Goal: Transaction & Acquisition: Purchase product/service

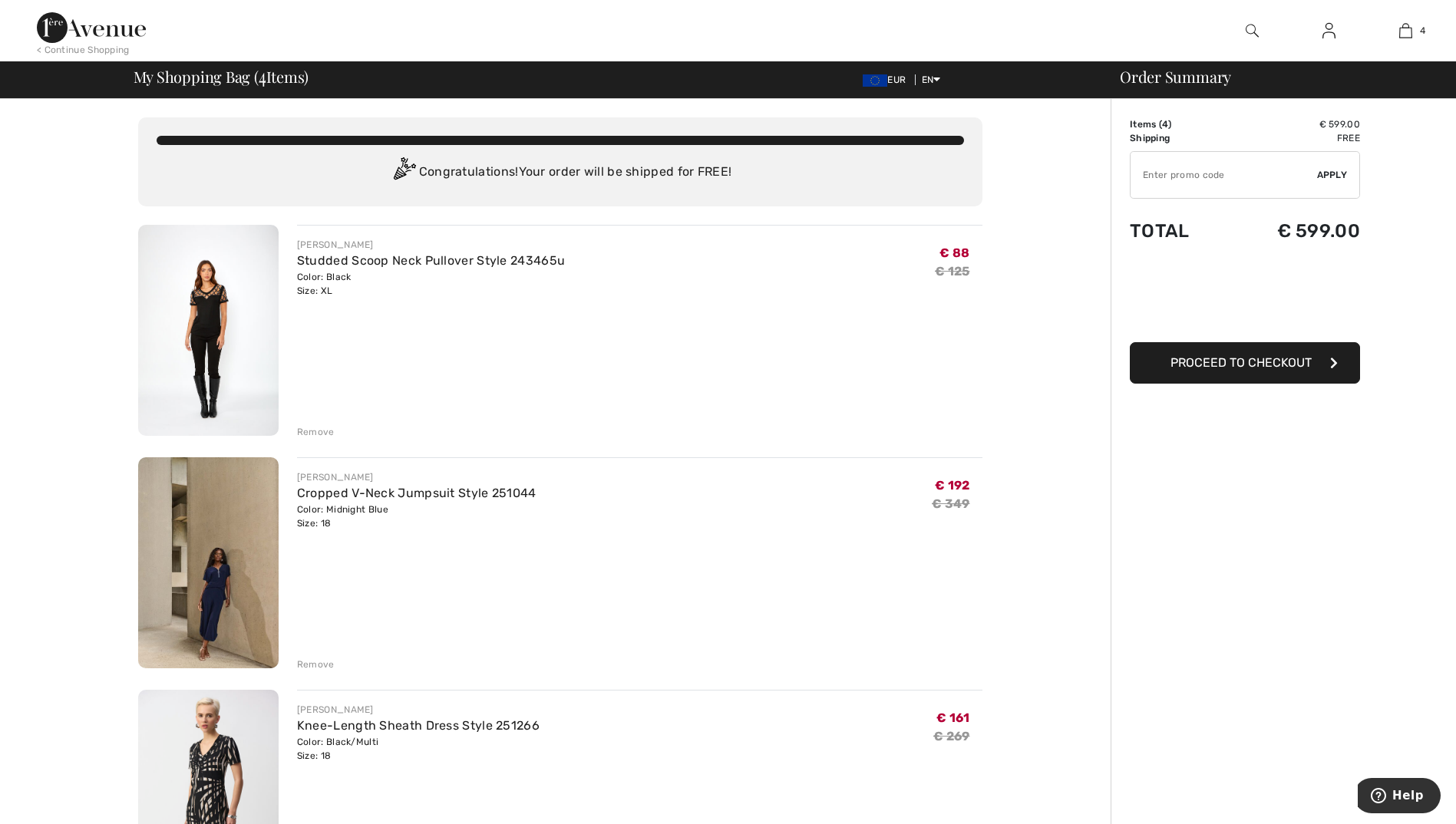
click at [303, 434] on div "Remove" at bounding box center [316, 432] width 38 height 14
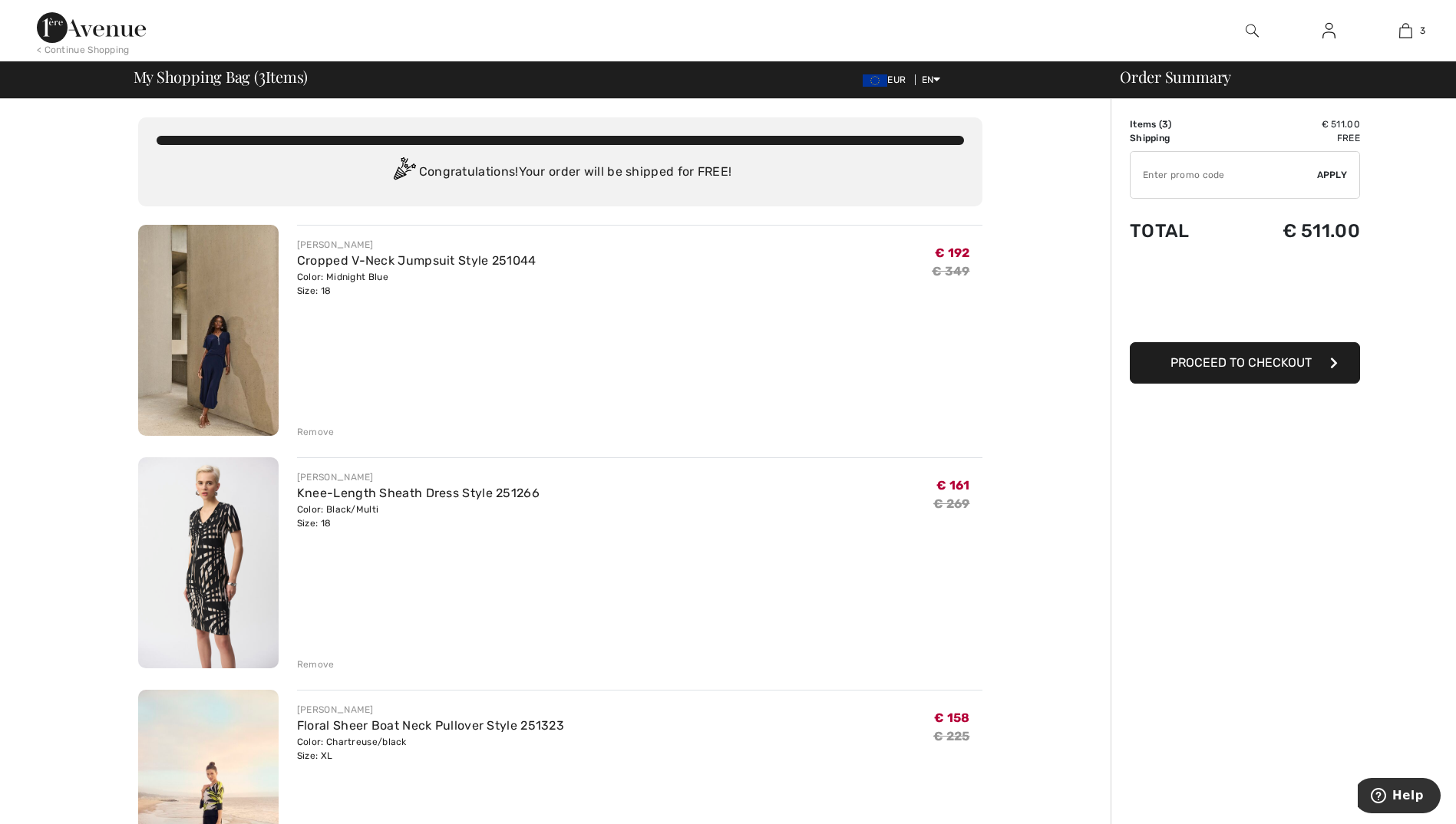
click at [85, 36] on img at bounding box center [91, 27] width 109 height 31
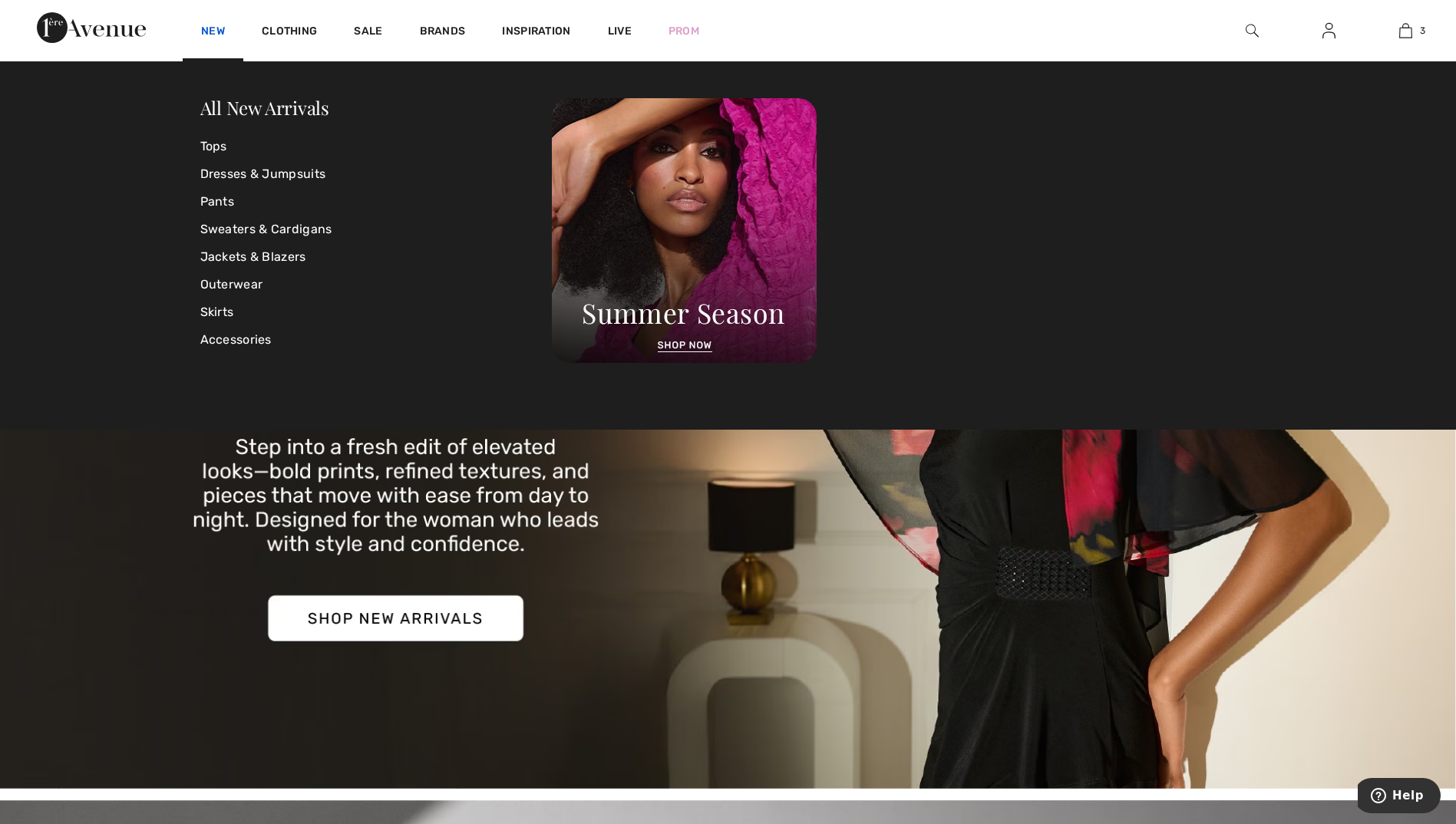
click at [210, 27] on link "New" at bounding box center [213, 33] width 24 height 16
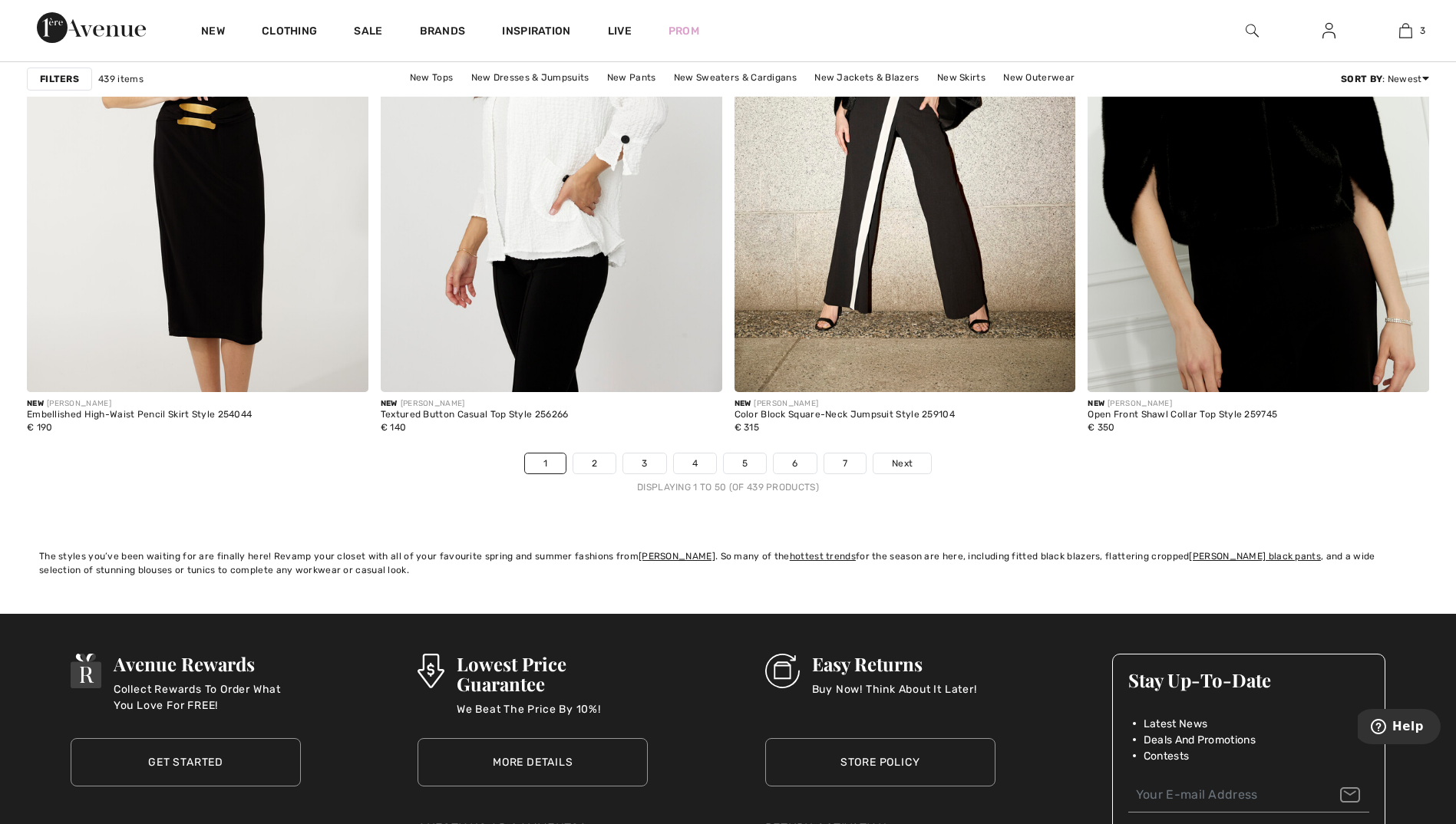
scroll to position [8828, 0]
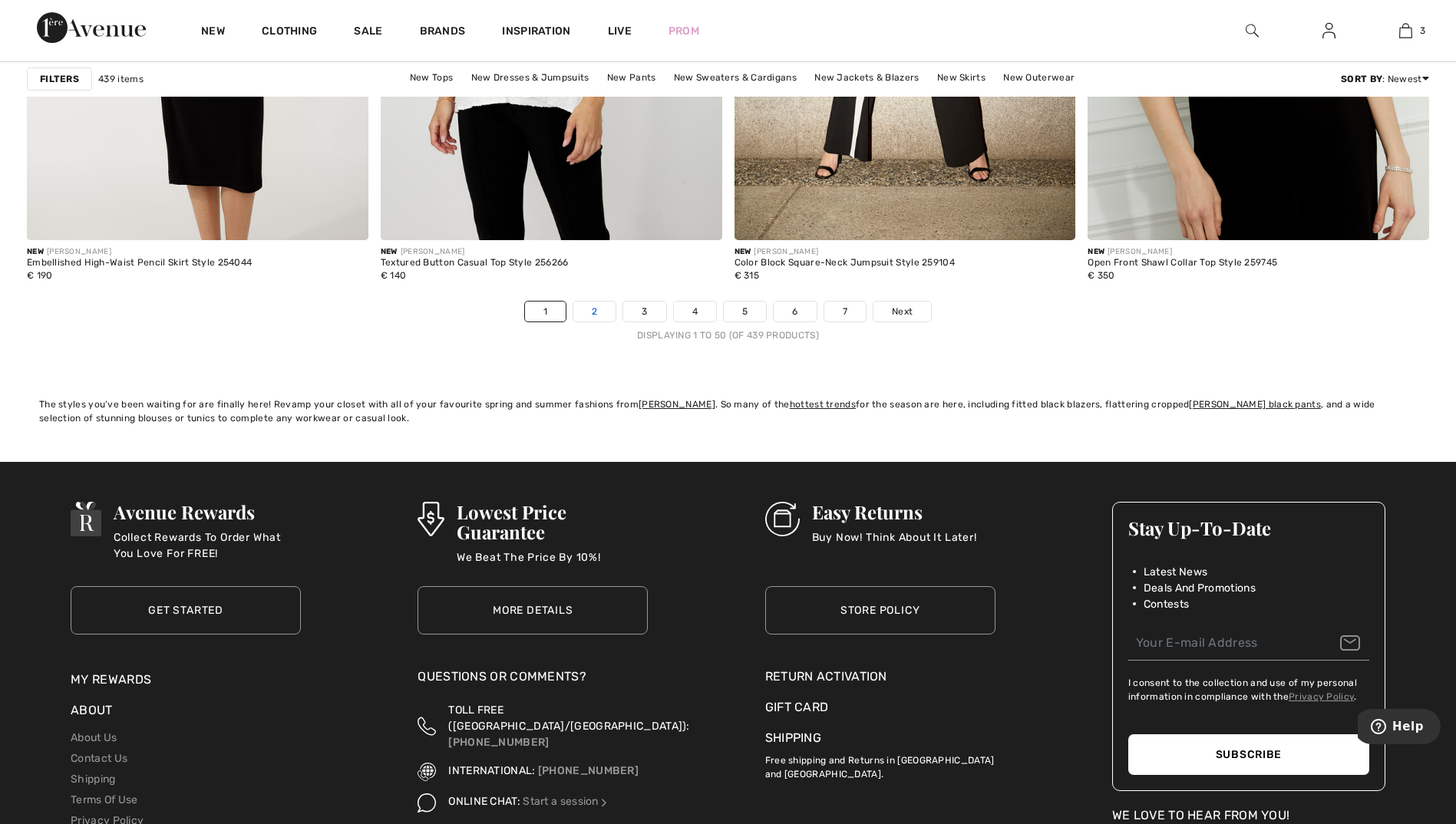
click at [577, 313] on link "2" at bounding box center [594, 311] width 42 height 20
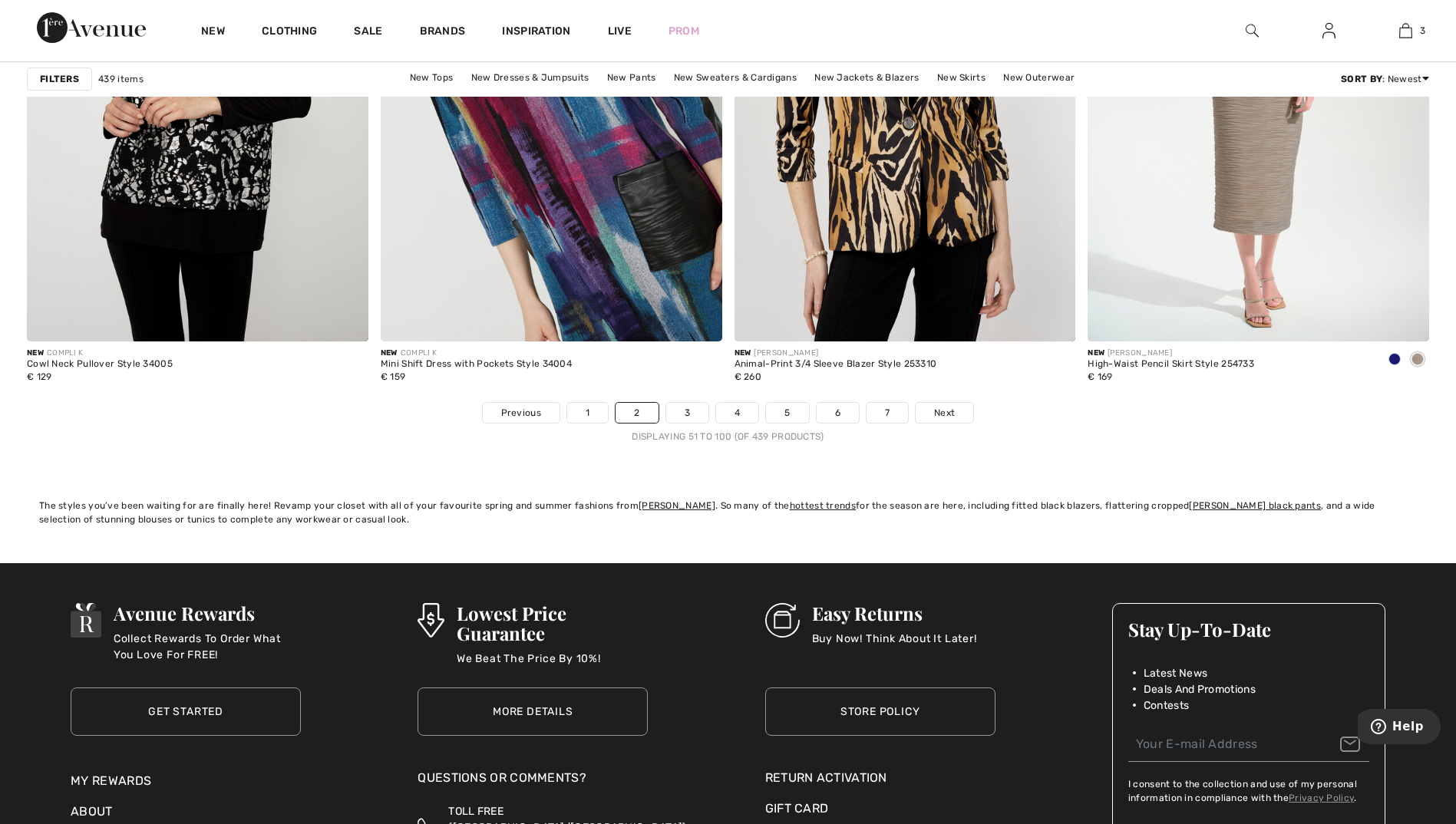
scroll to position [8750, 0]
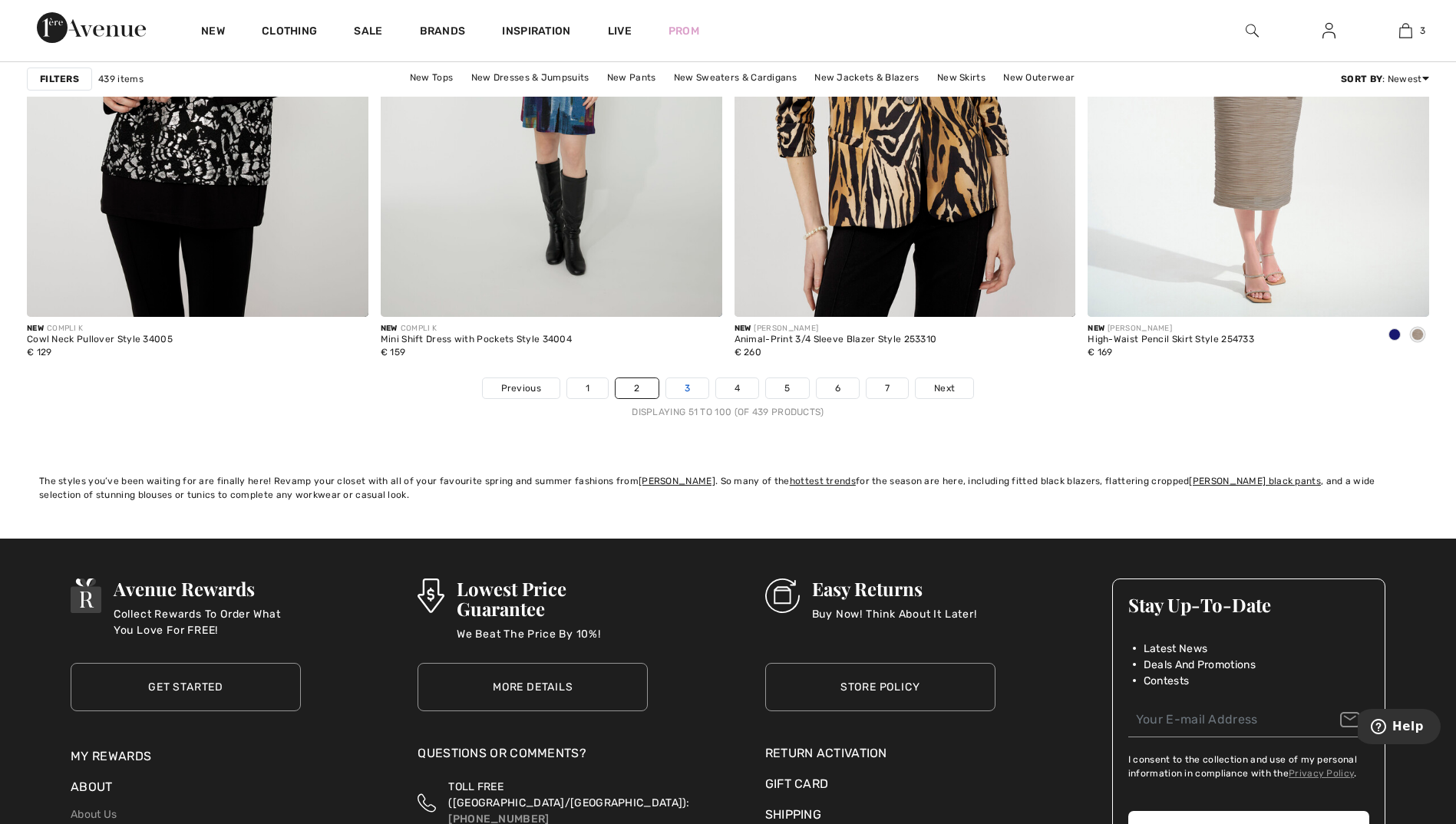
click at [692, 390] on link "3" at bounding box center [686, 388] width 42 height 20
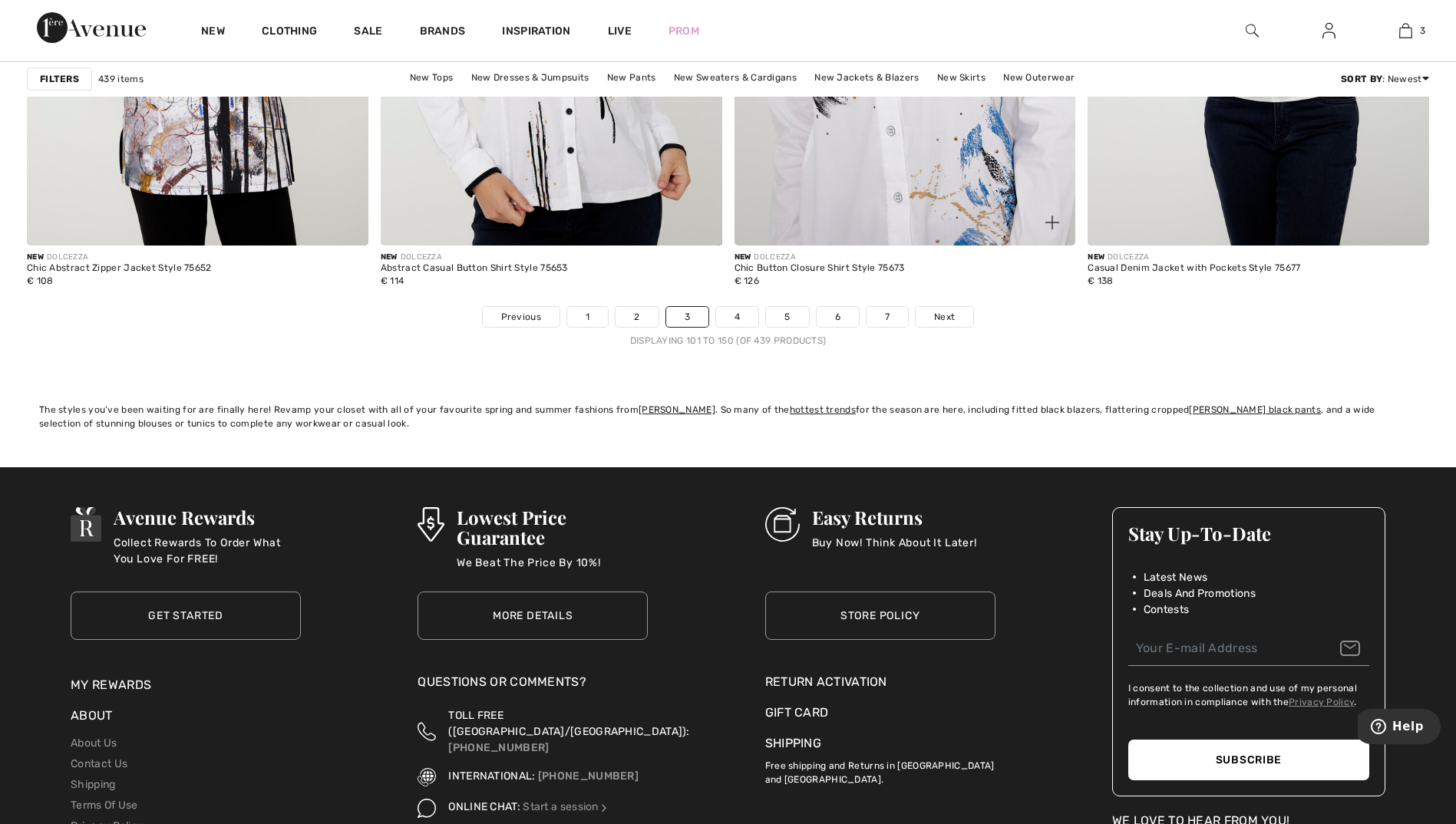
scroll to position [8828, 0]
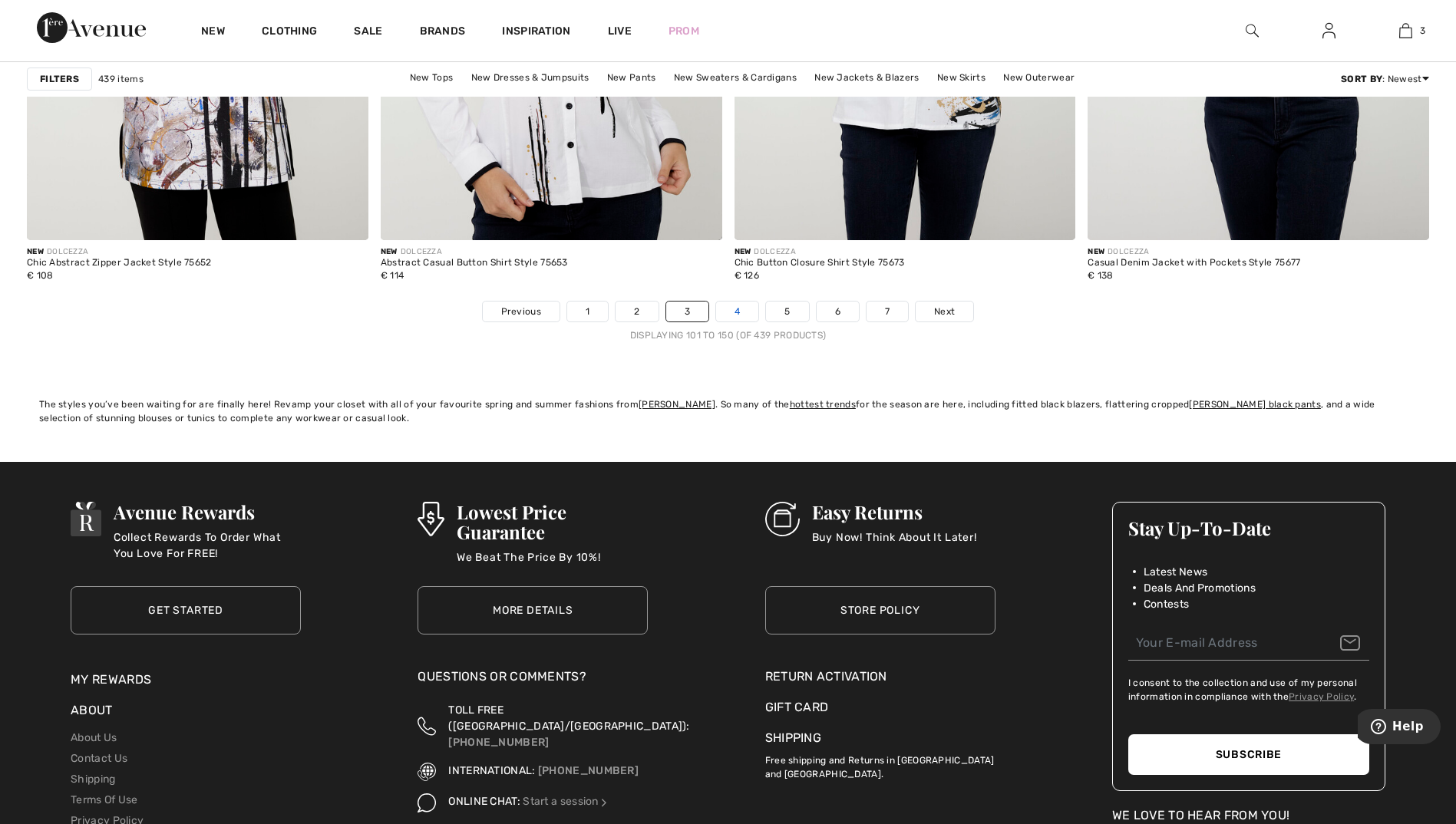
click at [745, 306] on link "4" at bounding box center [737, 311] width 42 height 20
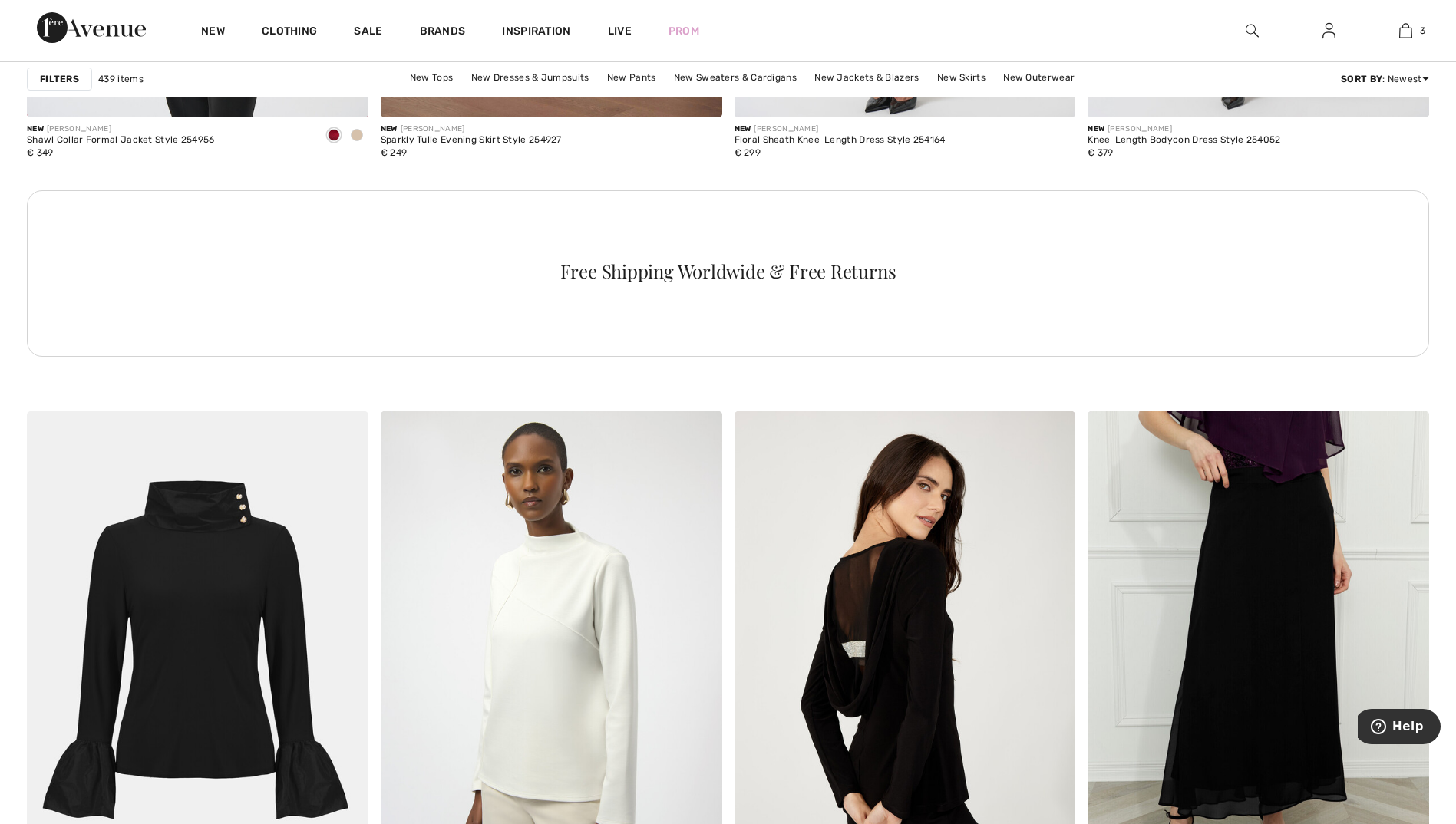
scroll to position [7369, 0]
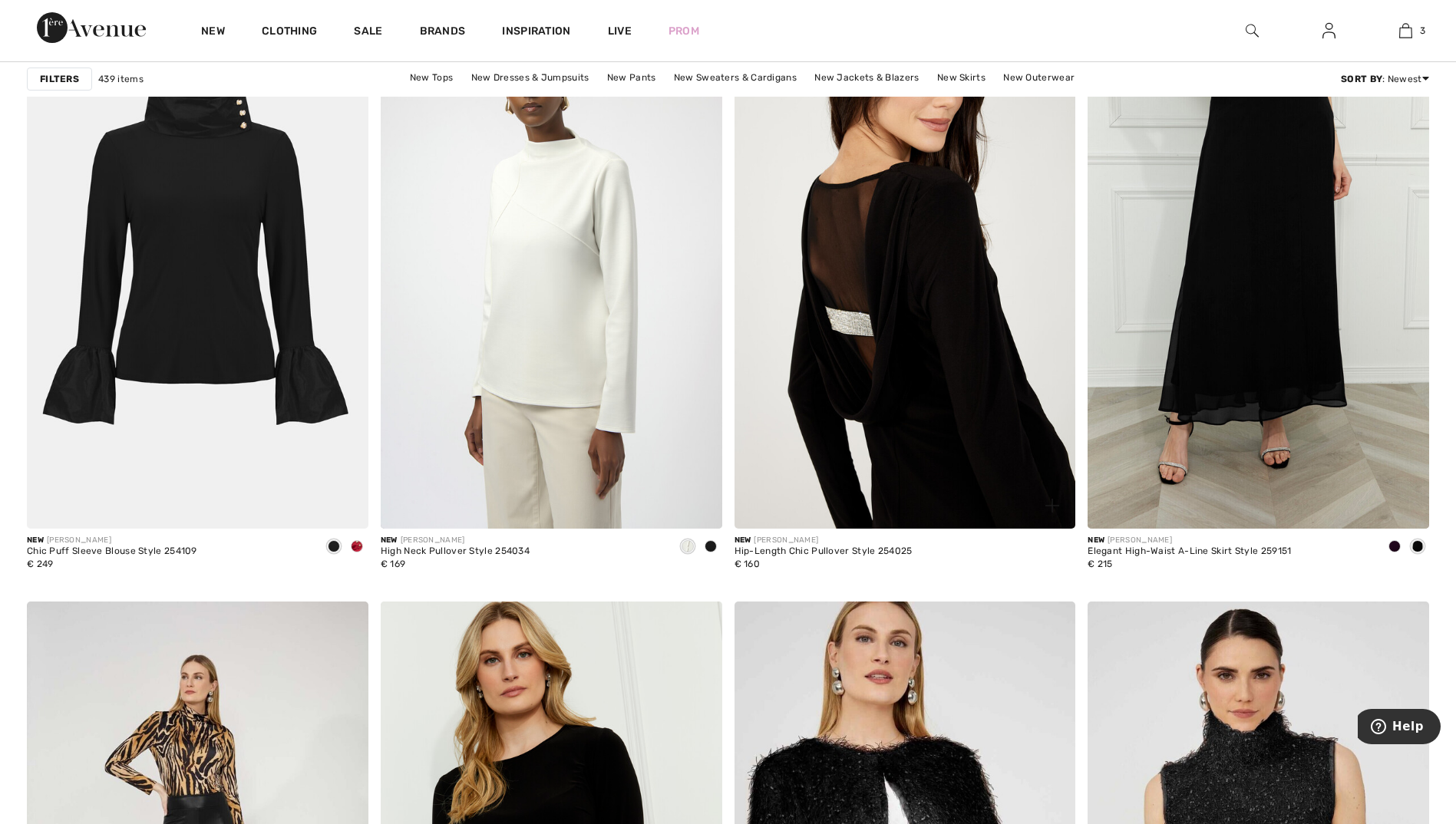
click at [972, 347] on img at bounding box center [905, 273] width 342 height 512
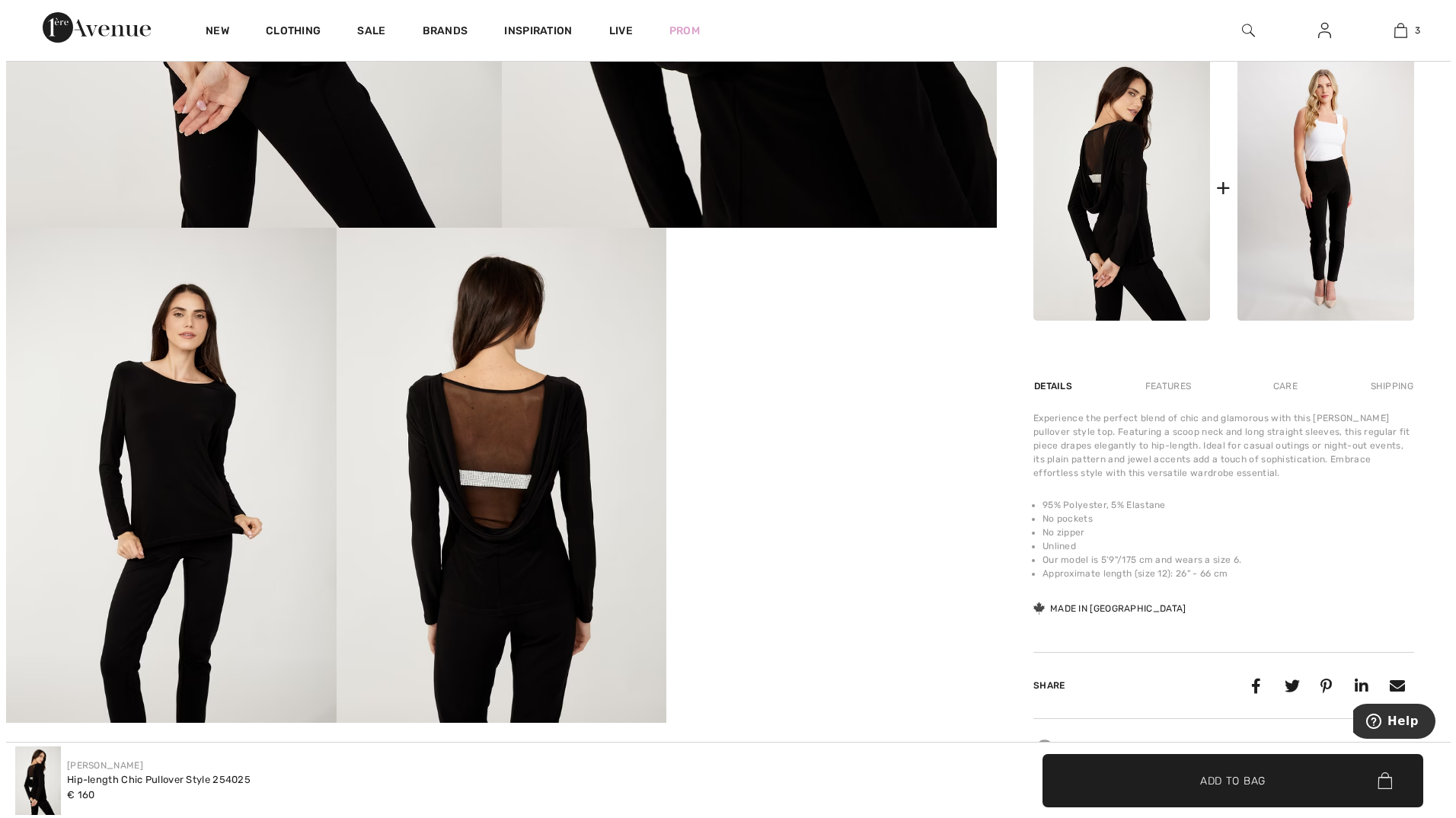
scroll to position [610, 0]
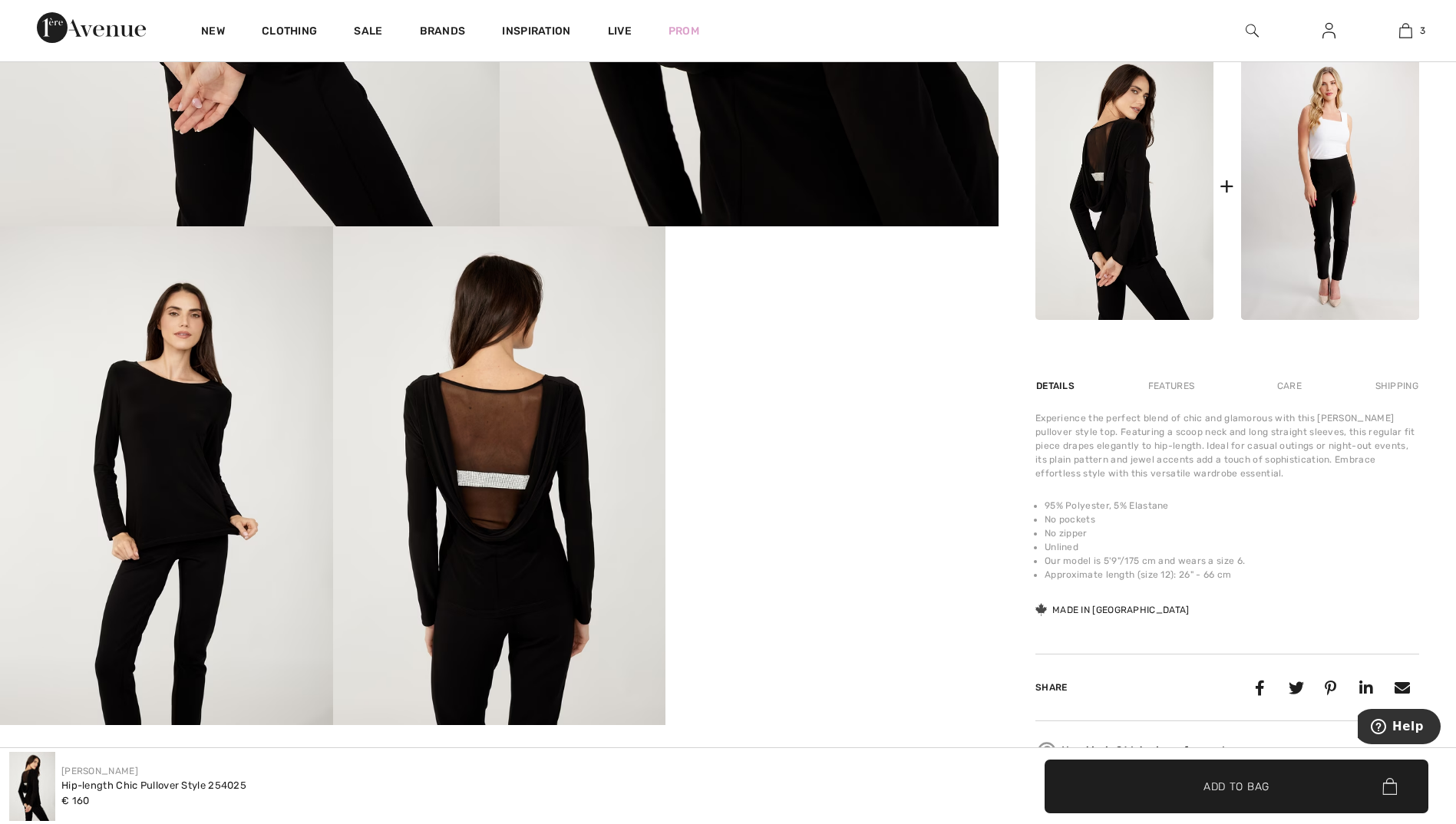
click at [510, 538] on img at bounding box center [500, 476] width 333 height 499
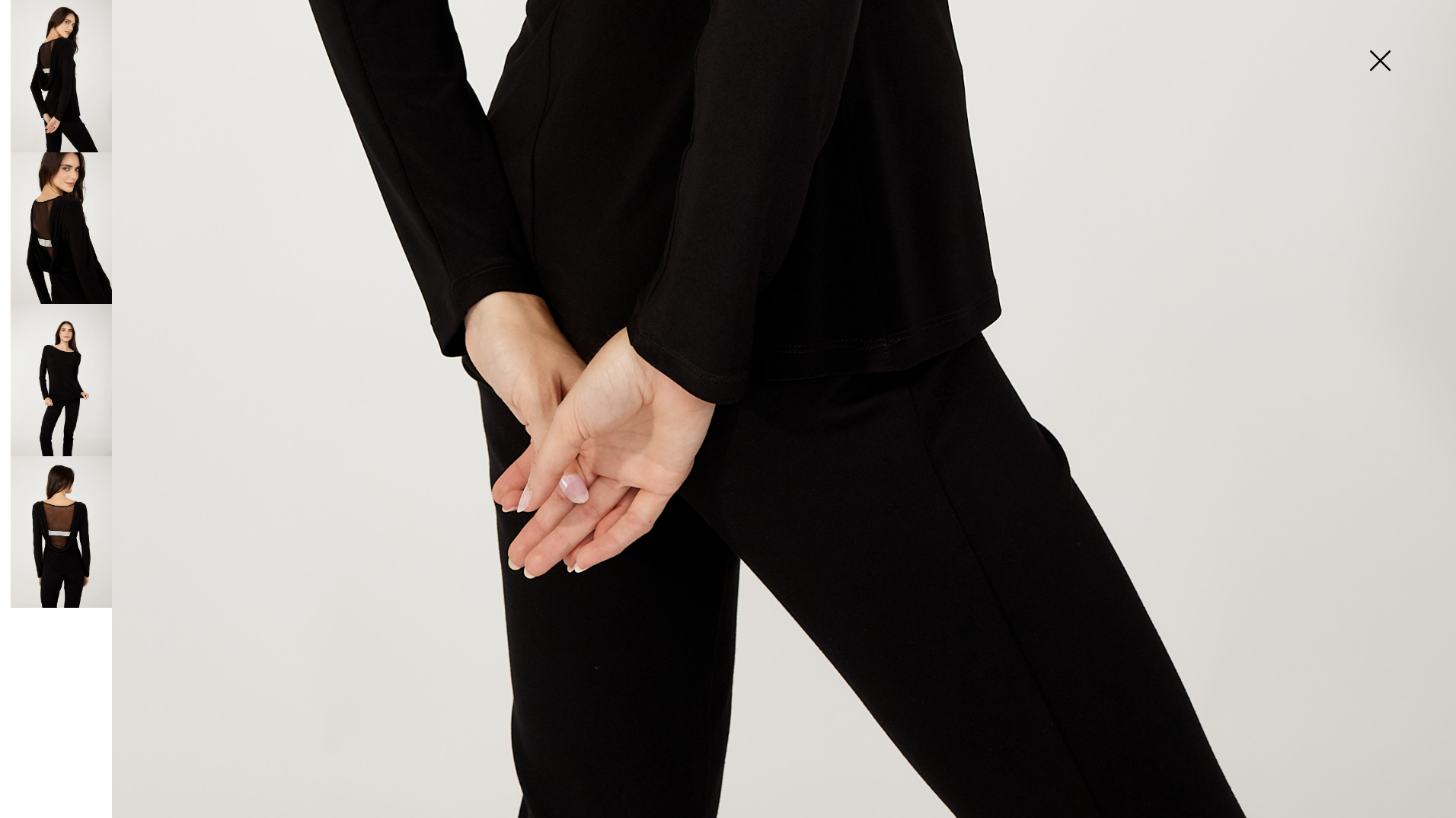
scroll to position [1349, 0]
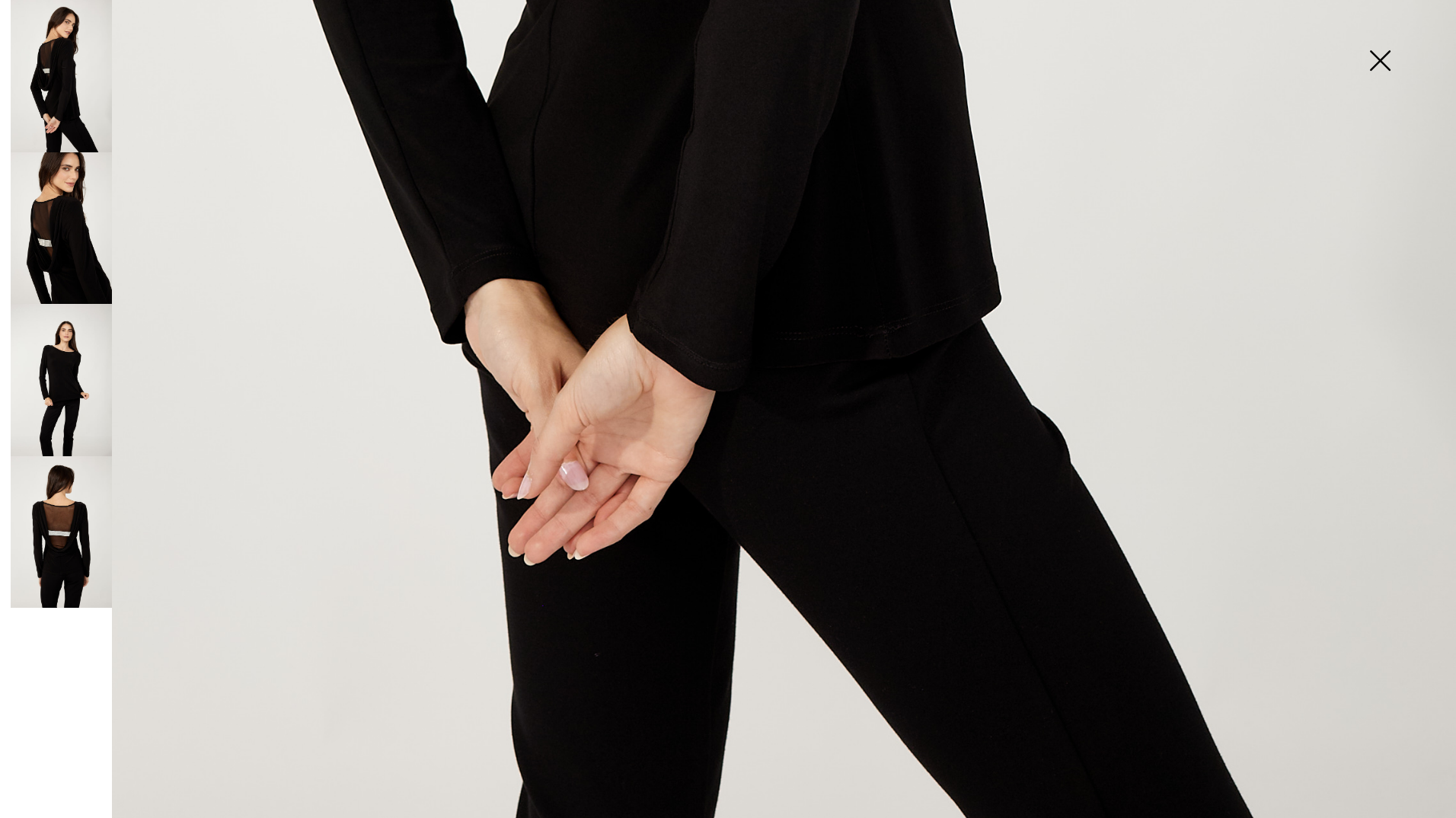
click at [42, 519] on img at bounding box center [61, 532] width 101 height 153
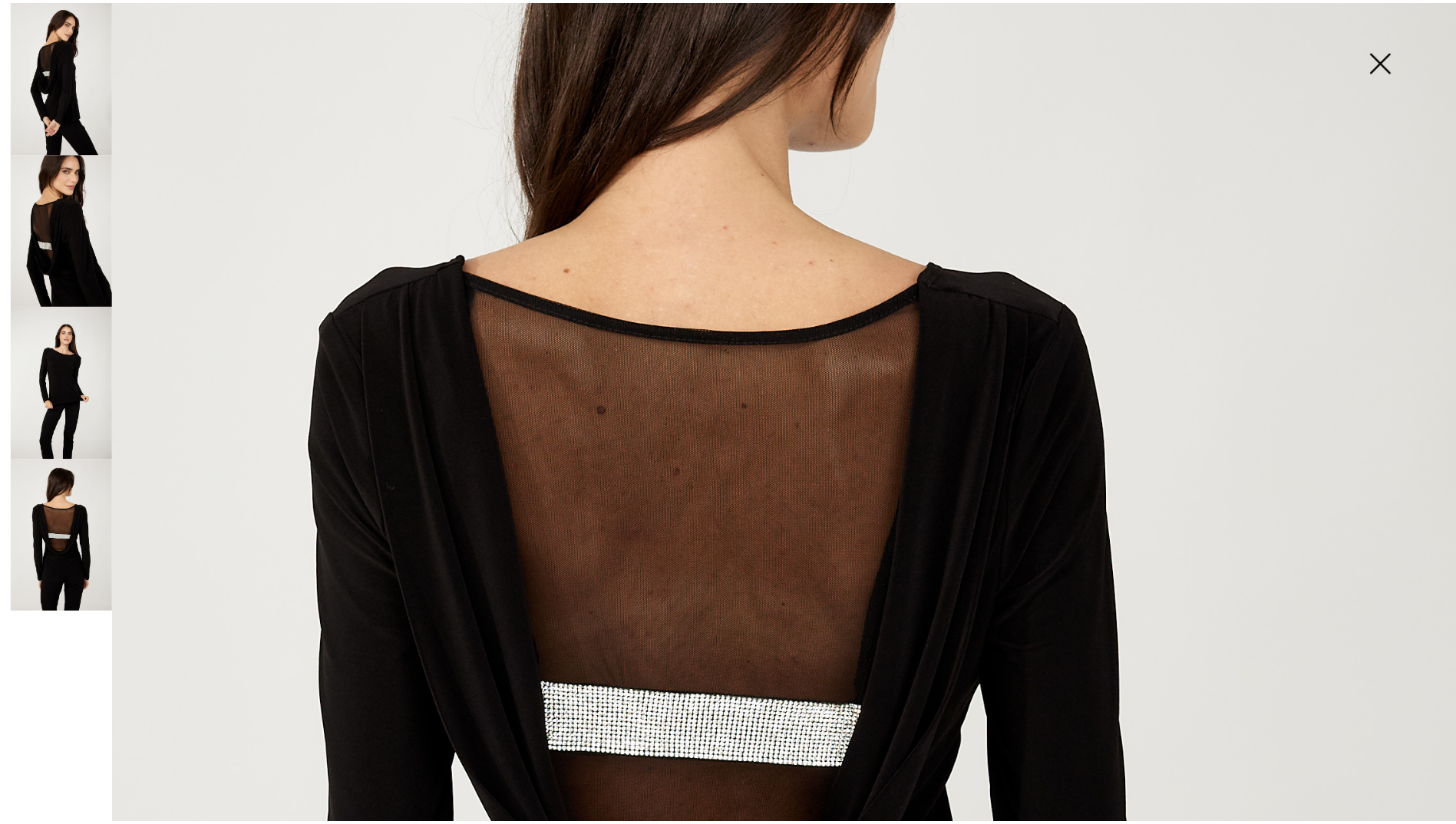
scroll to position [362, 0]
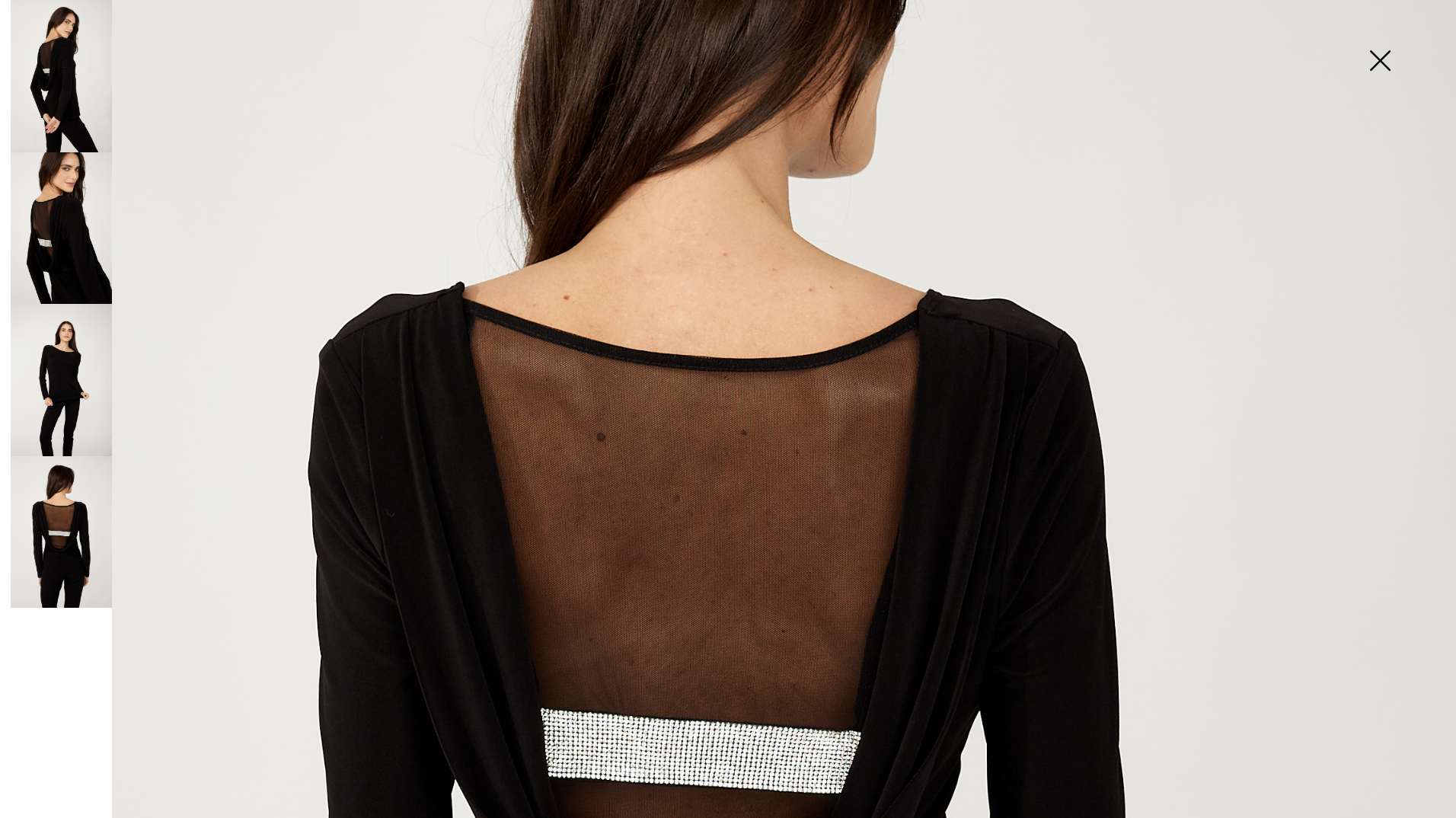
click at [60, 362] on img at bounding box center [61, 380] width 101 height 153
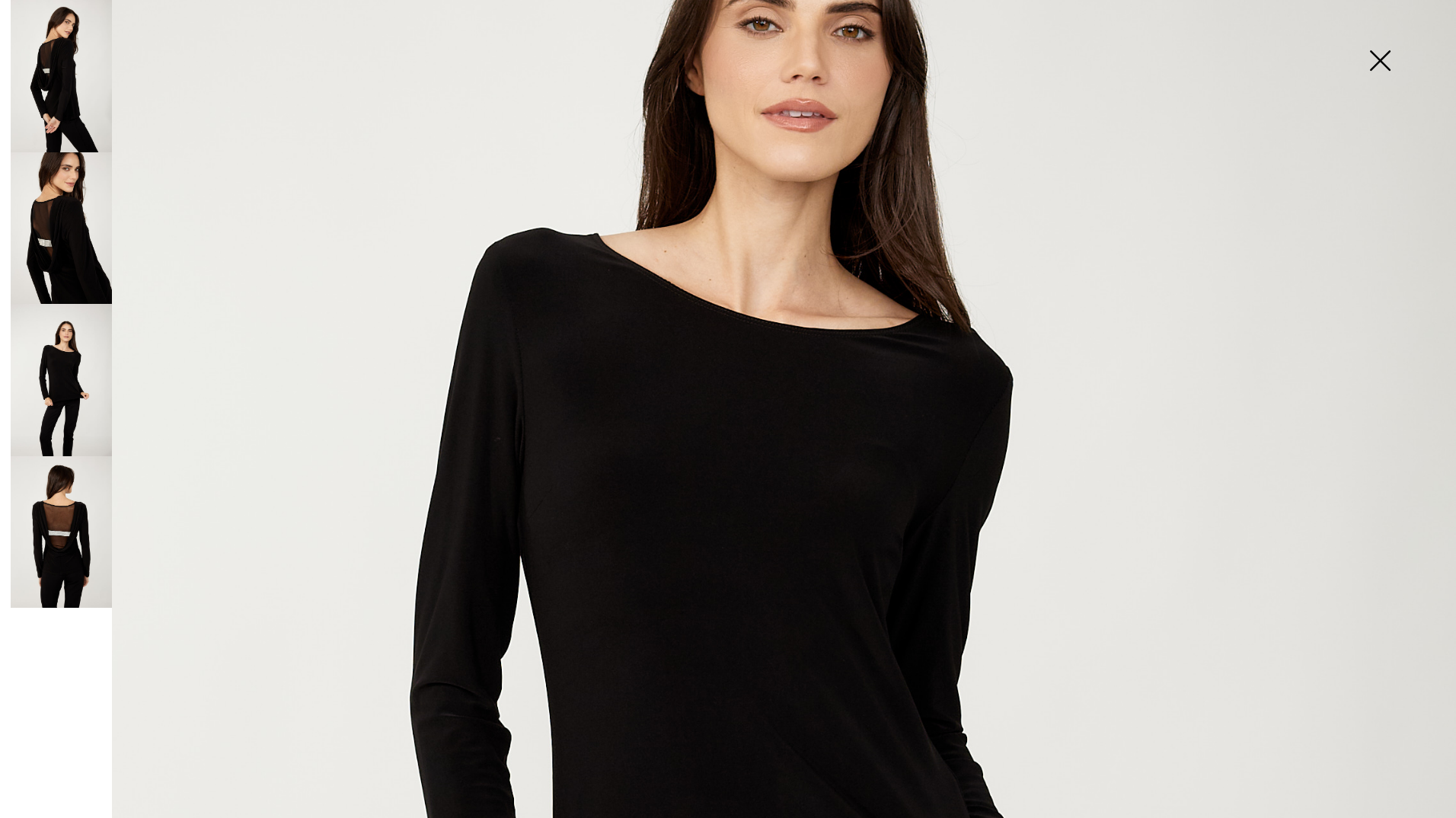
click at [1383, 62] on img at bounding box center [1379, 62] width 76 height 78
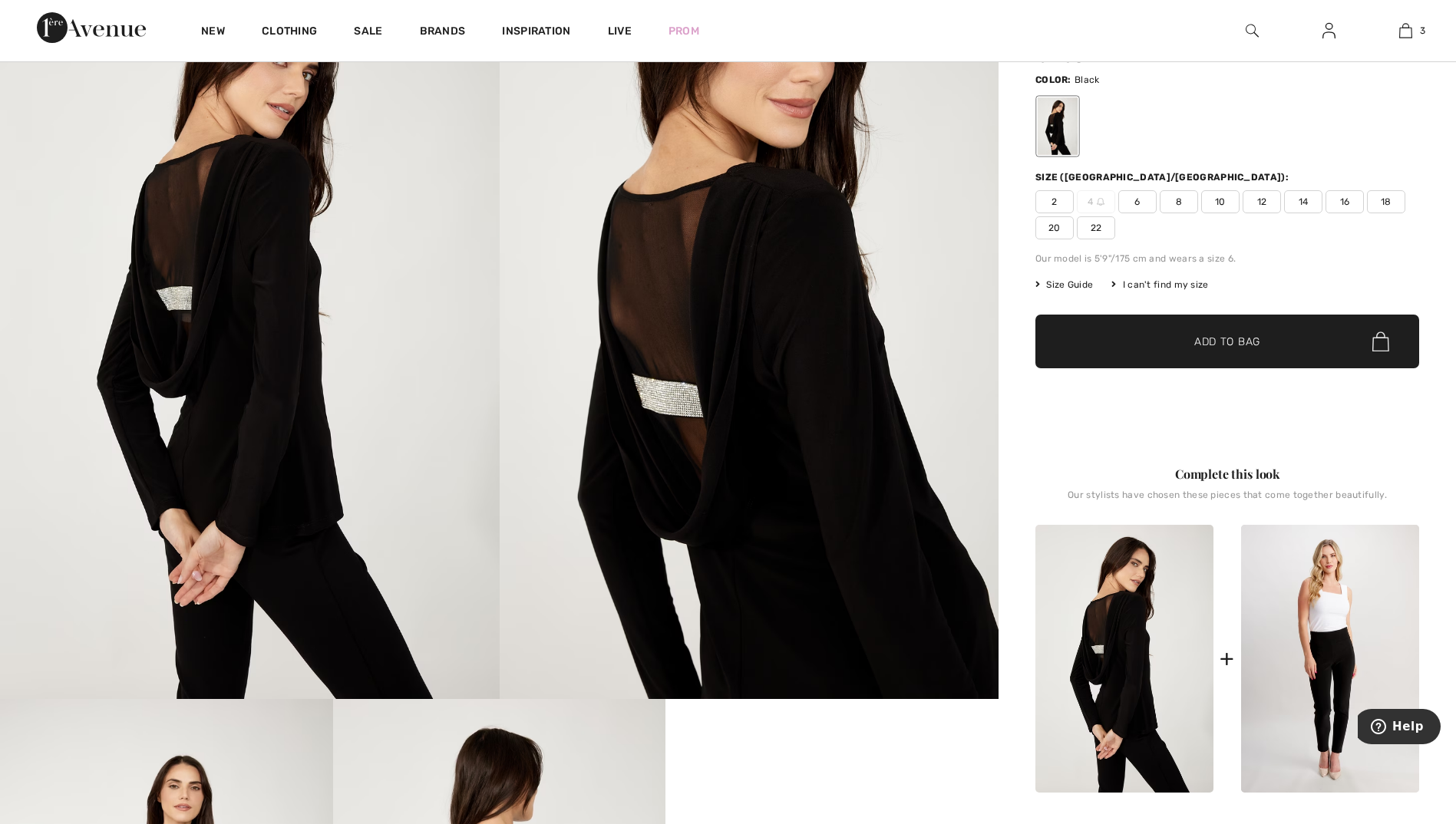
scroll to position [0, 0]
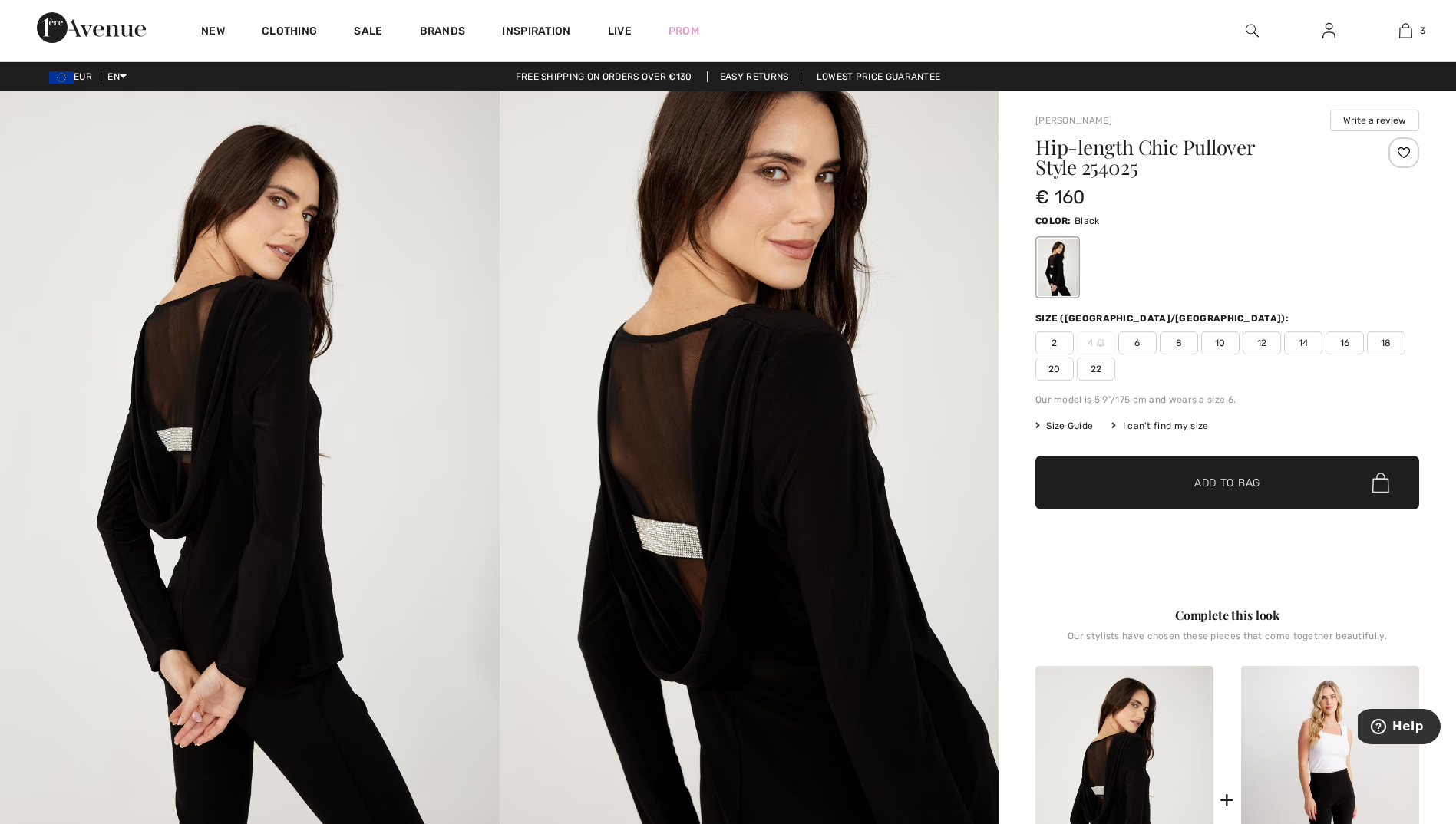
click at [1373, 338] on span "18" at bounding box center [1386, 343] width 39 height 23
click at [1197, 485] on span "Add to Bag" at bounding box center [1227, 483] width 66 height 16
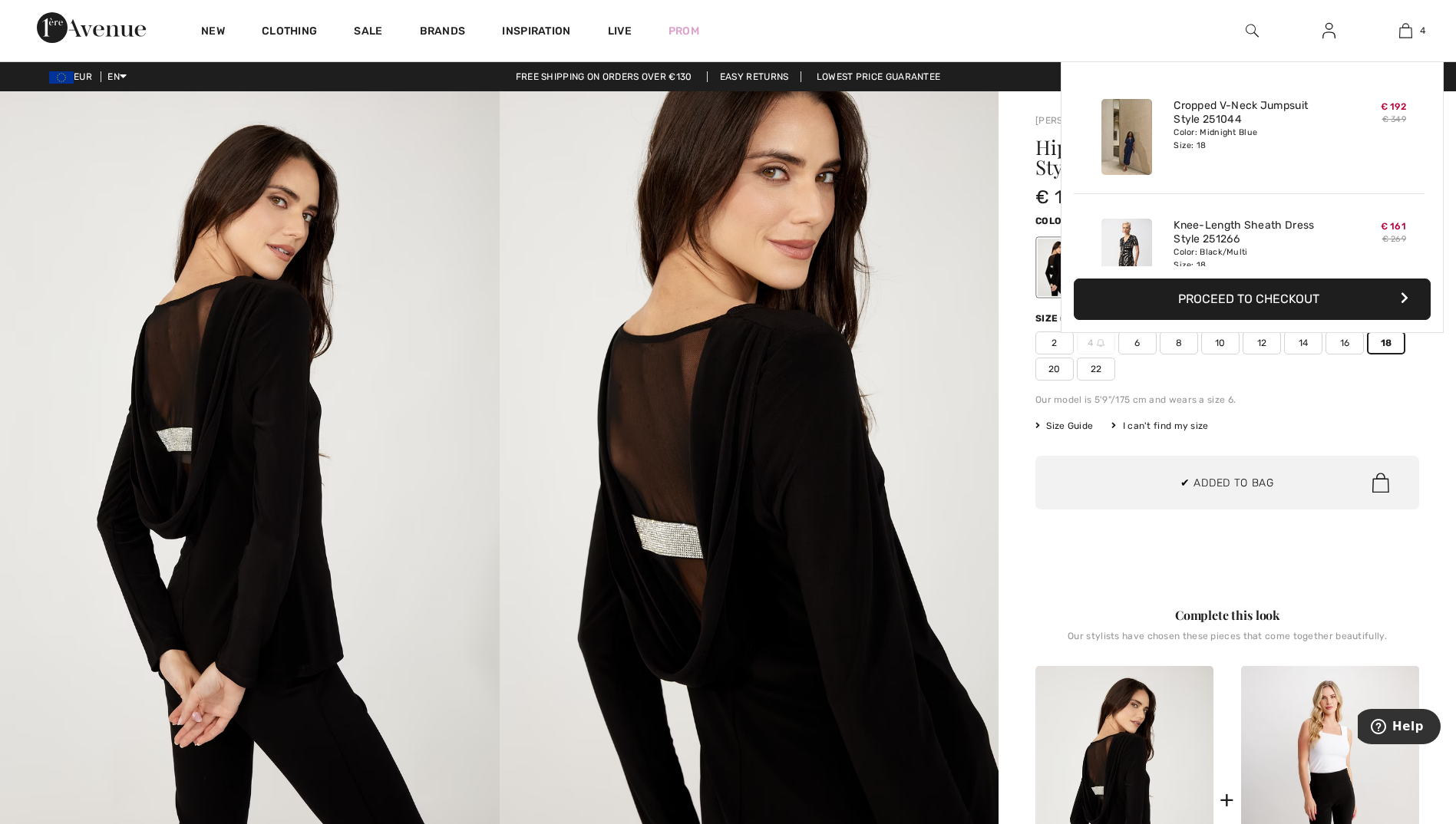
scroll to position [287, 0]
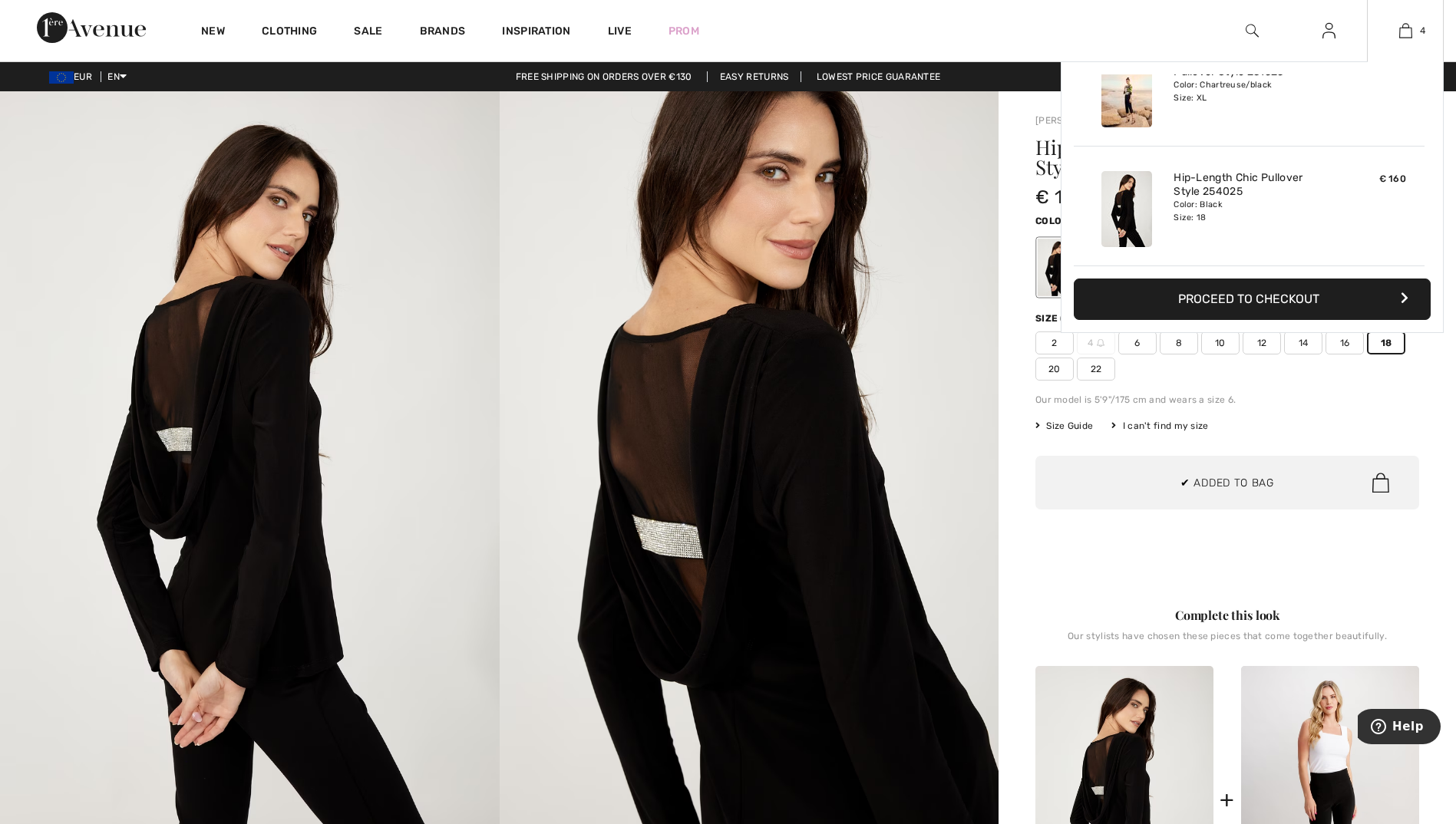
click at [1256, 295] on button "Proceed to Checkout" at bounding box center [1252, 299] width 356 height 41
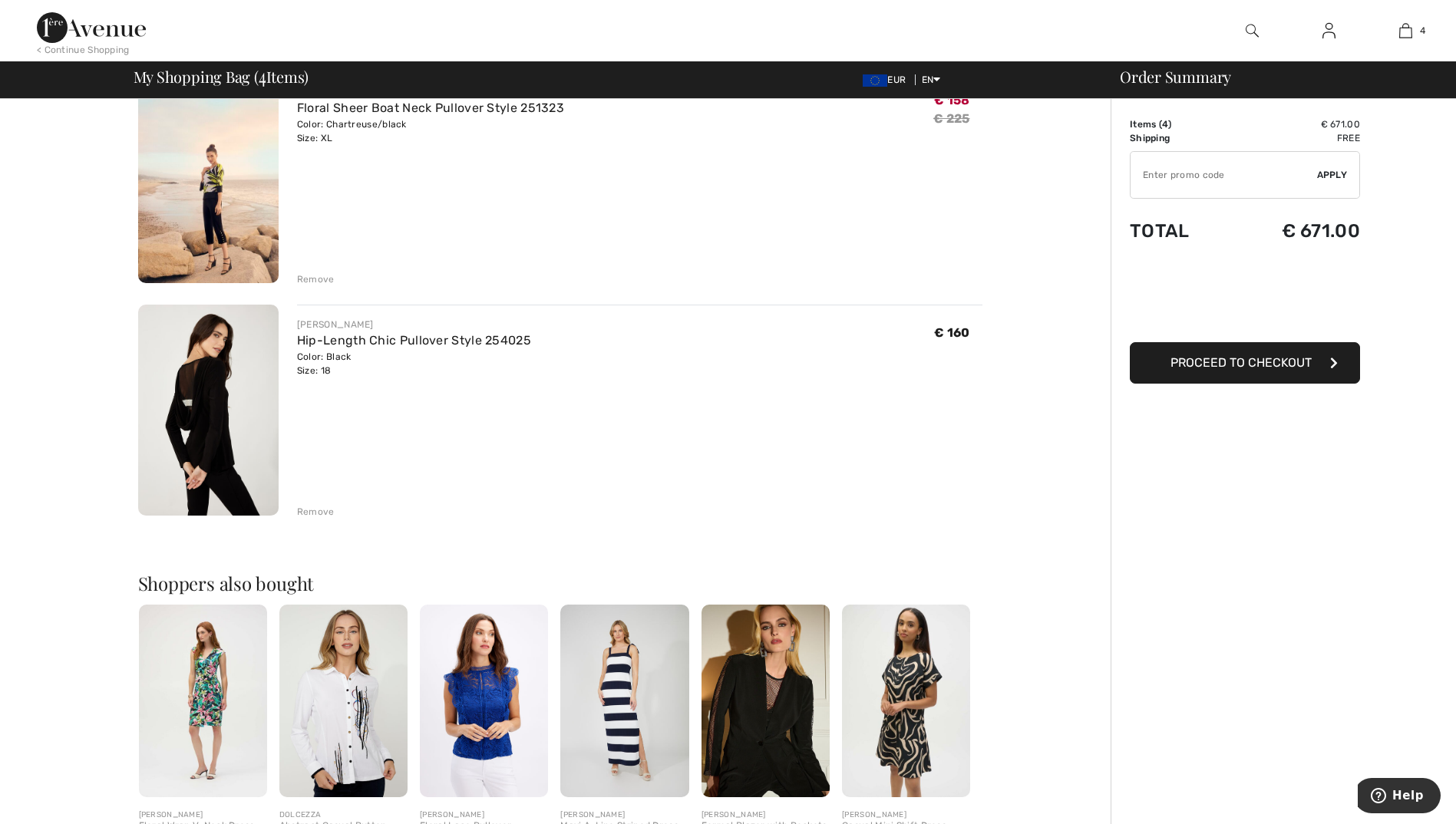
scroll to position [691, 0]
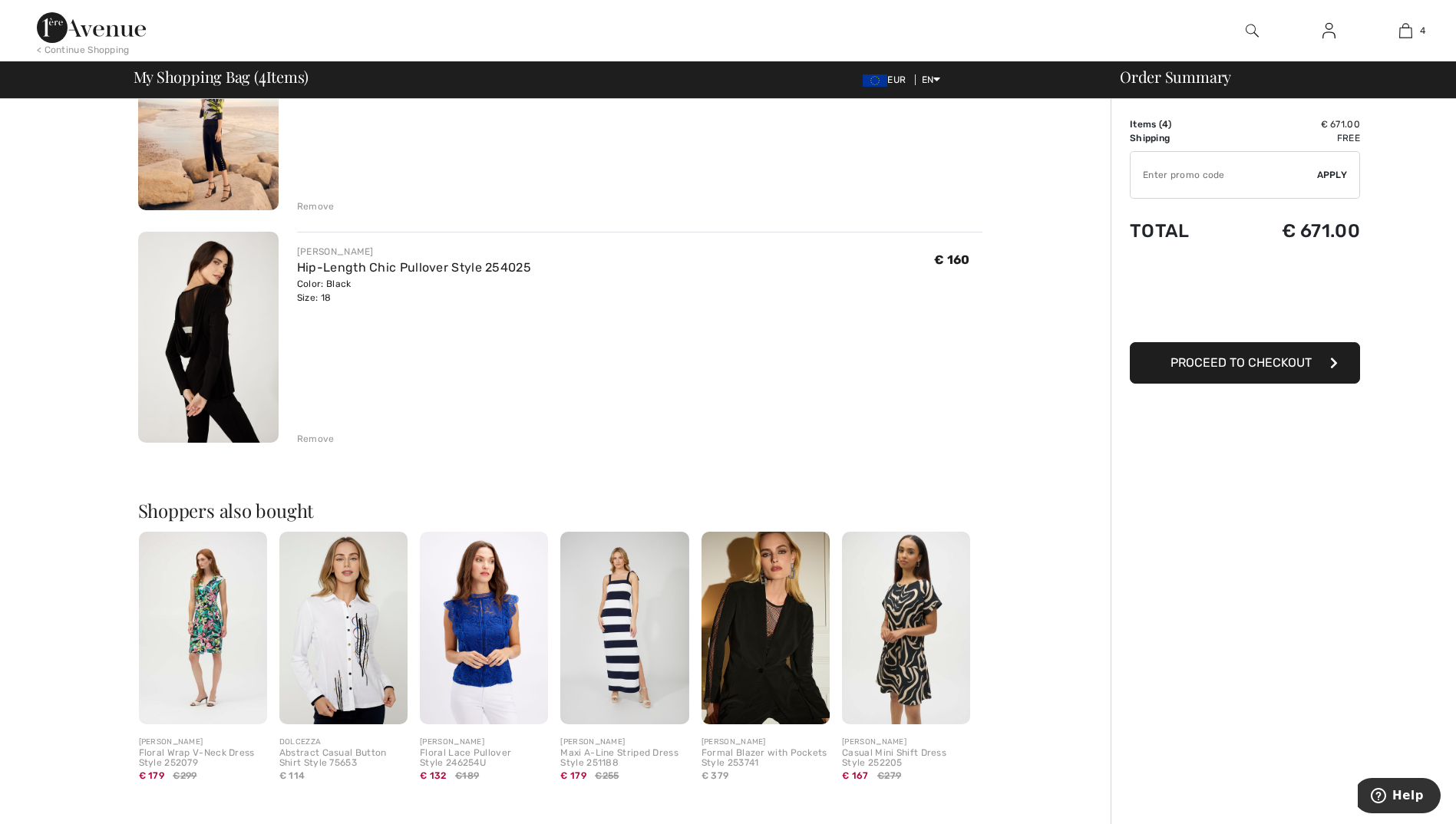
click at [890, 644] on img at bounding box center [905, 628] width 128 height 192
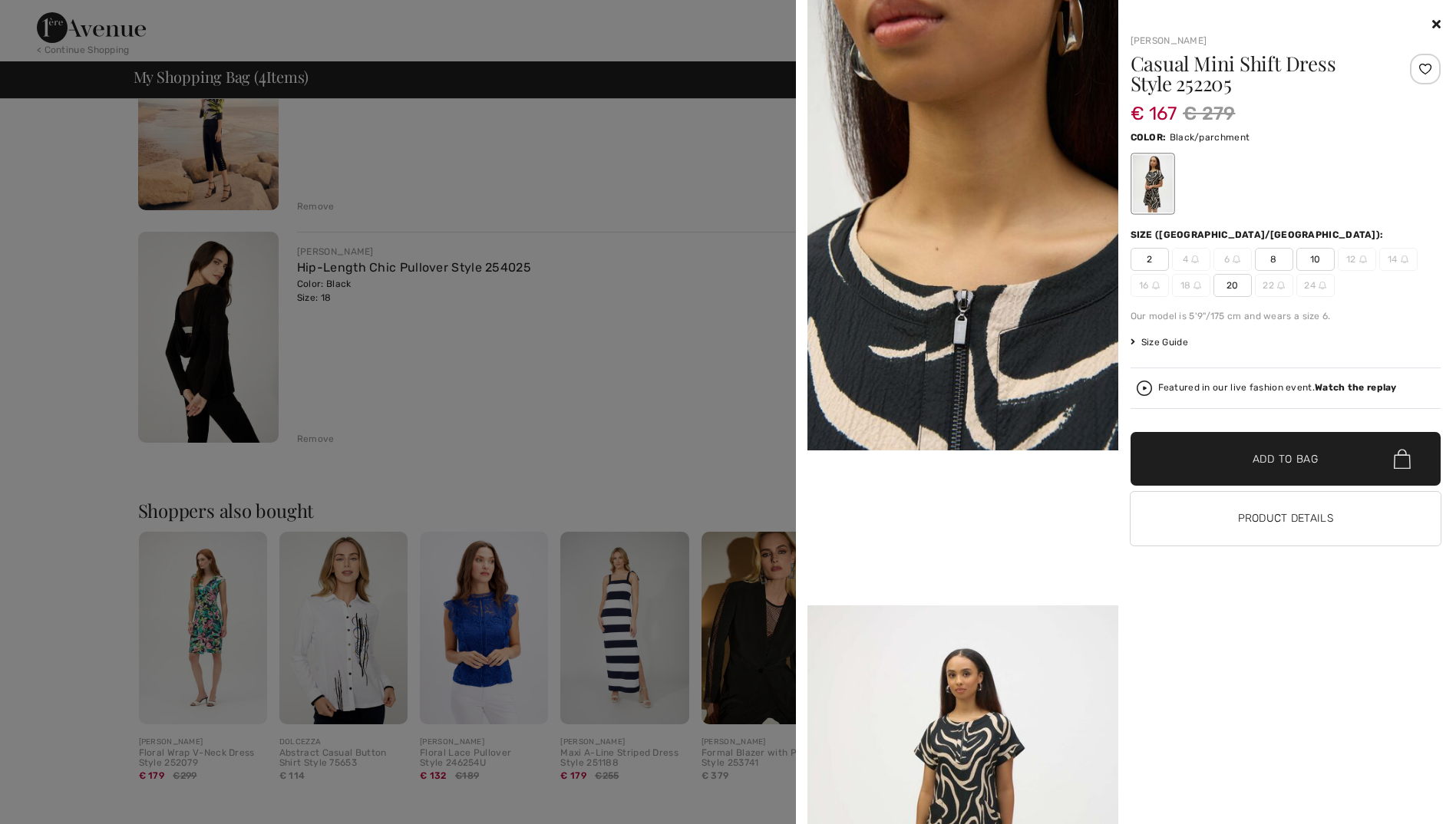
scroll to position [614, 0]
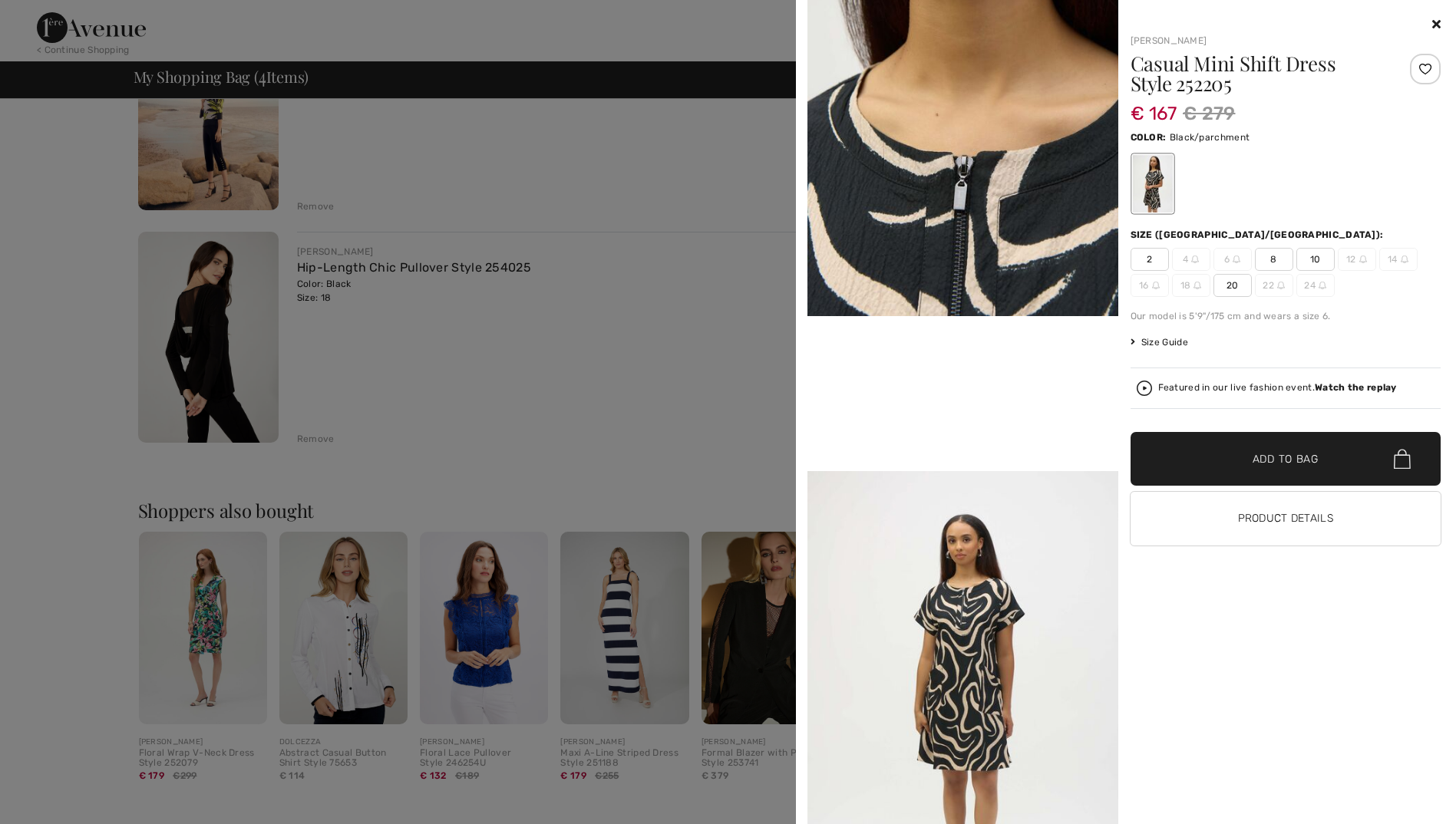
click at [1441, 21] on div "Your browser does not support the video tag. Joseph Ribkoff Casual Mini Shift D…" at bounding box center [1126, 412] width 648 height 824
click at [1435, 20] on icon at bounding box center [1436, 24] width 9 height 12
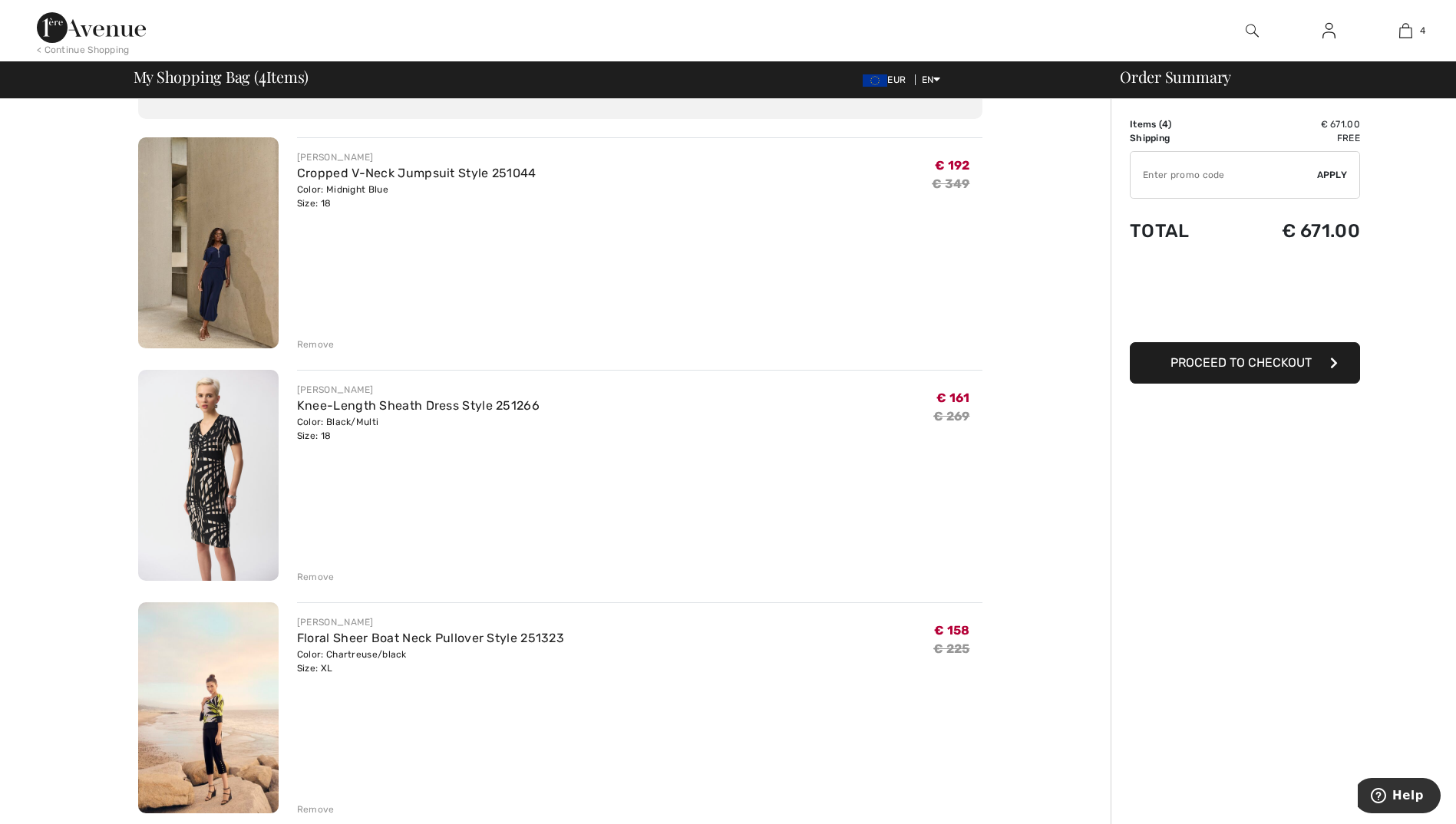
scroll to position [0, 0]
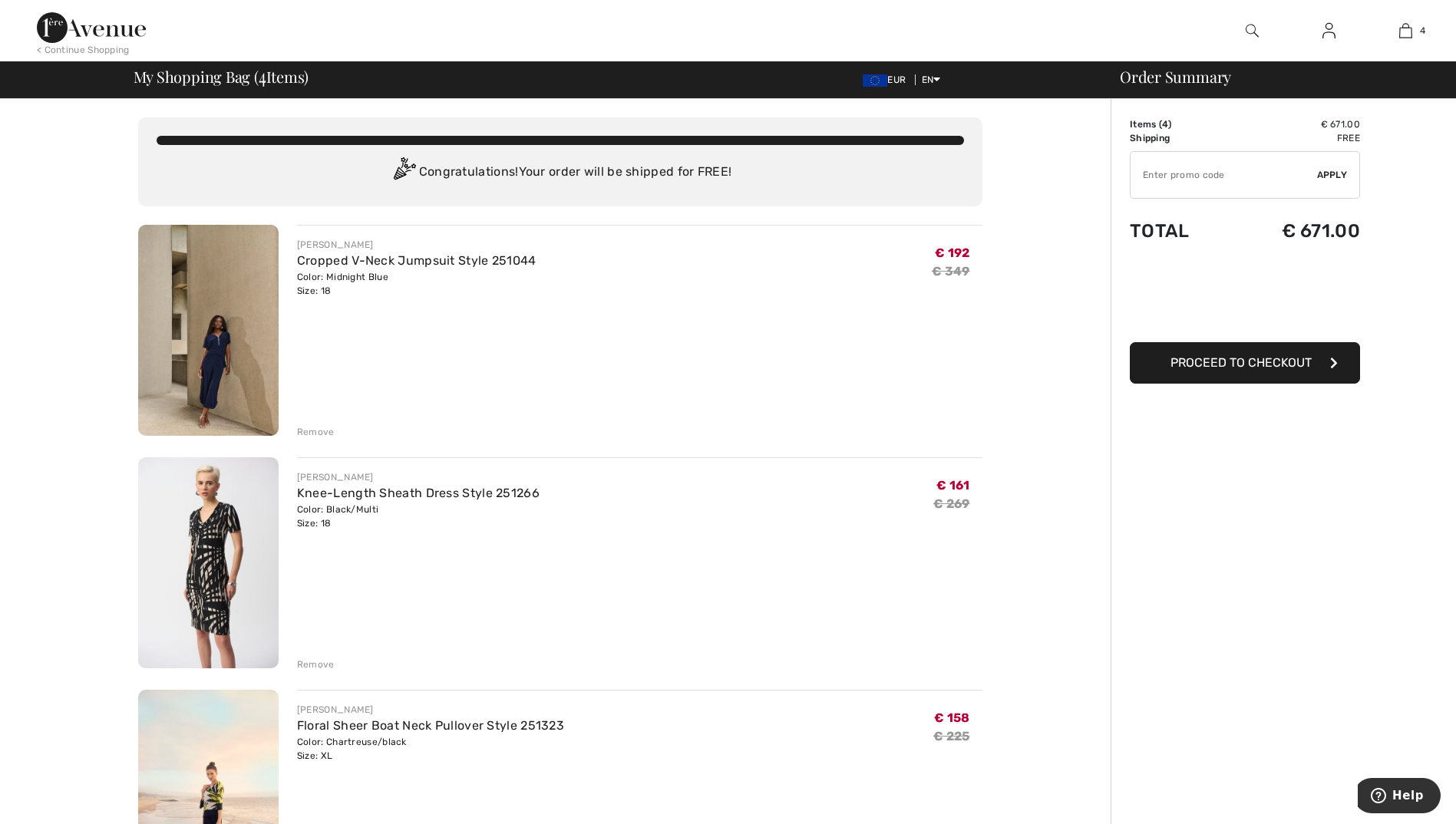
click at [1232, 173] on input "TEXT" at bounding box center [1223, 175] width 186 height 46
type input "NEW10"
click at [1342, 174] on span "Apply" at bounding box center [1332, 175] width 31 height 14
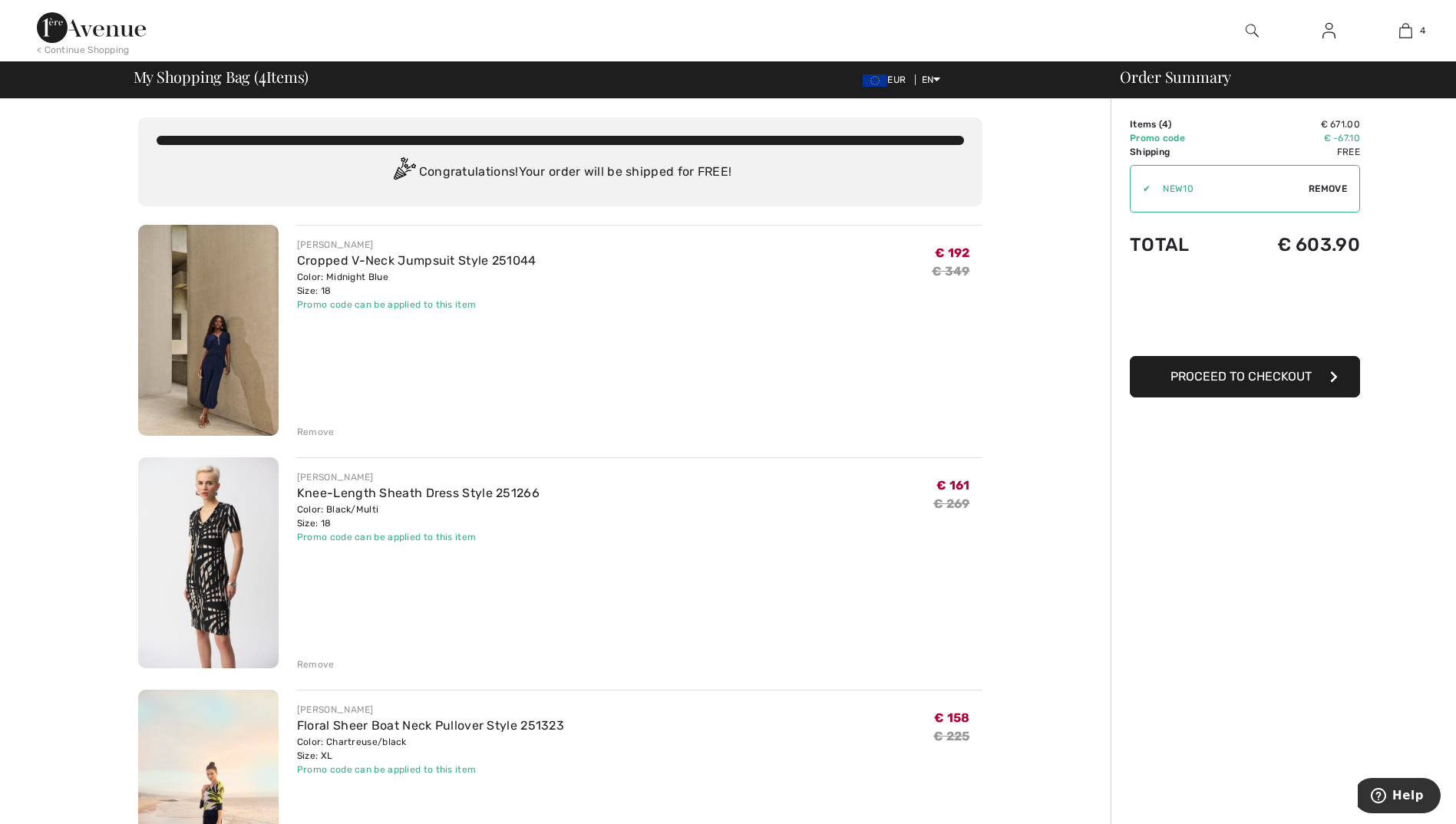
click at [216, 370] on img at bounding box center [208, 331] width 140 height 211
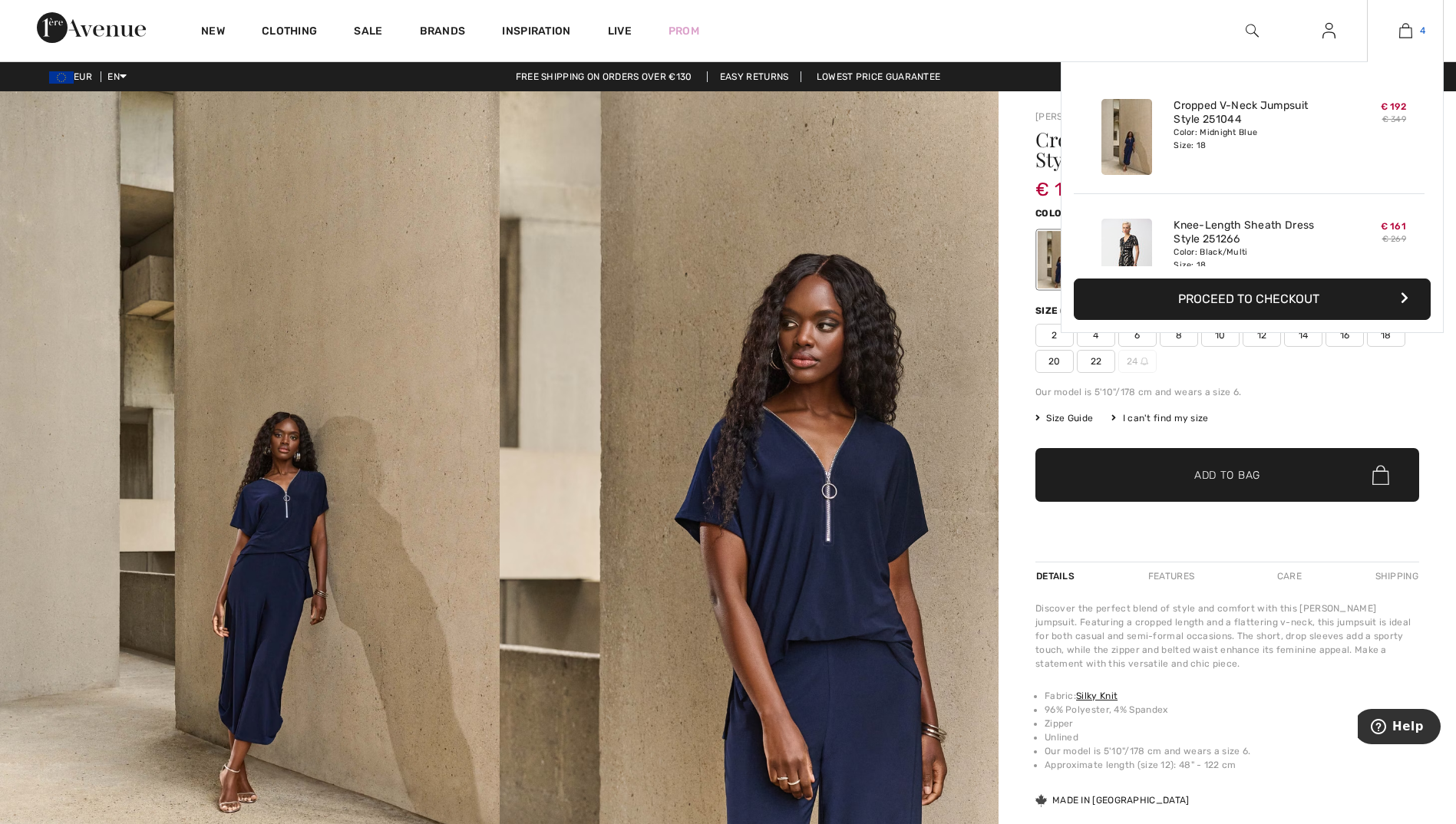
click at [1408, 33] on img at bounding box center [1405, 30] width 13 height 18
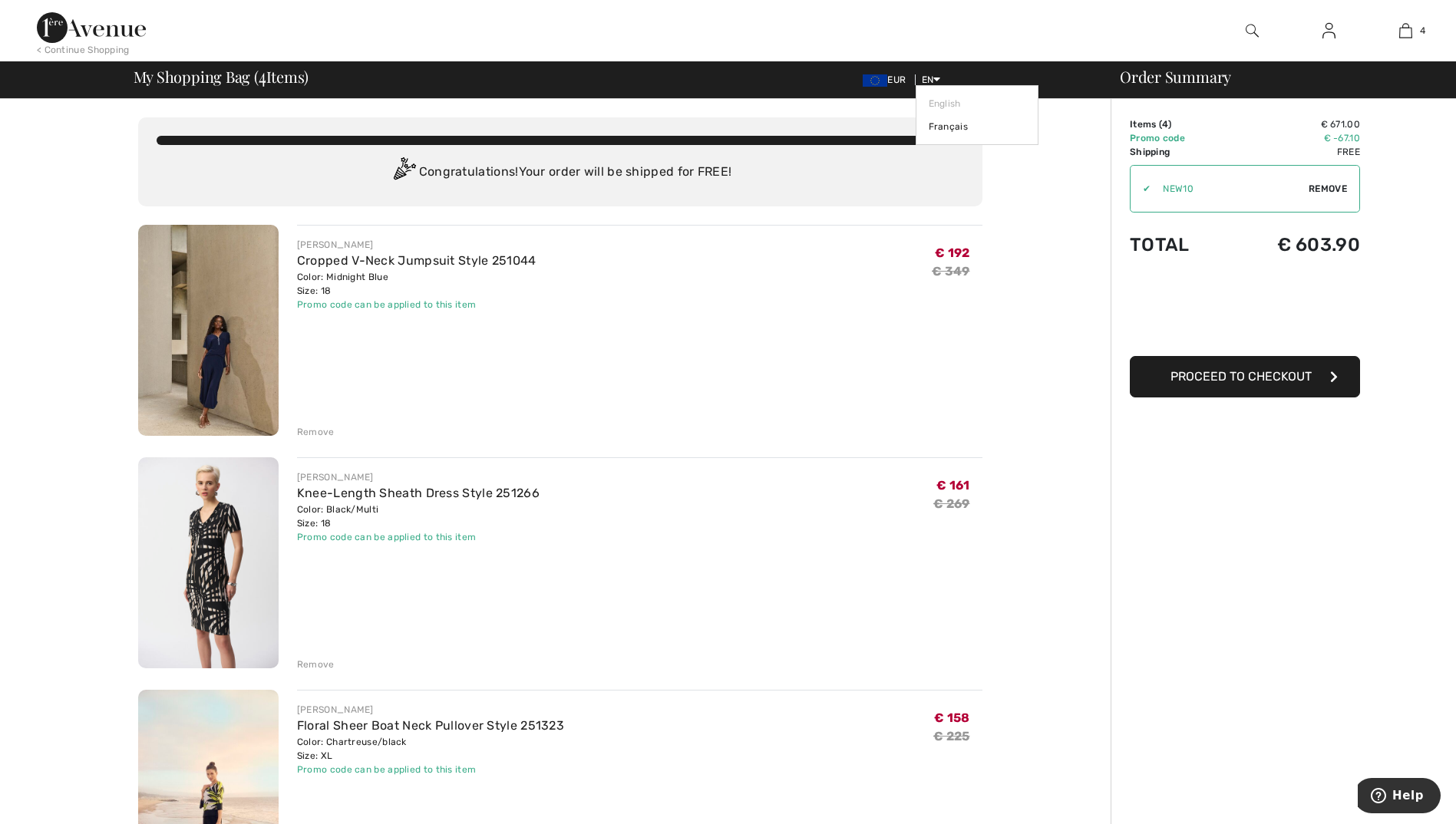
click at [929, 76] on span "EN" at bounding box center [931, 80] width 19 height 11
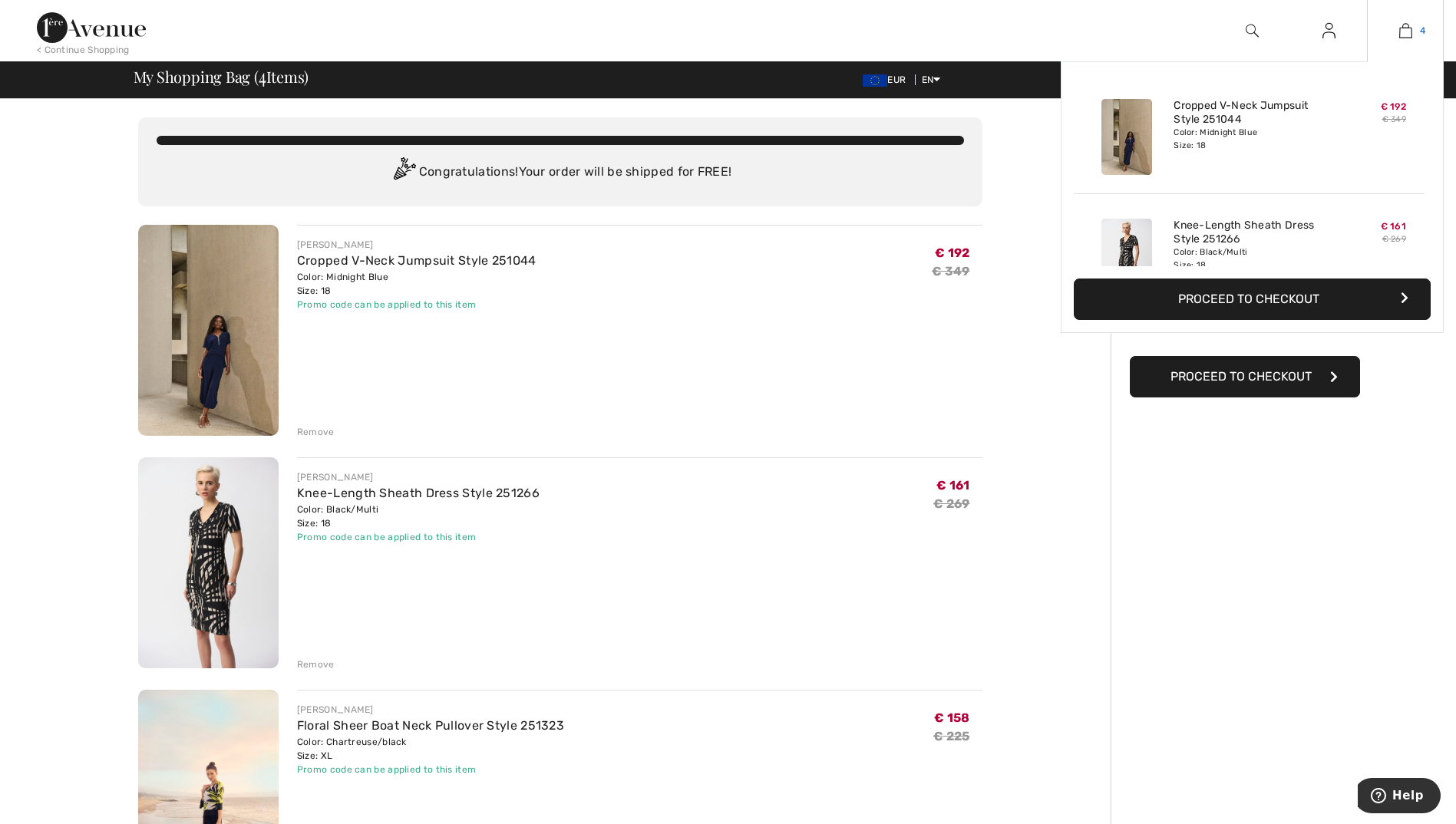
click at [1410, 31] on img at bounding box center [1405, 30] width 13 height 18
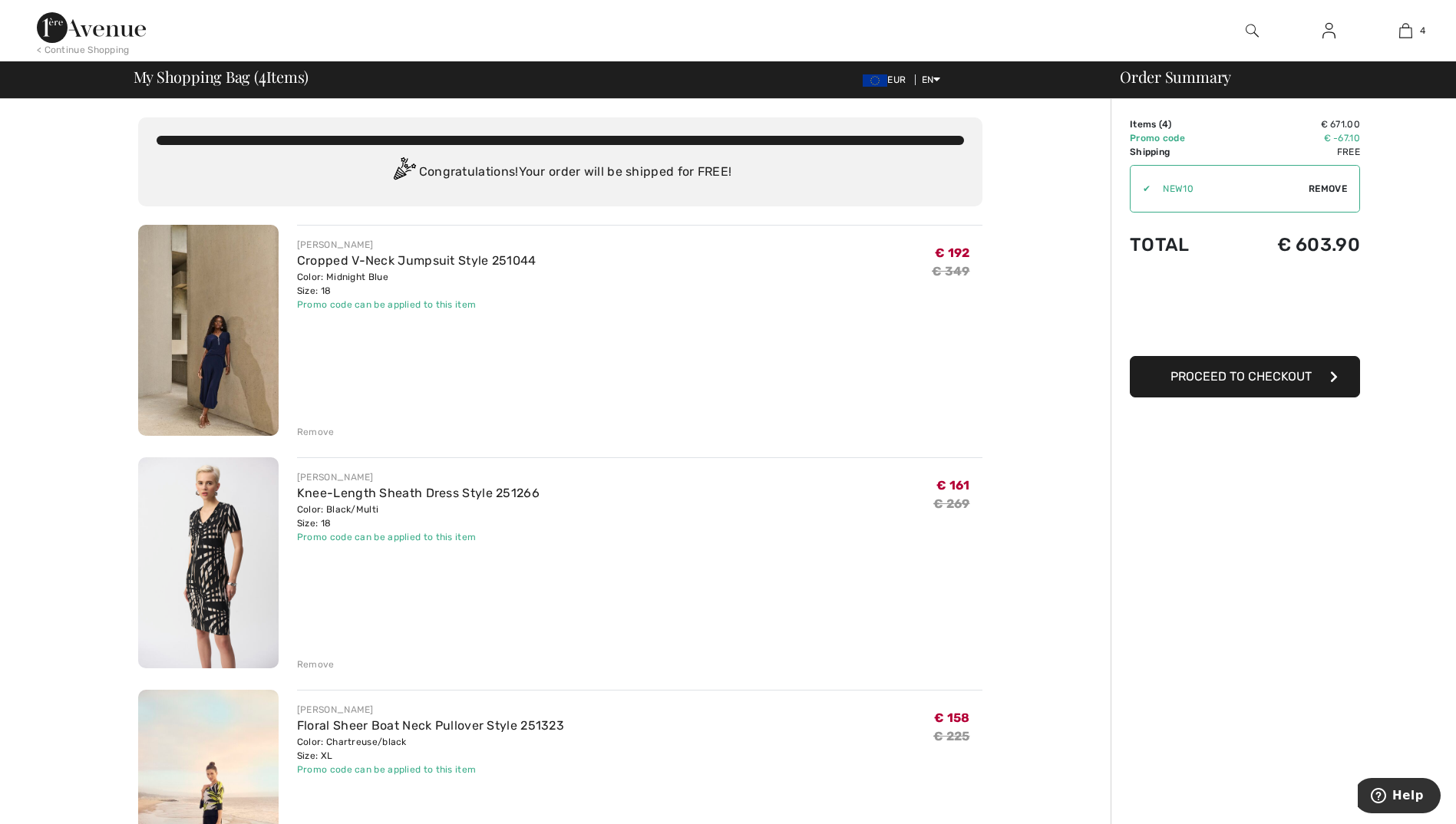
click at [204, 562] on img at bounding box center [208, 563] width 140 height 211
click at [328, 491] on link "Knee-Length Sheath Dress Style 251266" at bounding box center [418, 492] width 242 height 15
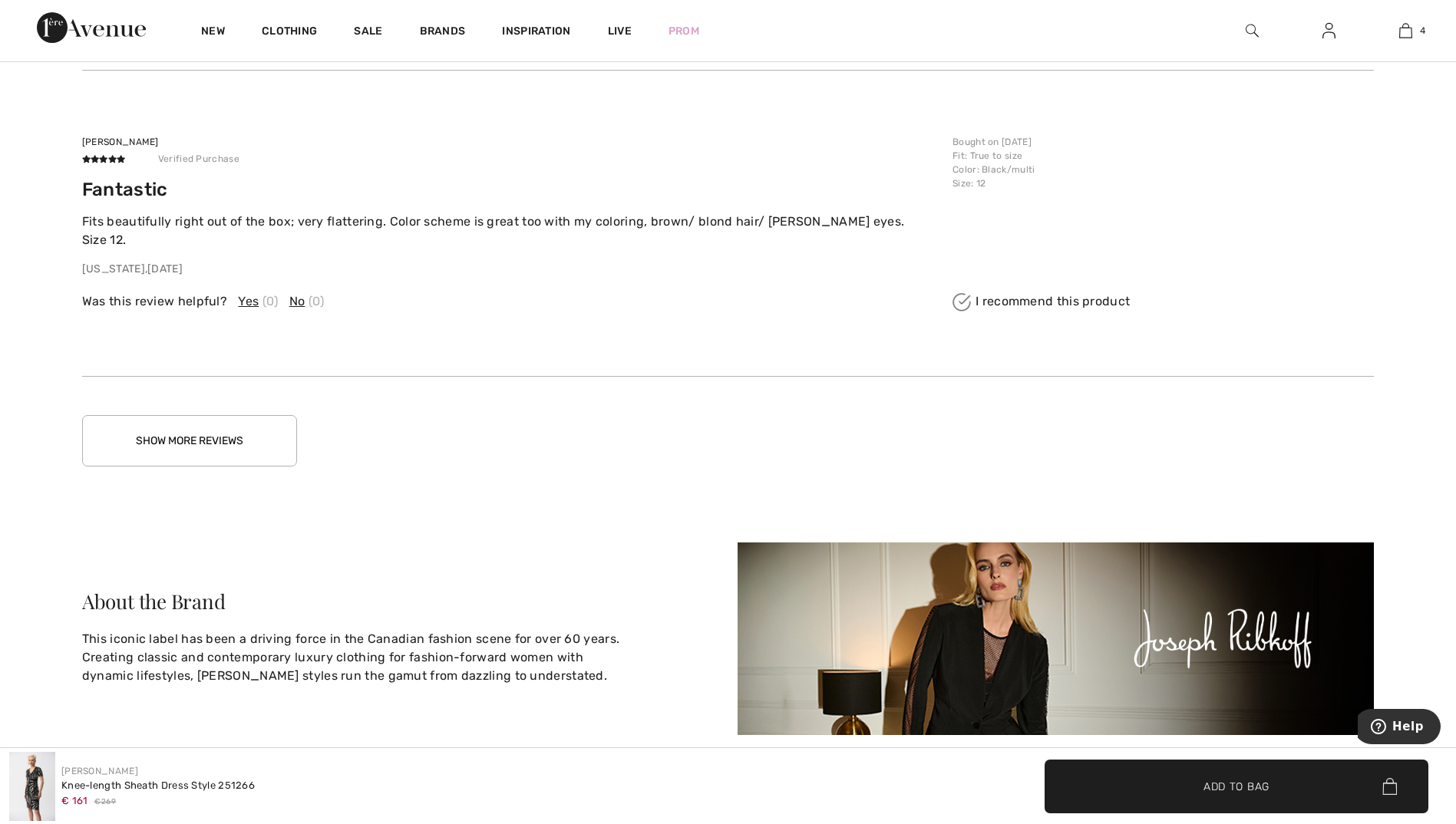
scroll to position [3454, 0]
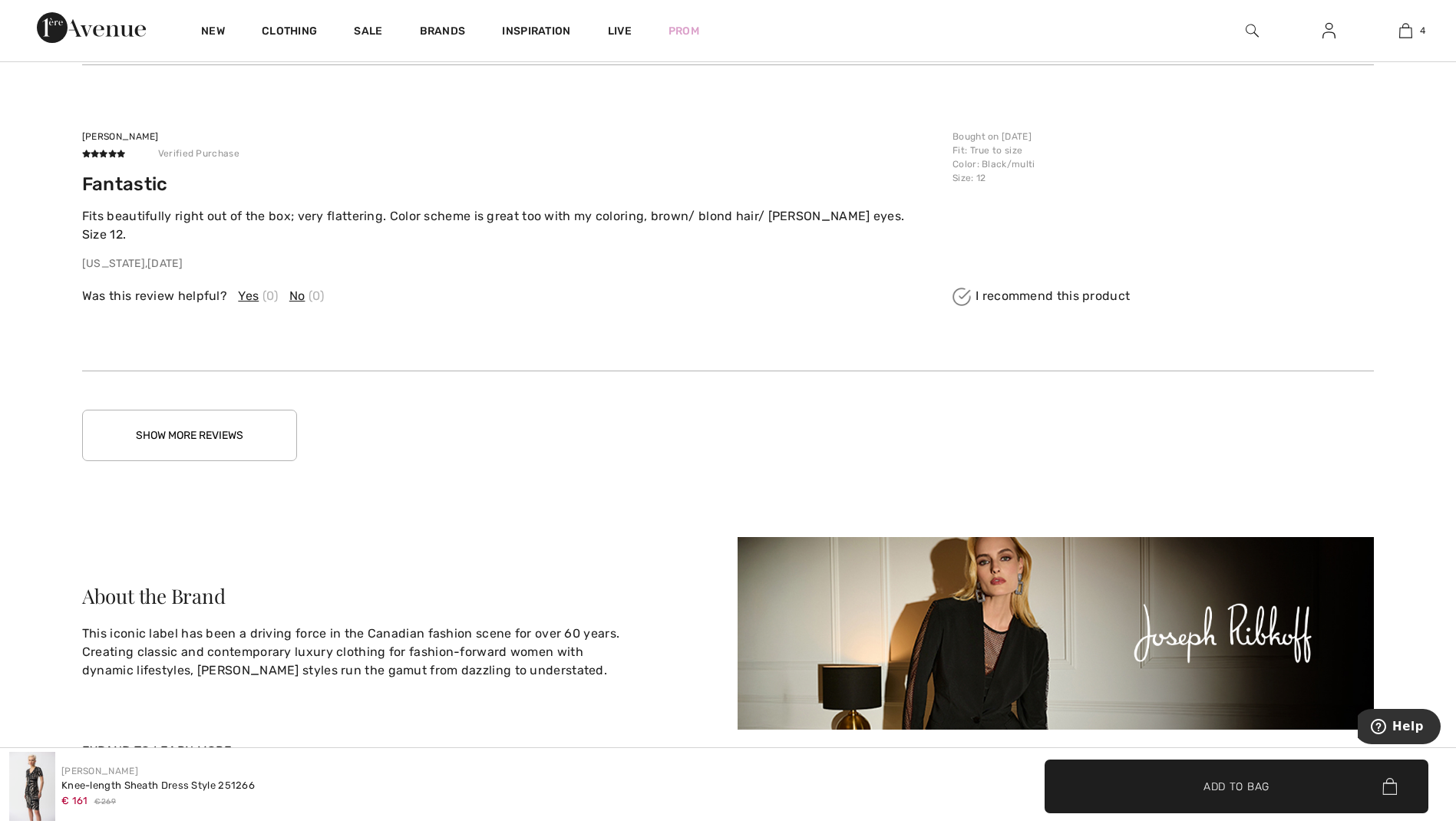
click at [178, 423] on button "Show More Reviews" at bounding box center [190, 436] width 215 height 52
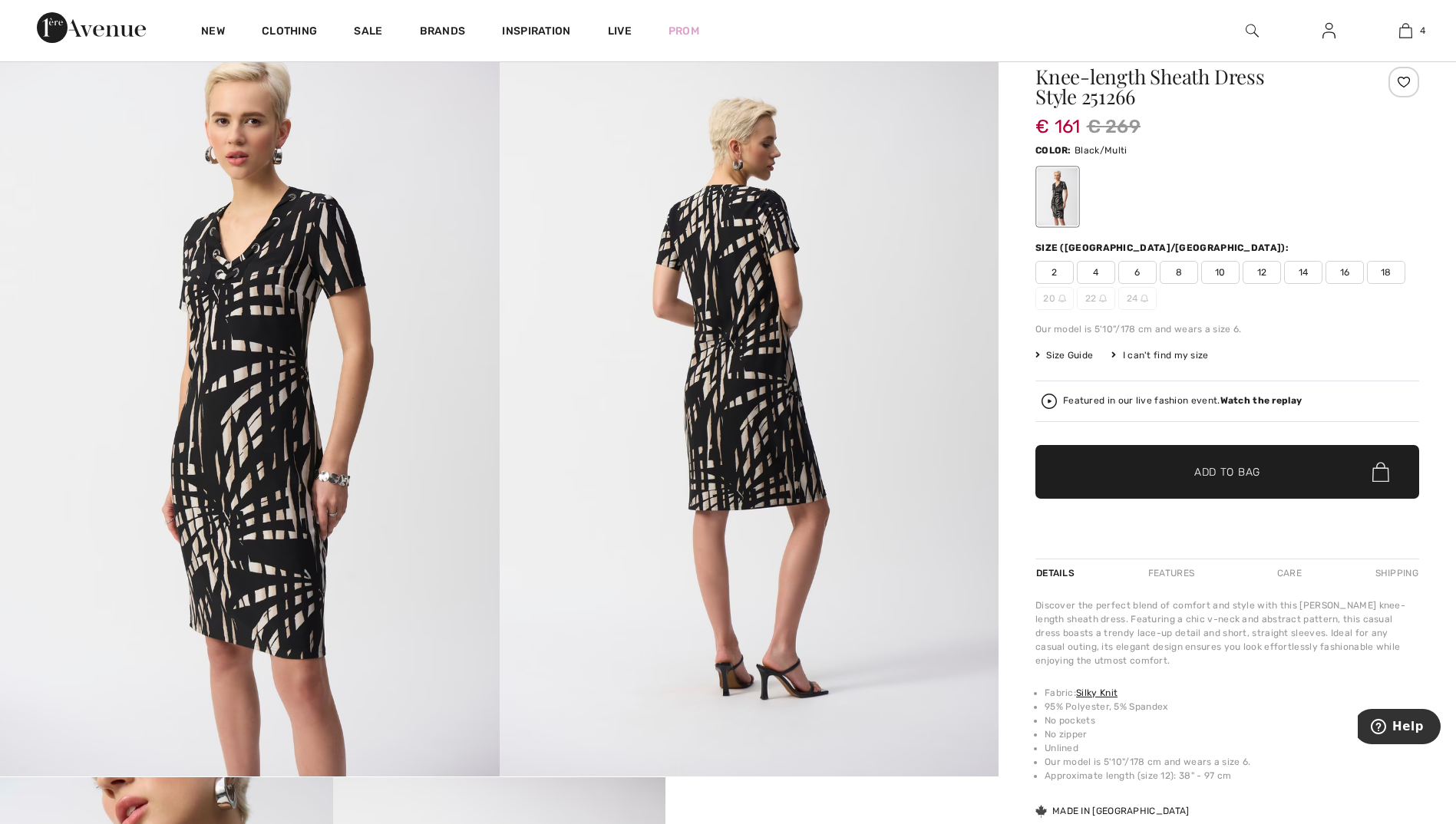
scroll to position [0, 0]
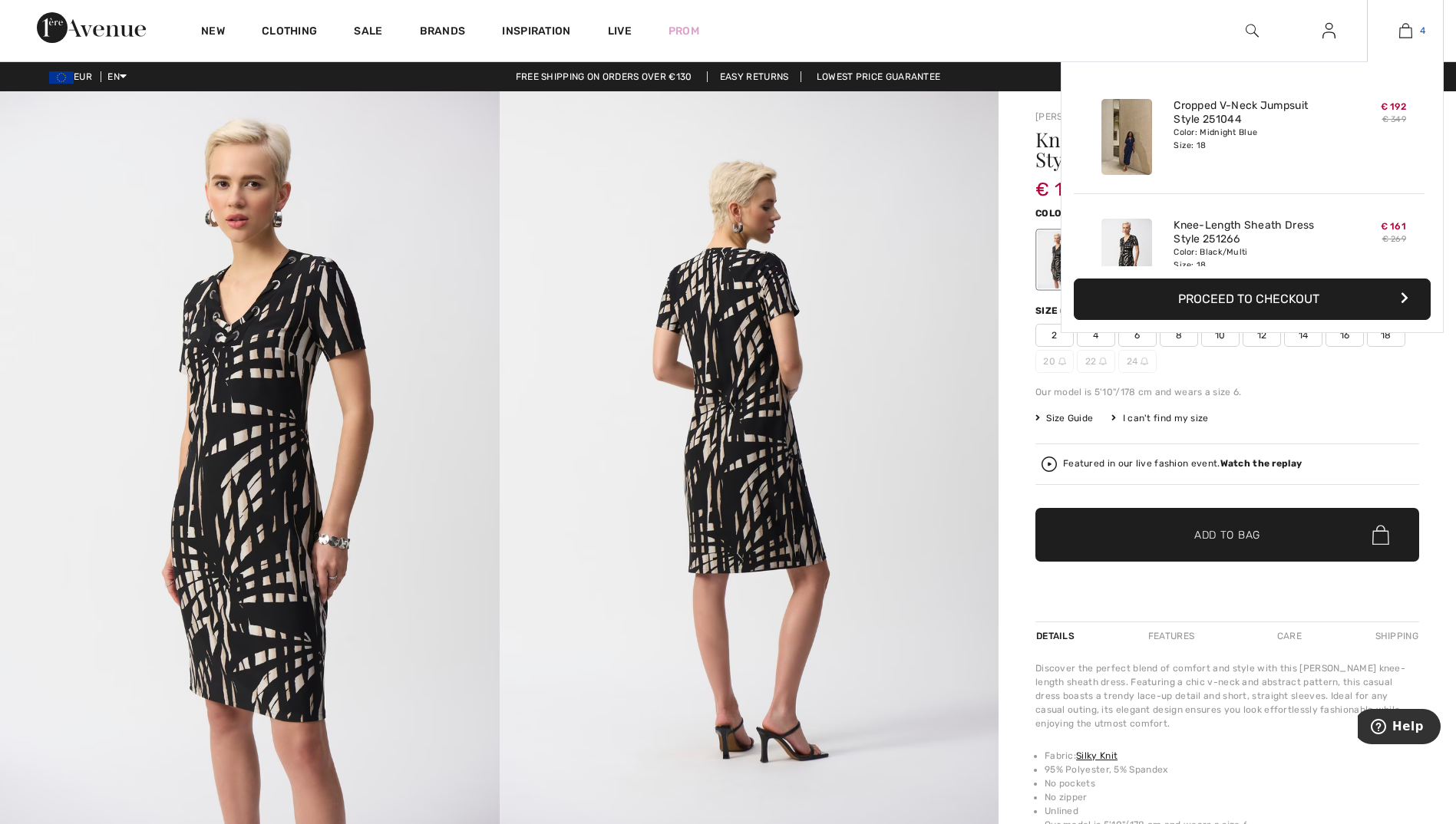
click at [1403, 30] on img at bounding box center [1405, 30] width 13 height 18
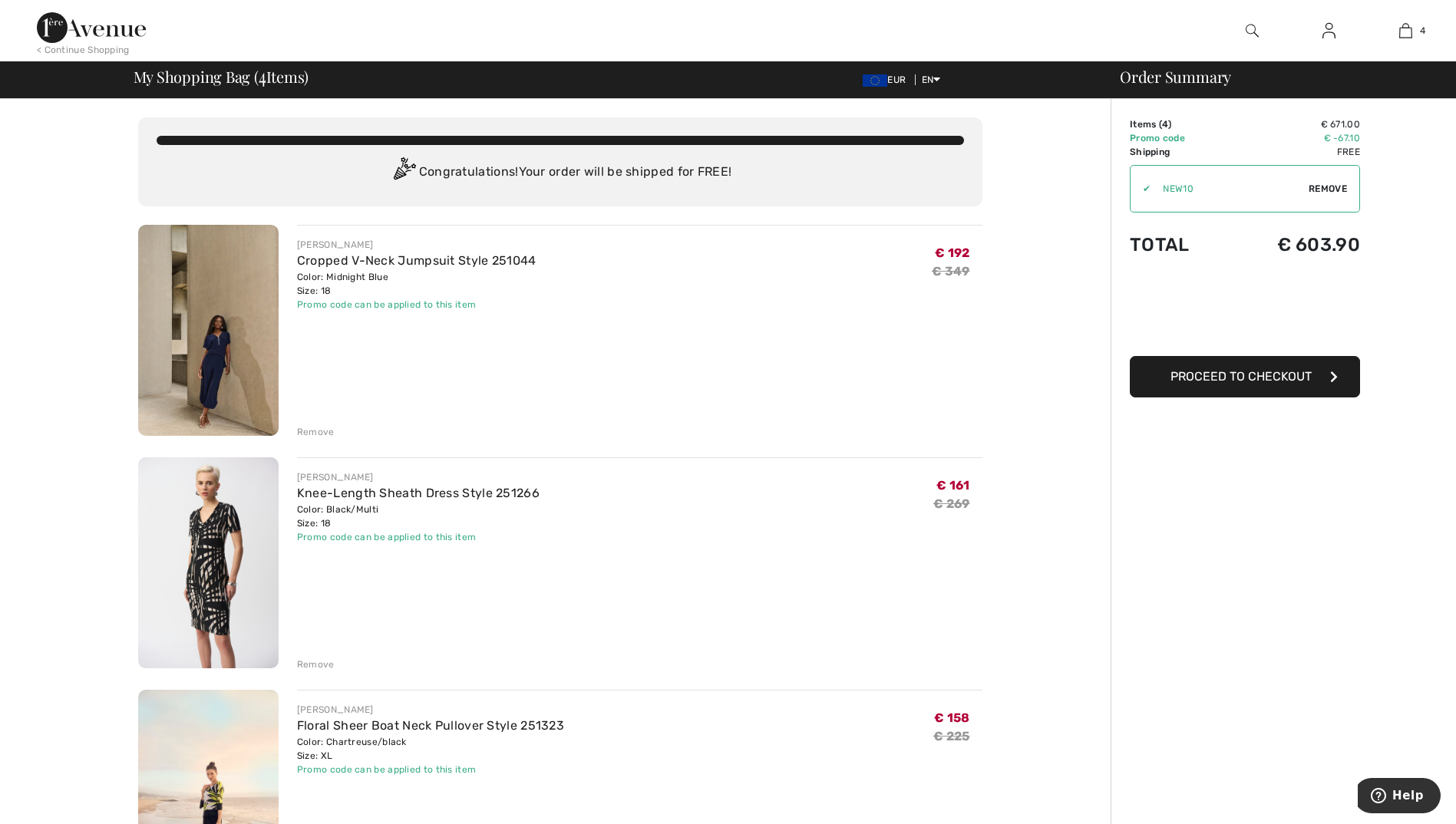
click at [1328, 38] on img at bounding box center [1328, 30] width 13 height 18
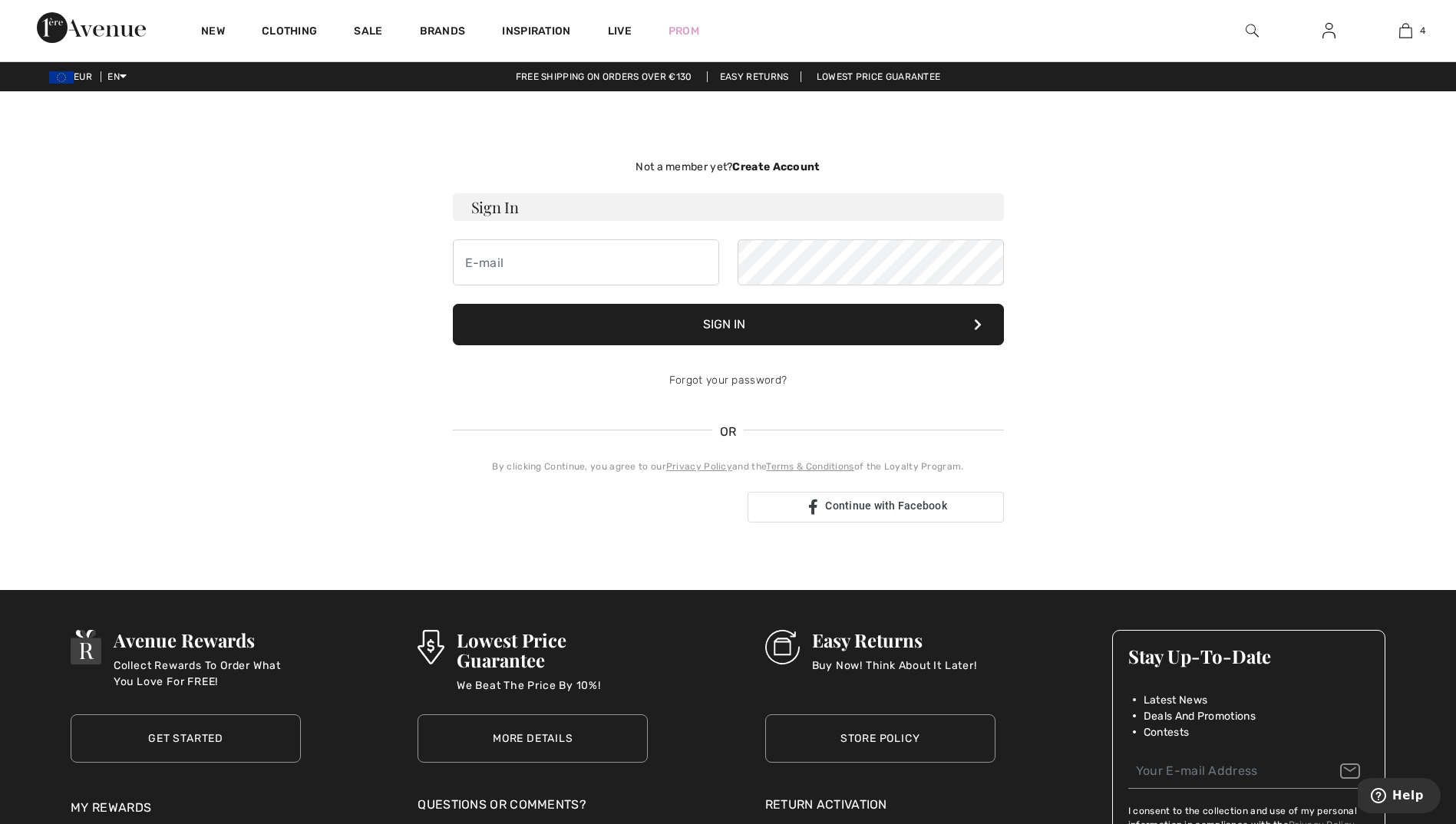
click at [788, 168] on strong "Create Account" at bounding box center [776, 167] width 88 height 13
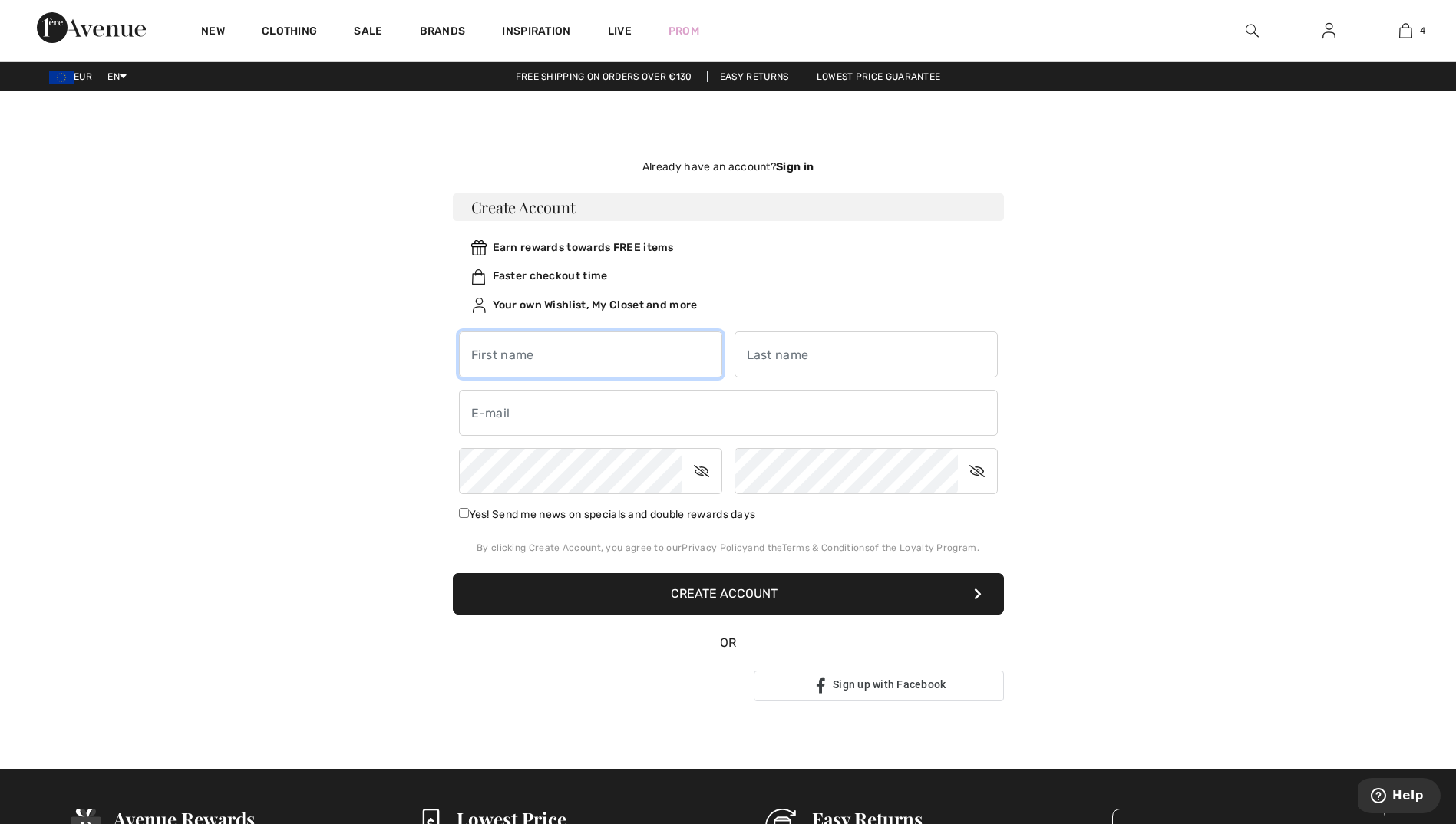
click at [549, 363] on input "text" at bounding box center [590, 355] width 263 height 46
type input "[PERSON_NAME]"
type input "Blaschej"
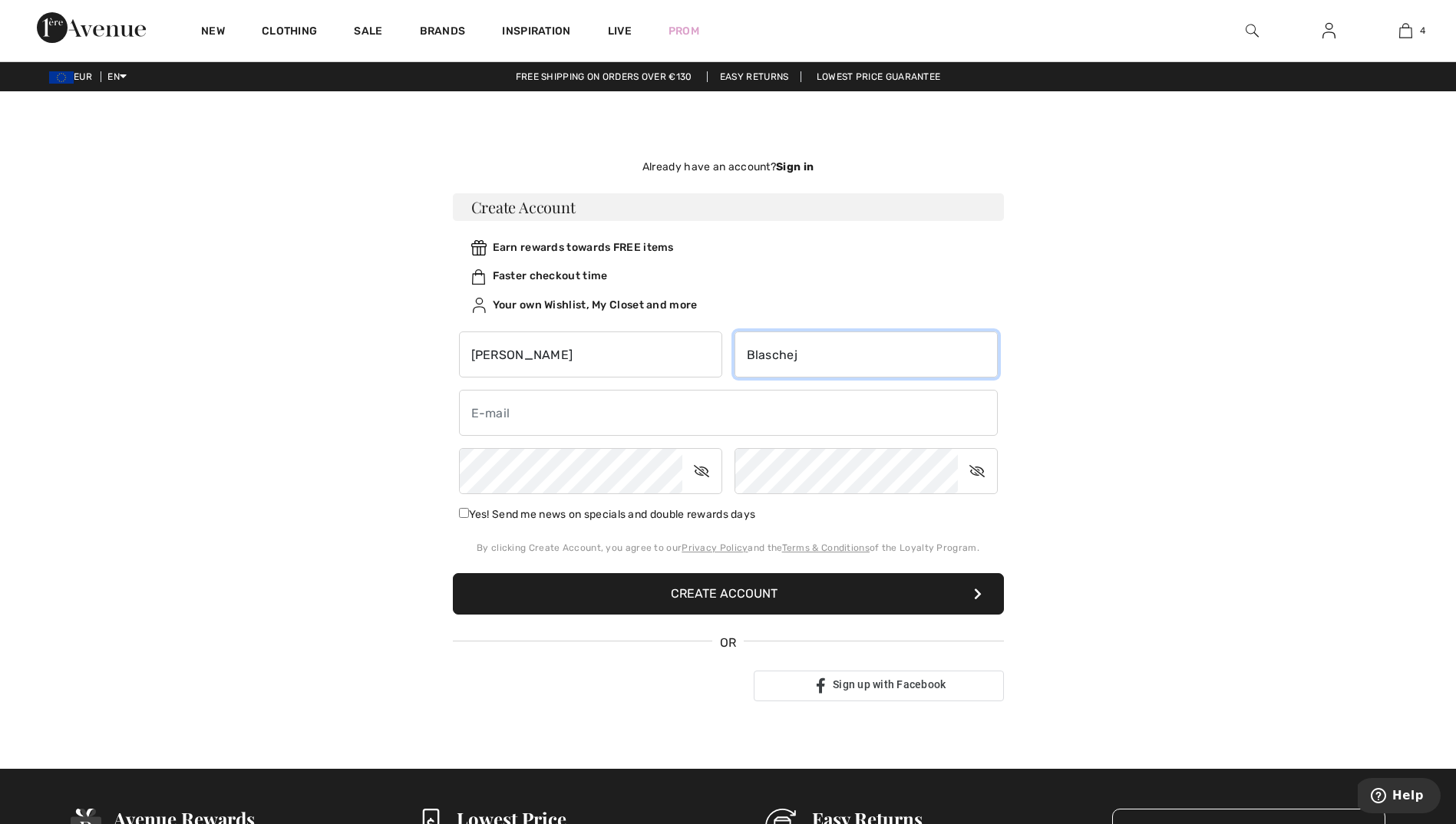
type input "s.blaschej@gmx.de"
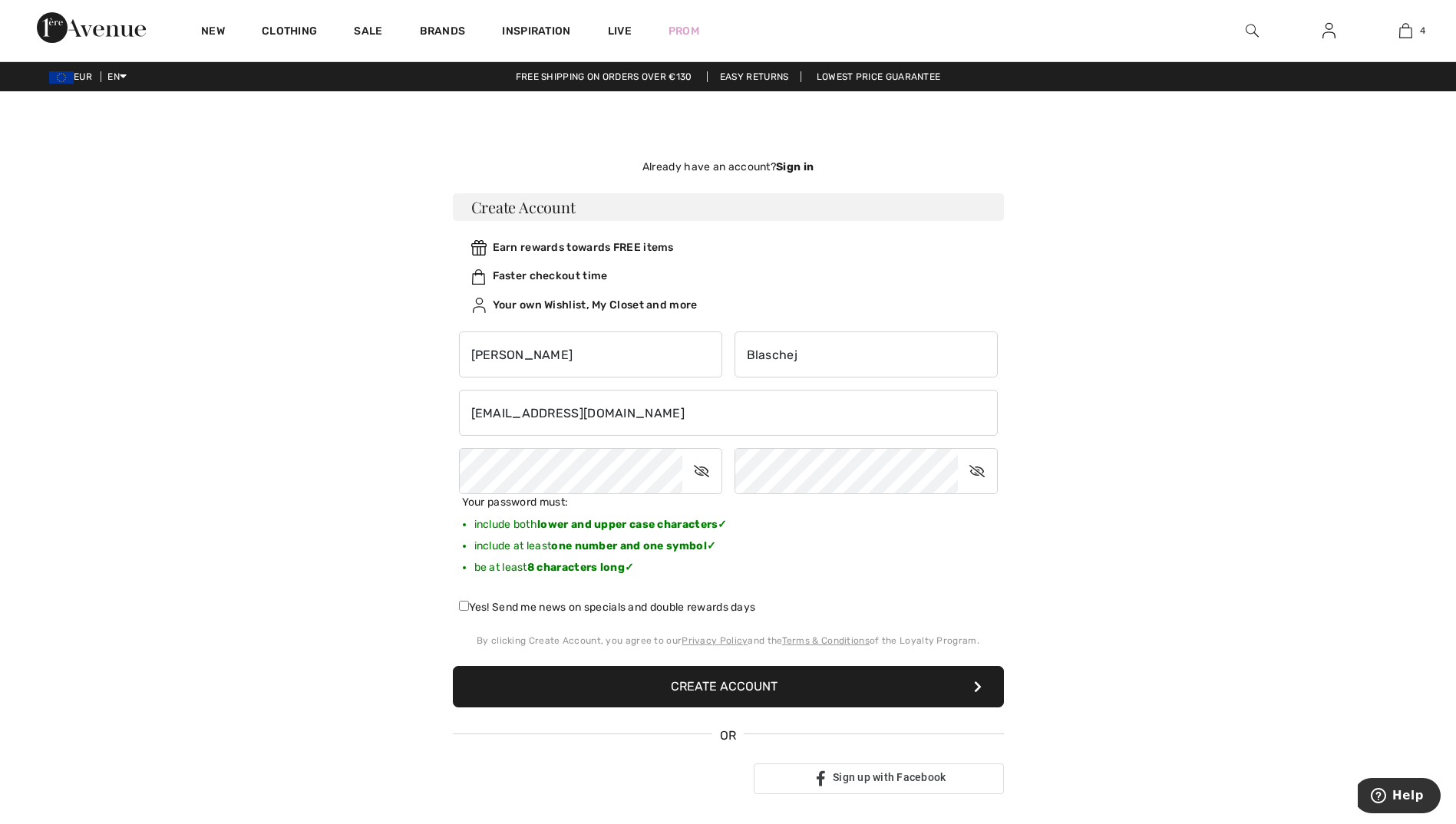
click at [724, 684] on button "Create Account" at bounding box center [728, 687] width 551 height 41
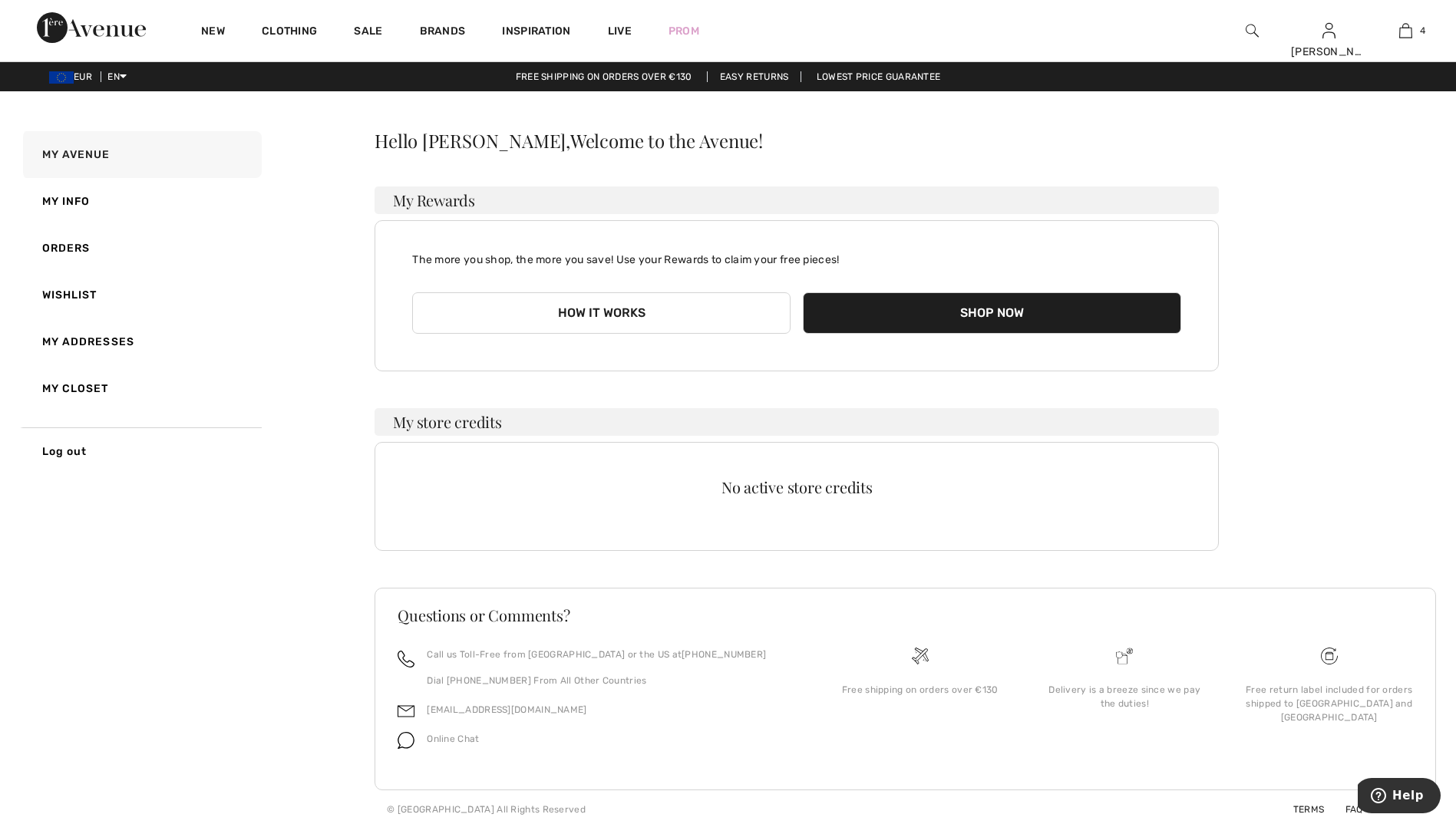
click at [568, 317] on button "How it works" at bounding box center [601, 313] width 378 height 41
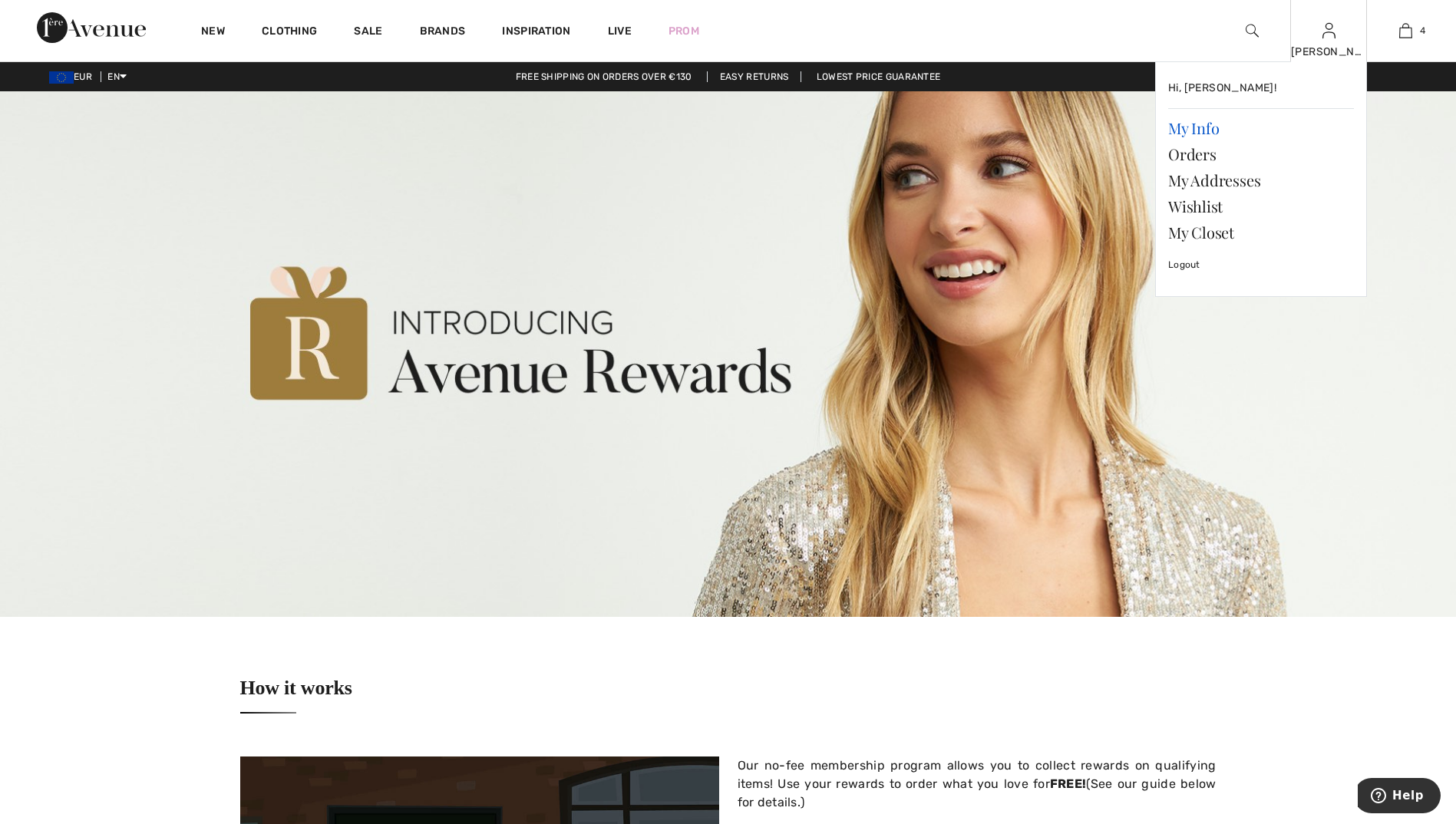
click at [1206, 122] on link "My Info" at bounding box center [1261, 128] width 186 height 26
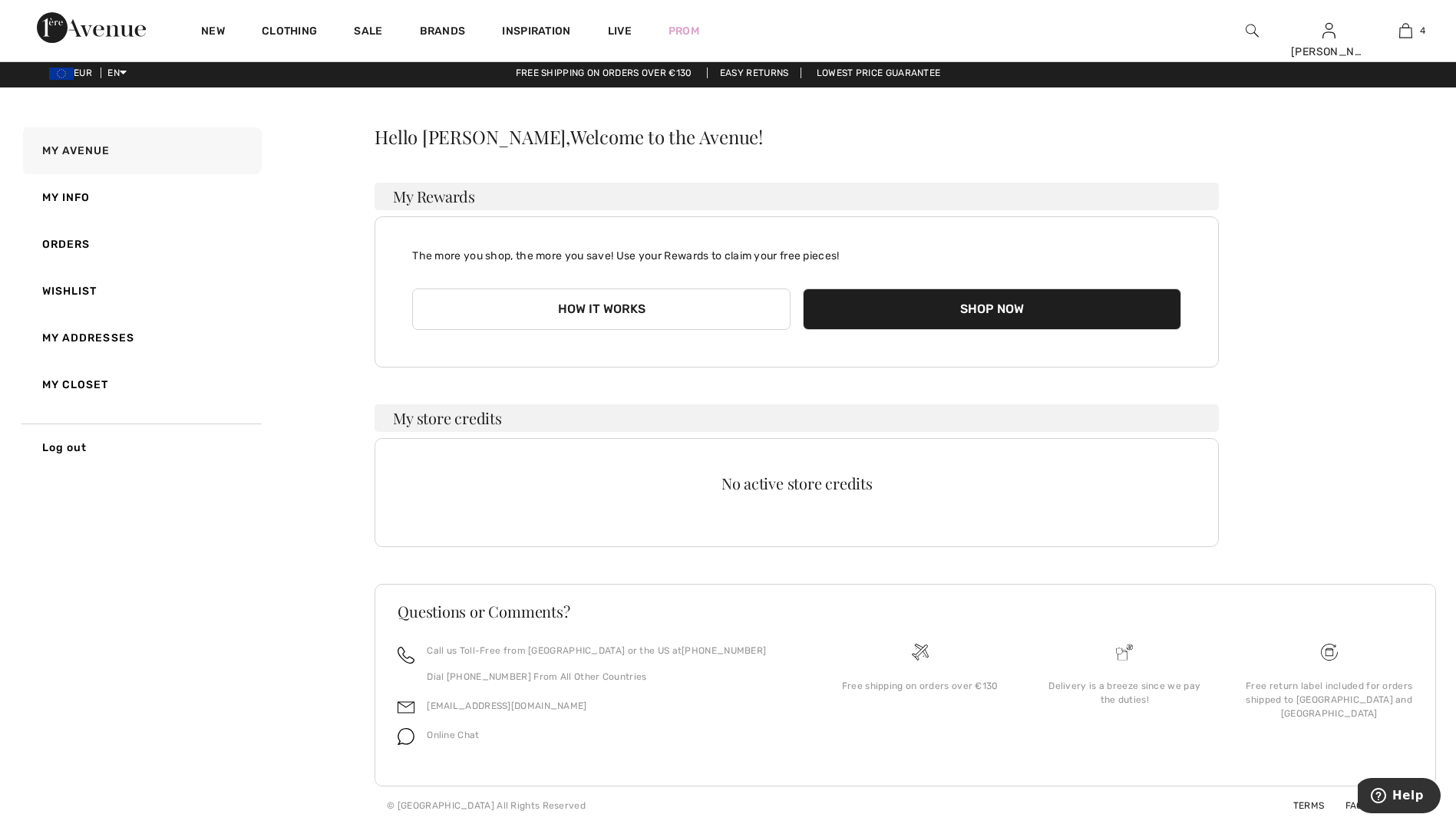
scroll to position [4, 0]
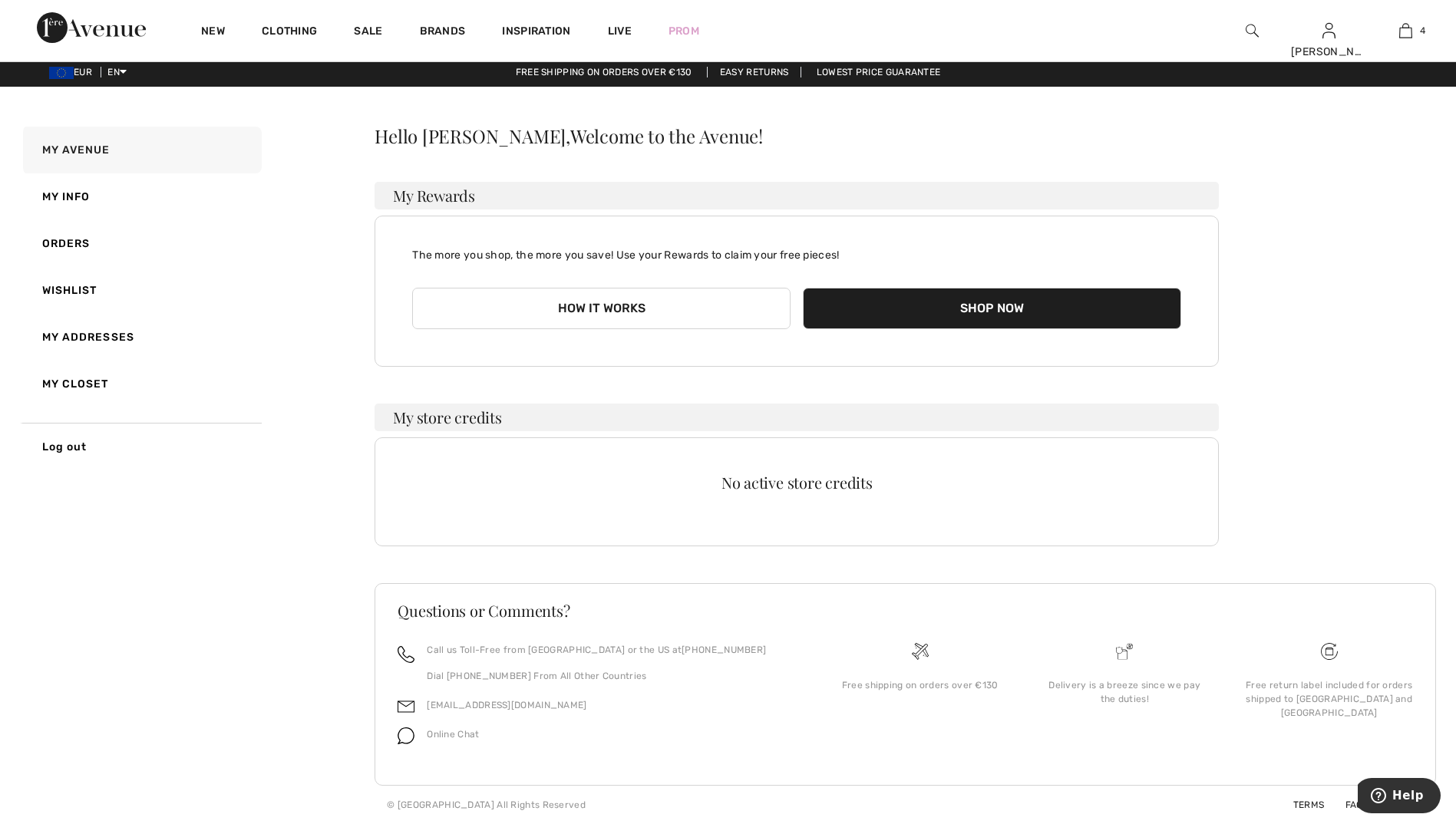
click at [75, 195] on link "My Info" at bounding box center [140, 197] width 241 height 46
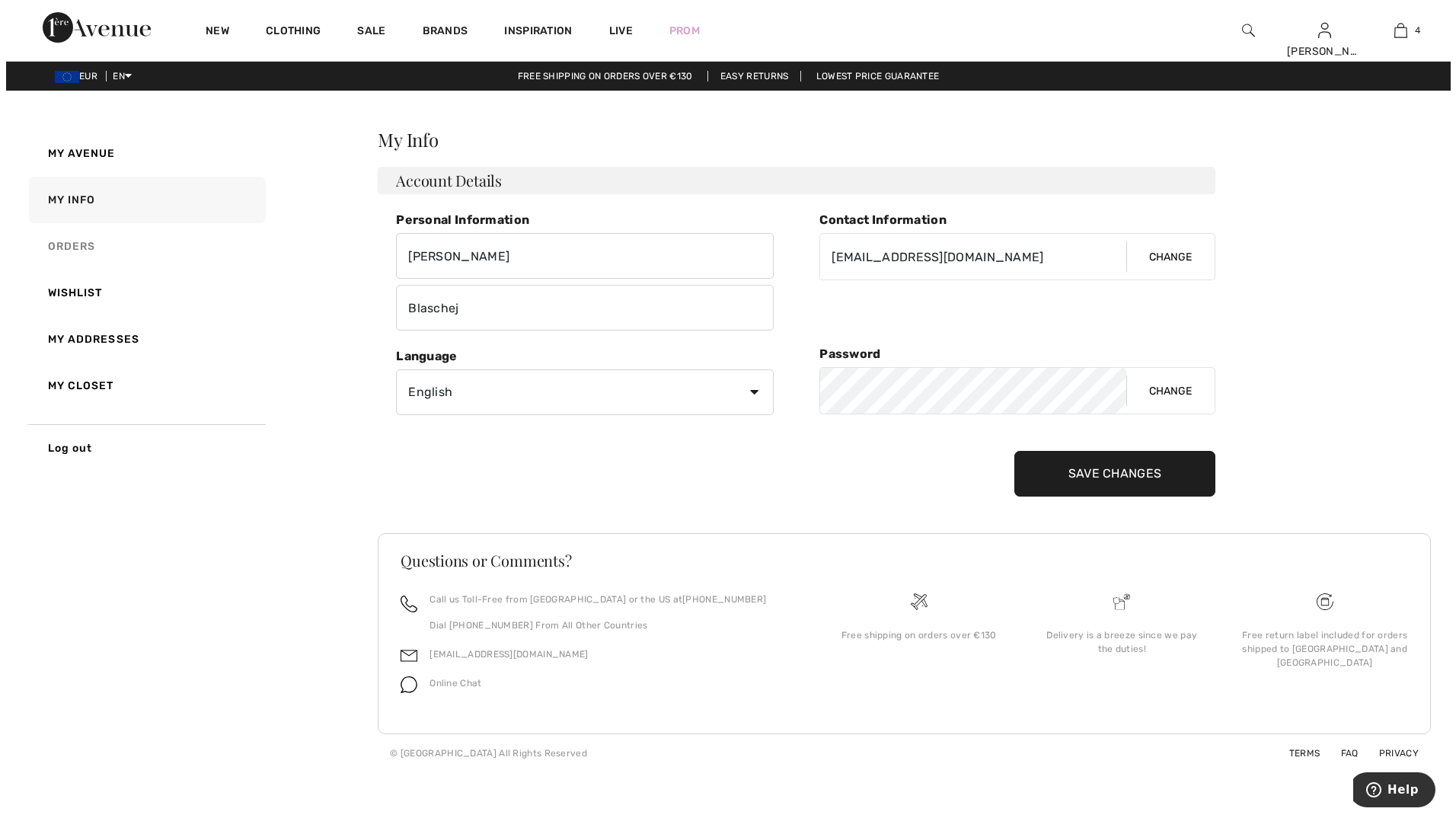
scroll to position [0, 0]
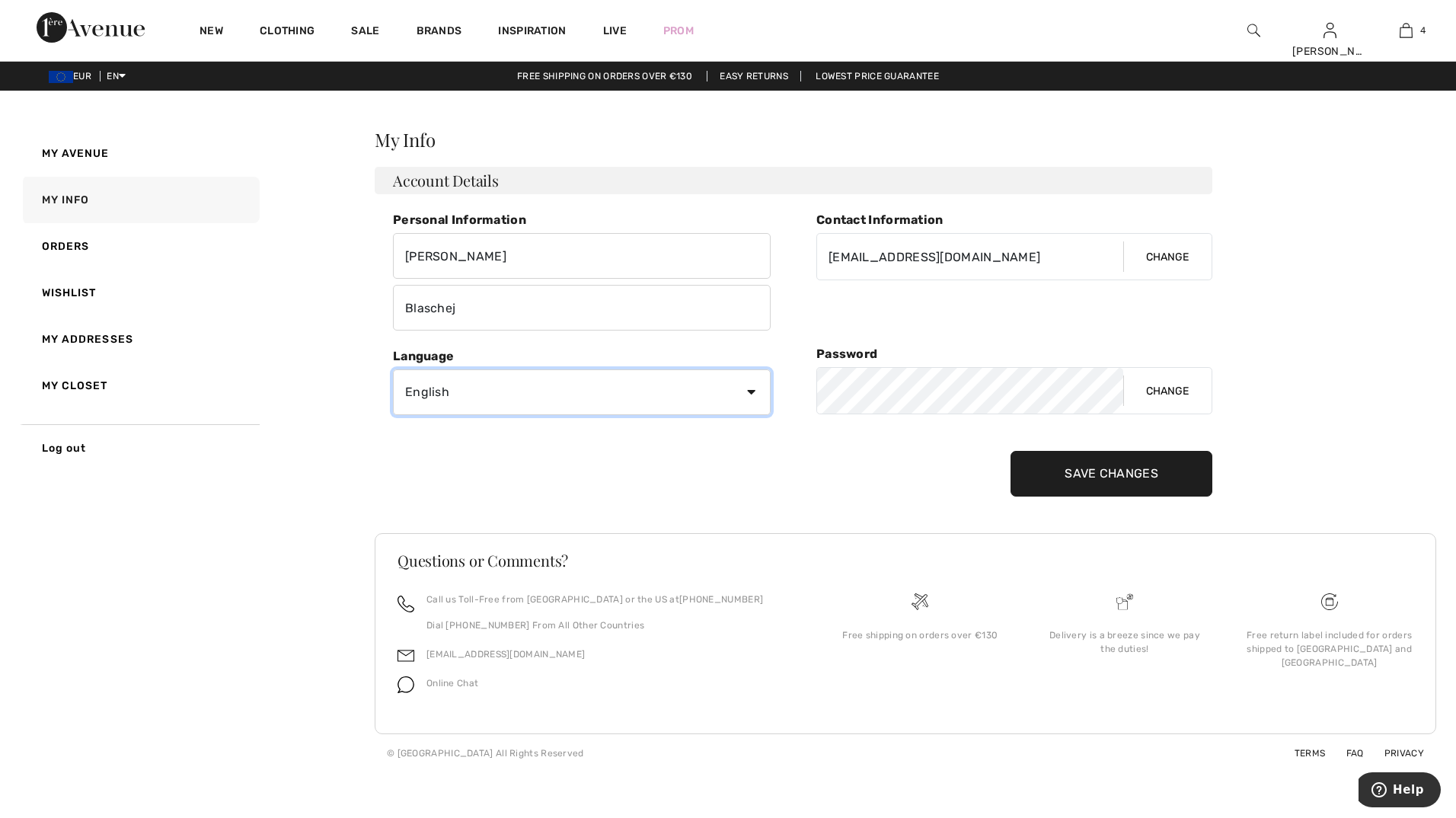
click at [750, 390] on select "English Français" at bounding box center [581, 392] width 378 height 46
click at [59, 247] on link "Orders" at bounding box center [139, 247] width 240 height 46
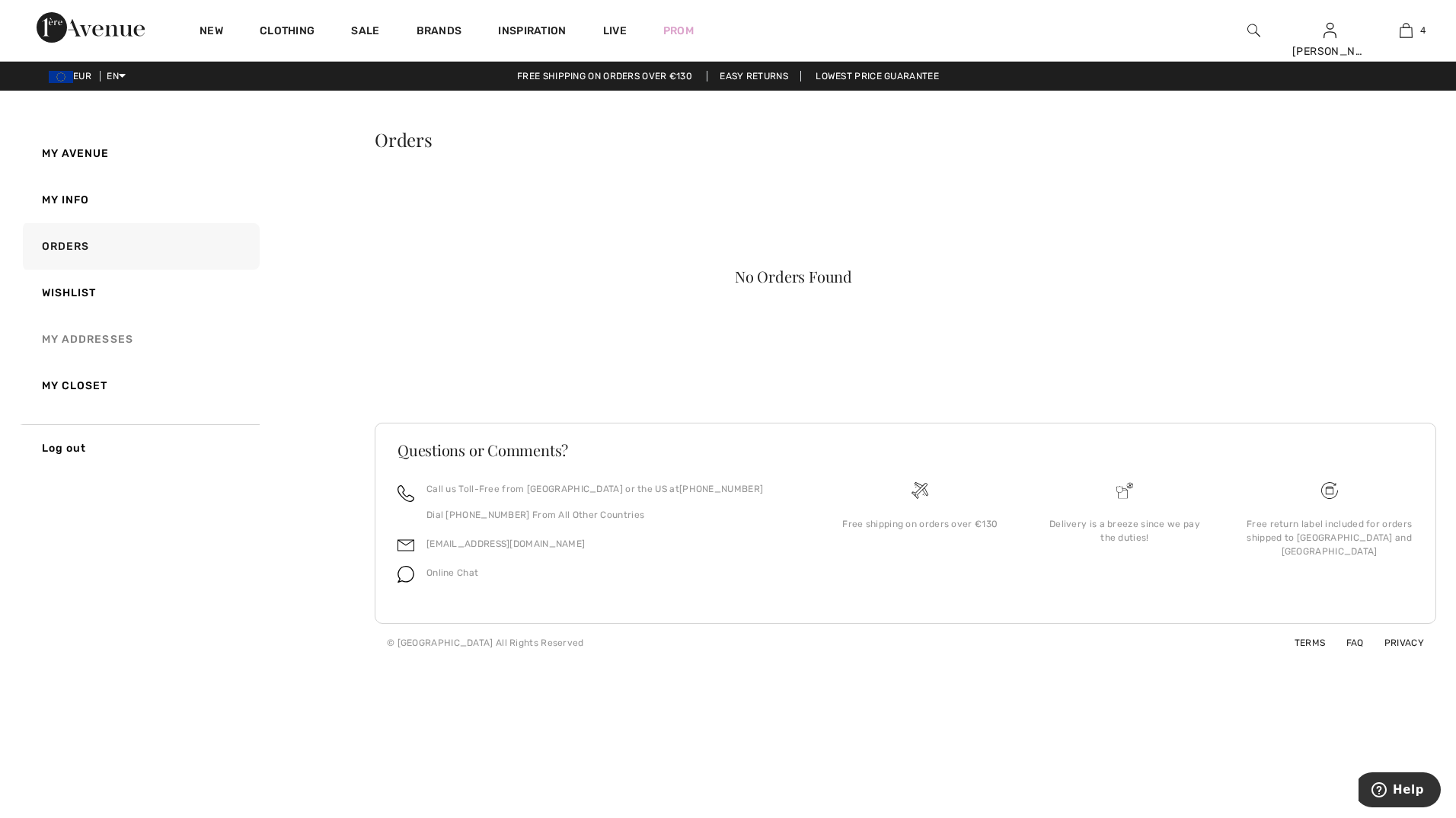
click at [79, 342] on link "My Addresses" at bounding box center [139, 339] width 240 height 46
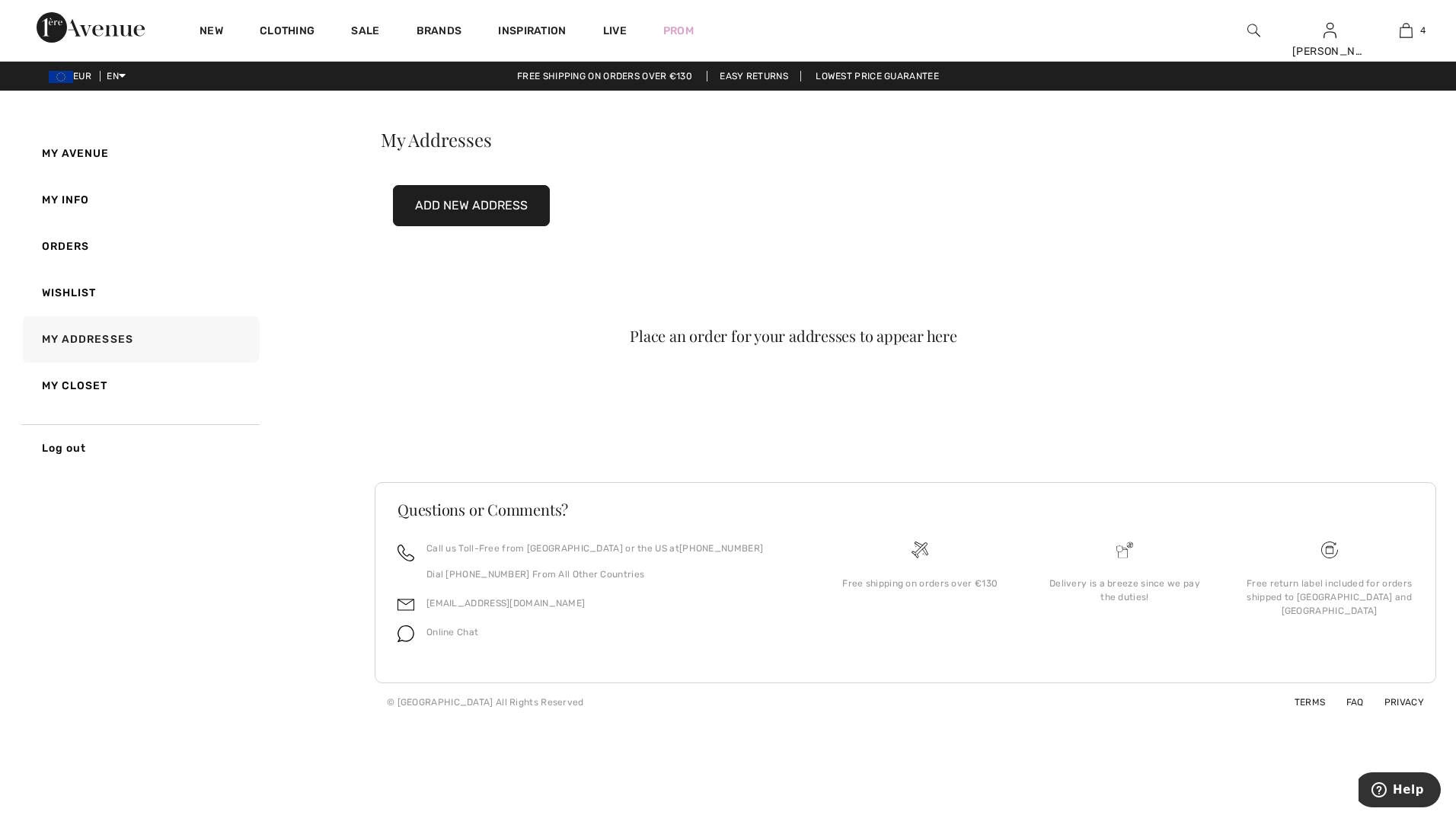
click at [499, 206] on button "Add New Address" at bounding box center [471, 206] width 157 height 41
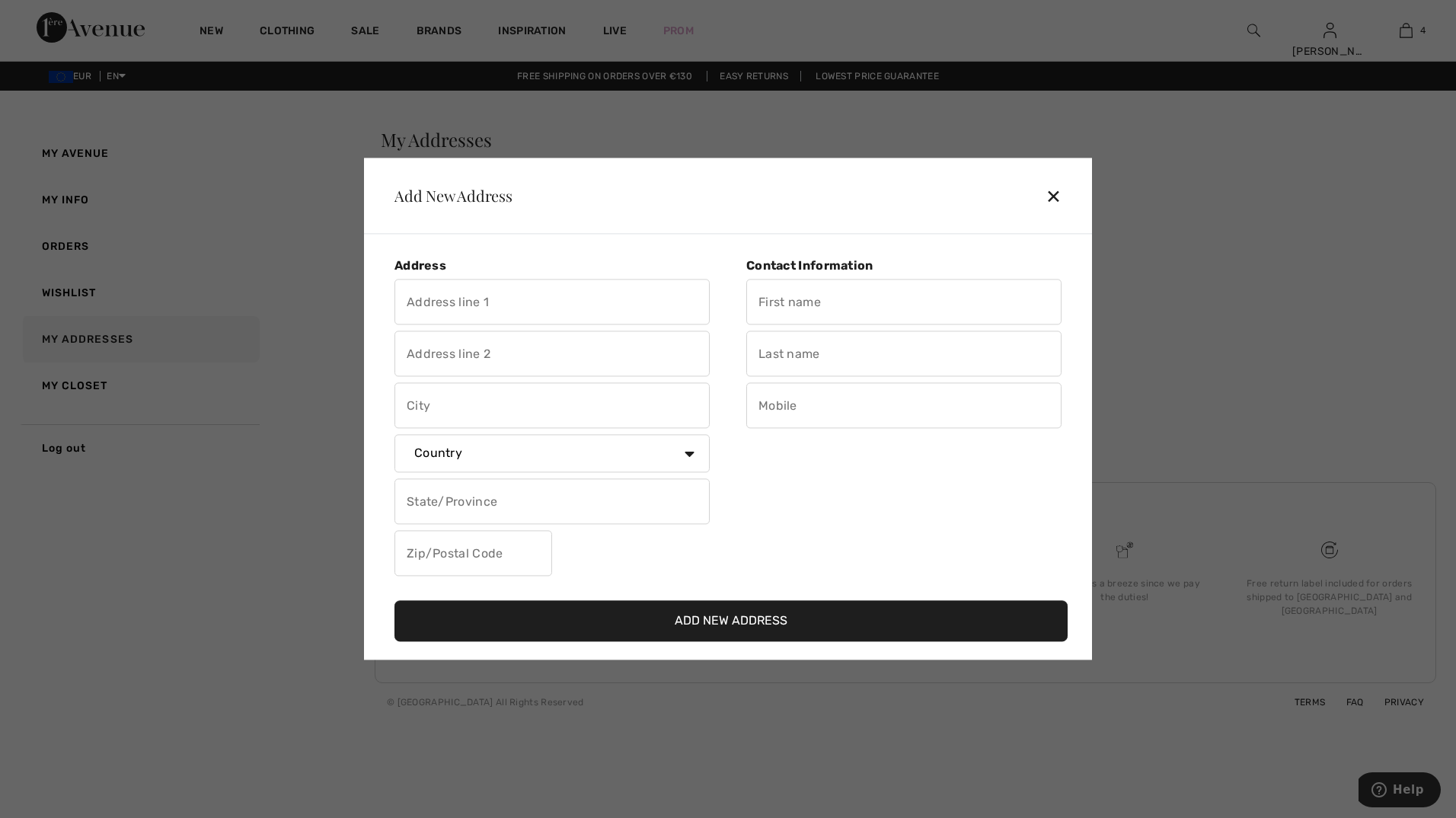
click at [511, 302] on input "text" at bounding box center [552, 303] width 315 height 46
type input "Dianastraße 15"
type input "Potsdam"
select select "DE"
type input "14482"
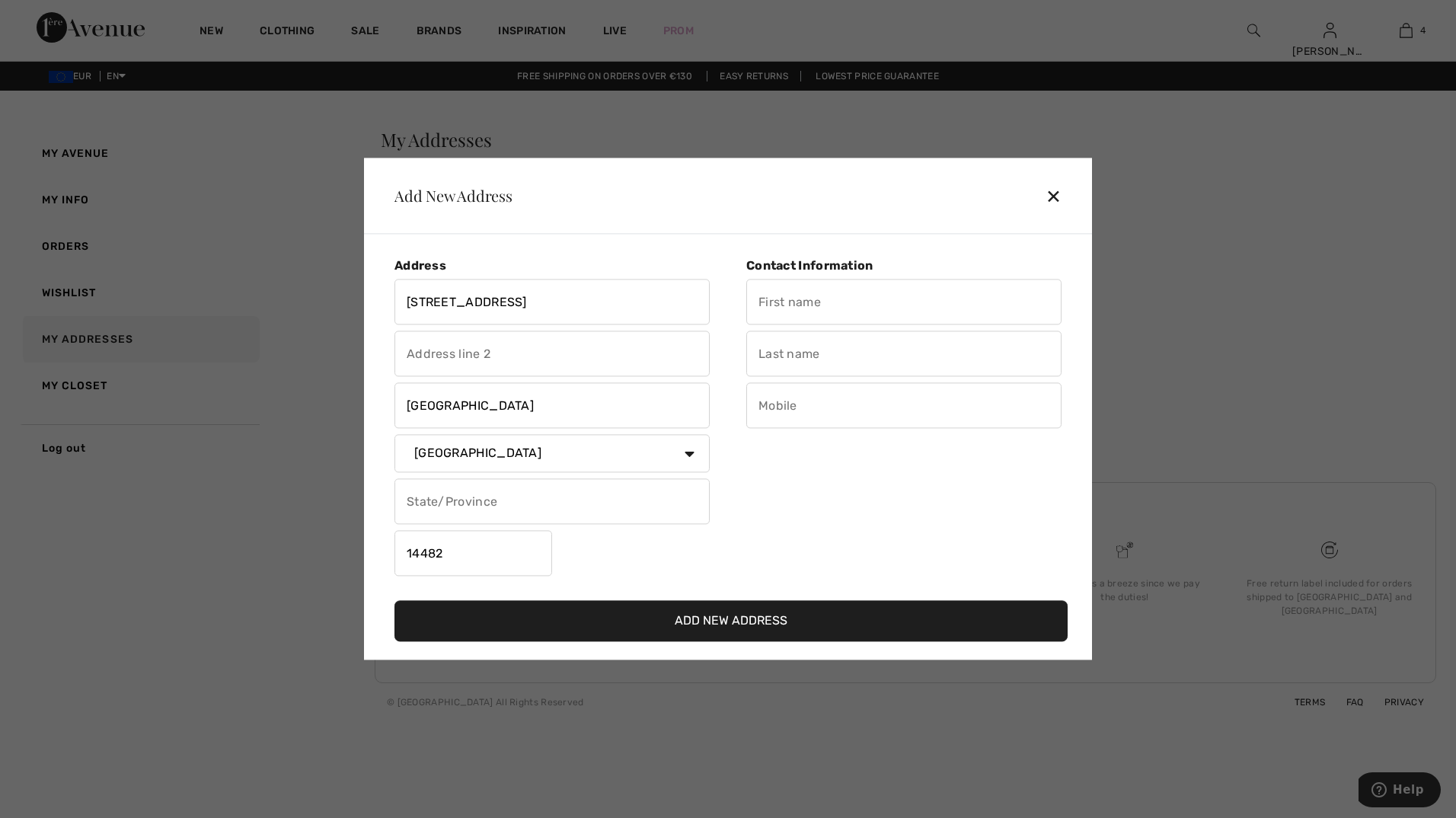
type input "[PERSON_NAME]"
type input "Blaschej"
type input "01743248689"
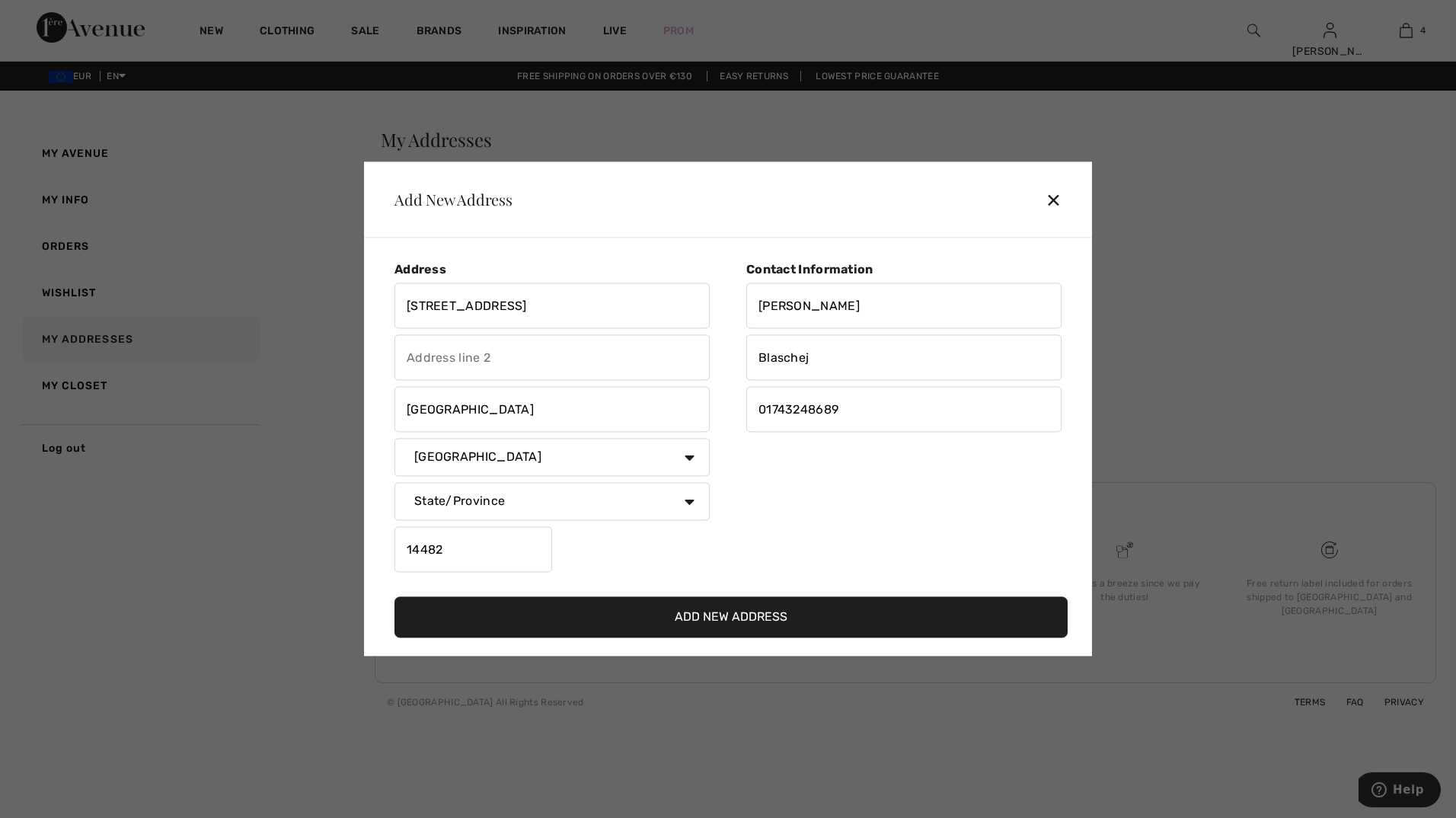
click at [691, 502] on select "State/Province Baden-Württemberg Bayern Berlin Brandenburg Bremen Hamburg Hesse…" at bounding box center [552, 502] width 315 height 38
select select "BRG"
click at [395, 483] on select "State/Province Baden-Württemberg Bayern Berlin Brandenburg Bremen Hamburg Hesse…" at bounding box center [552, 502] width 315 height 38
click at [887, 411] on input "01743248689" at bounding box center [904, 410] width 315 height 46
type input "0"
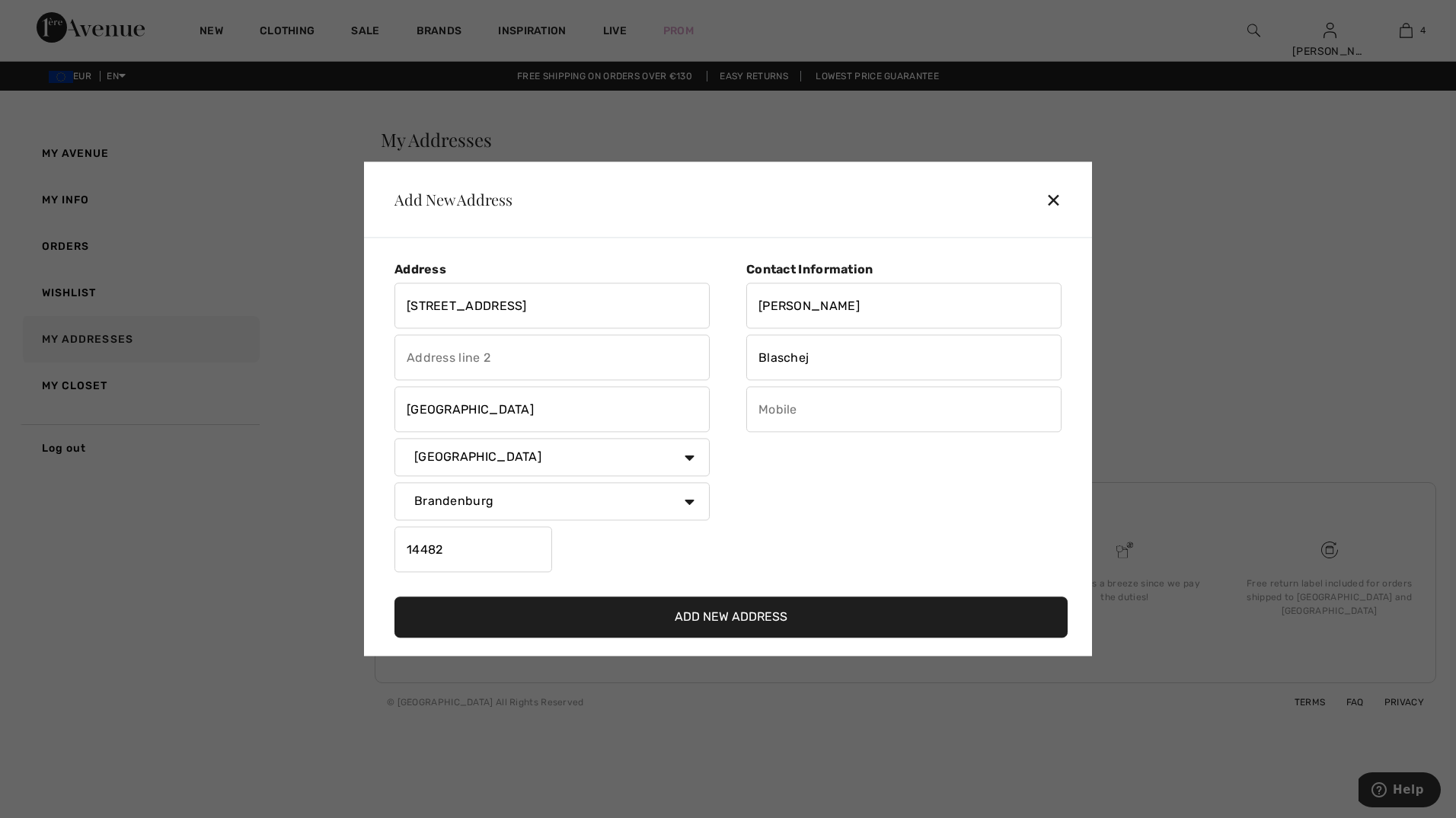
click at [782, 615] on button "Add New Address" at bounding box center [731, 618] width 673 height 41
click at [829, 409] on input "text" at bounding box center [904, 410] width 315 height 46
type input "01743248689"
click at [761, 611] on button "Add New Address" at bounding box center [731, 618] width 673 height 41
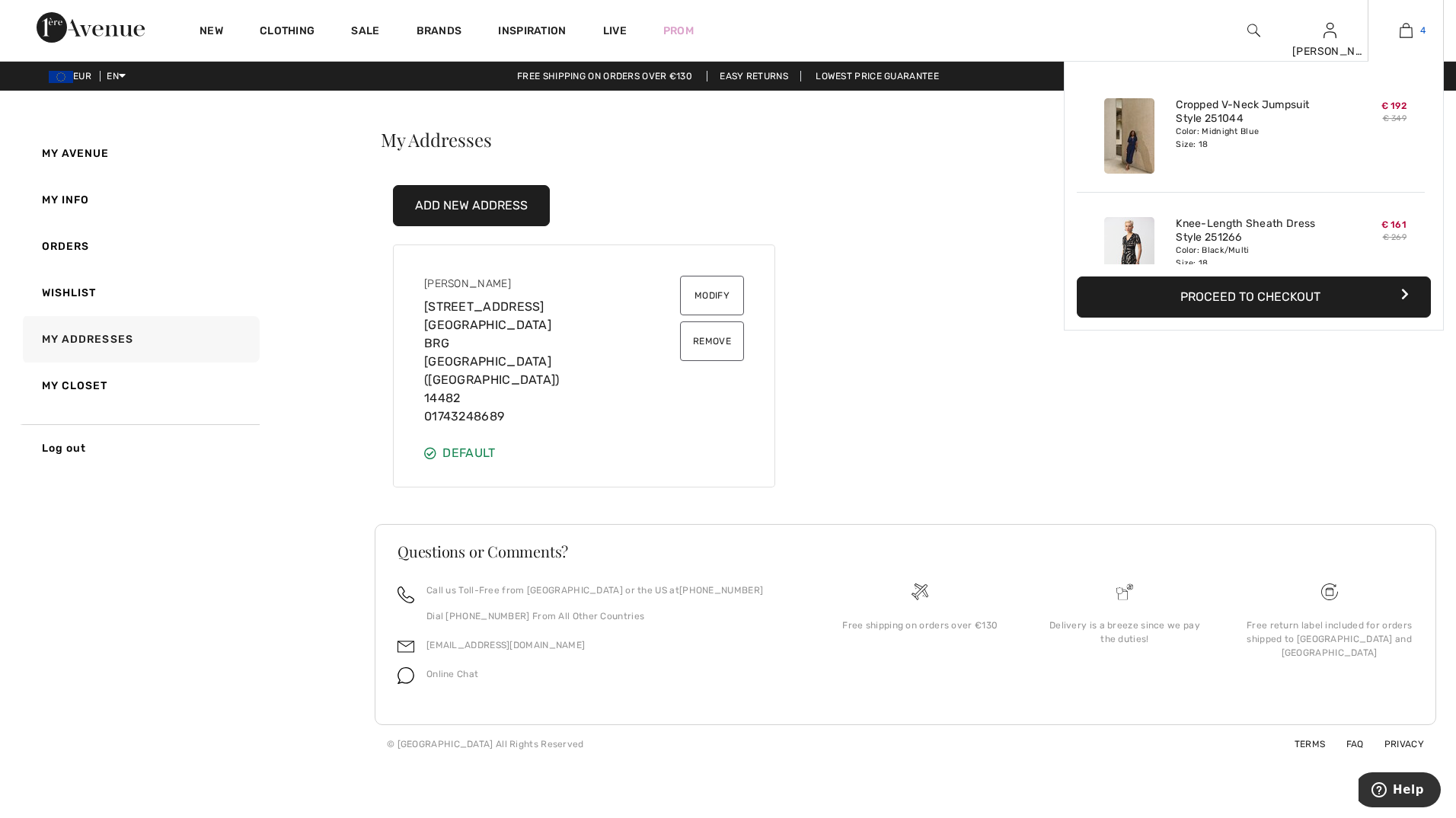
click at [1409, 31] on img at bounding box center [1406, 30] width 13 height 18
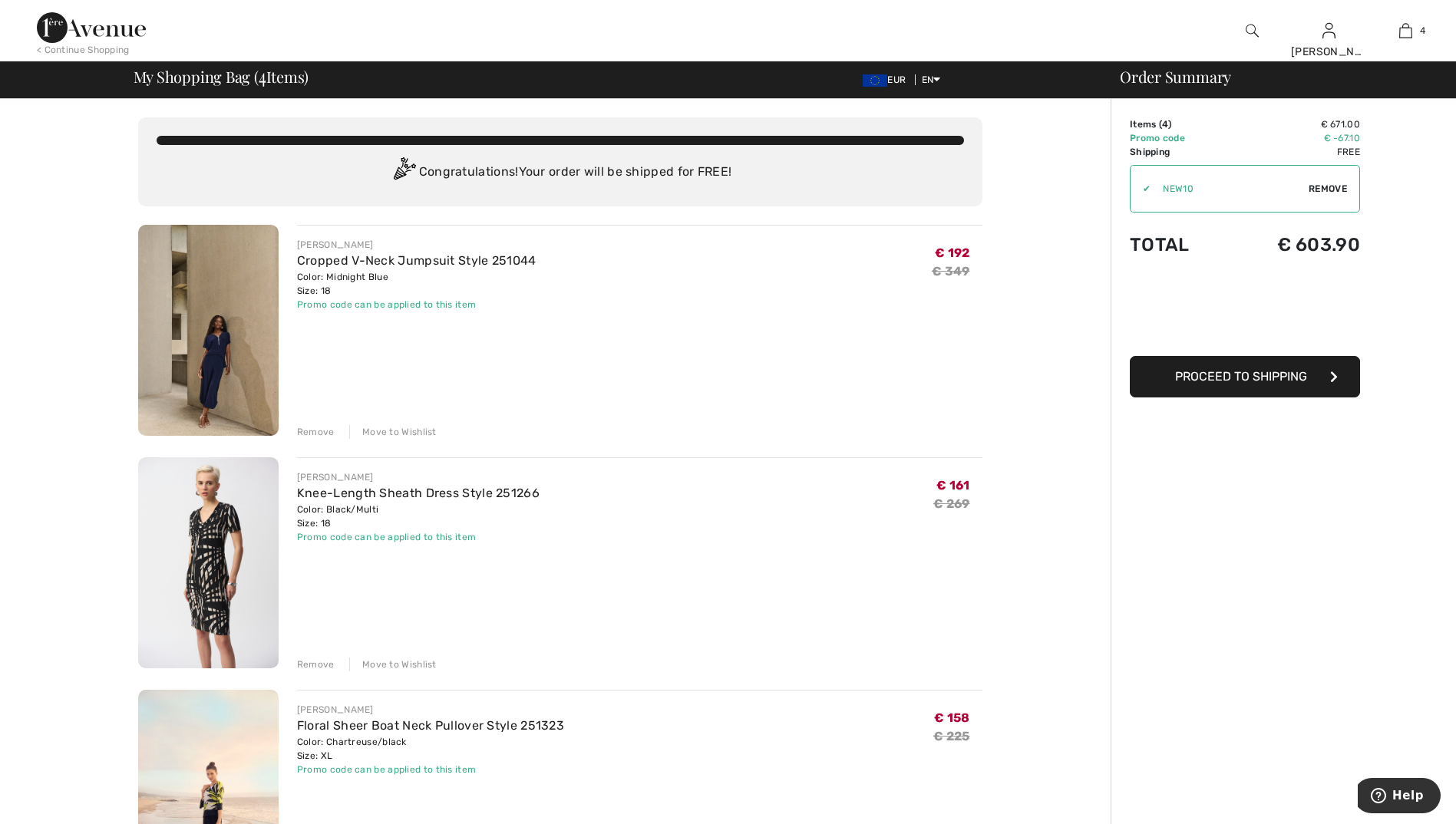
click at [1331, 377] on icon "button" at bounding box center [1333, 376] width 8 height 12
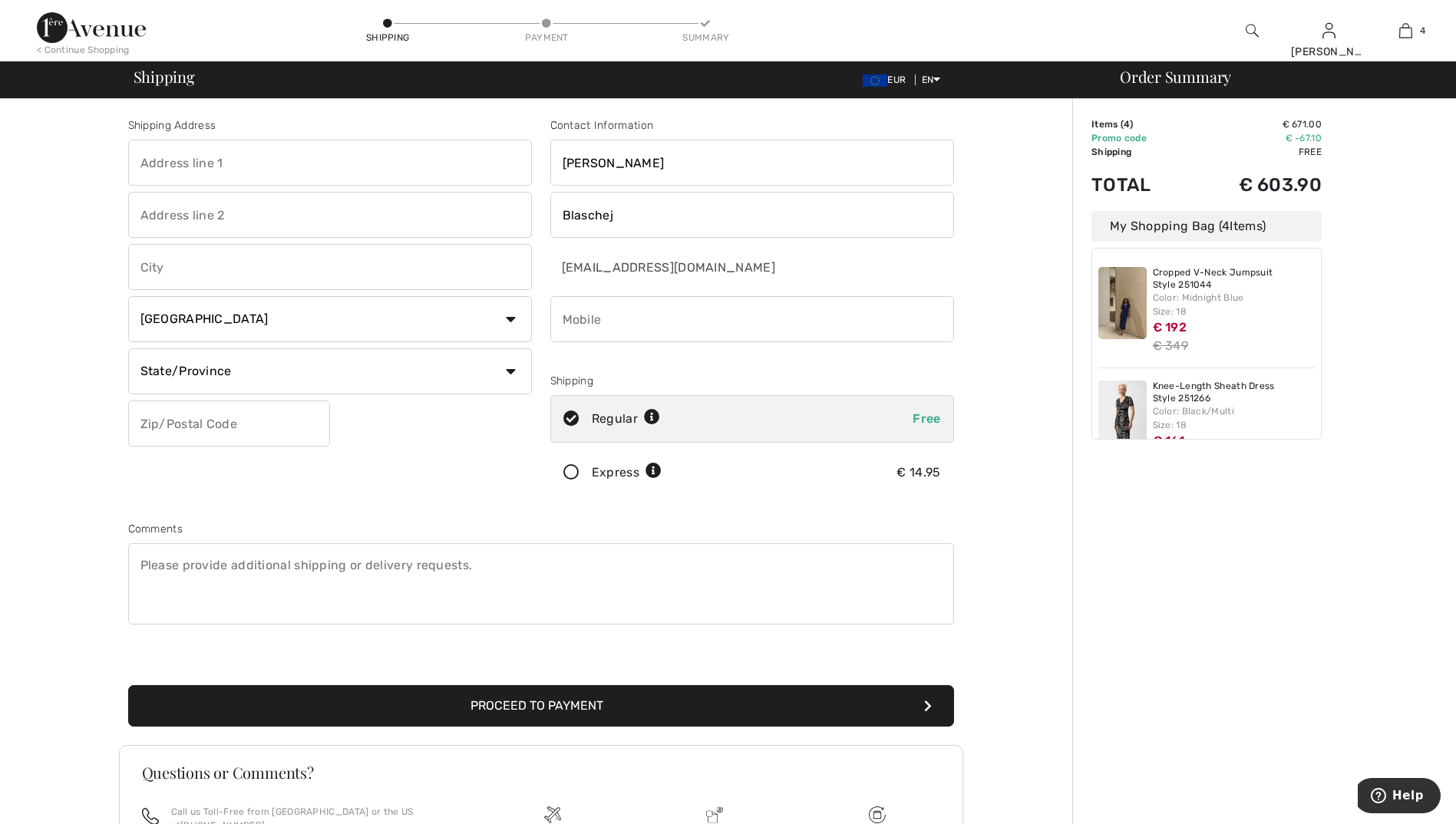
click at [203, 164] on input "text" at bounding box center [330, 163] width 404 height 46
type input "Dianastraße 15"
type input "Potsdam"
select select "DE"
select select "BRG"
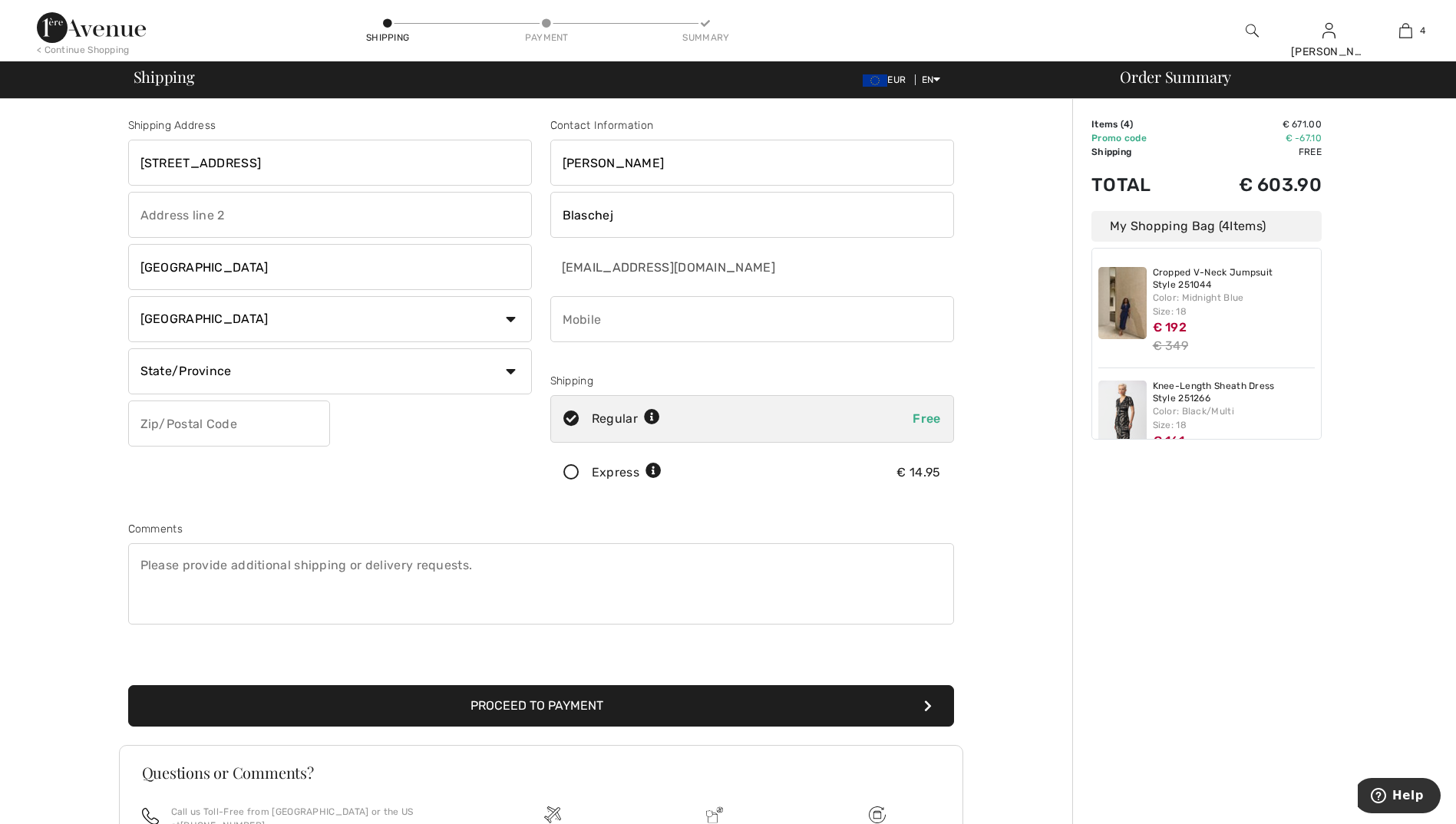
type input "14482"
type input "01743248689"
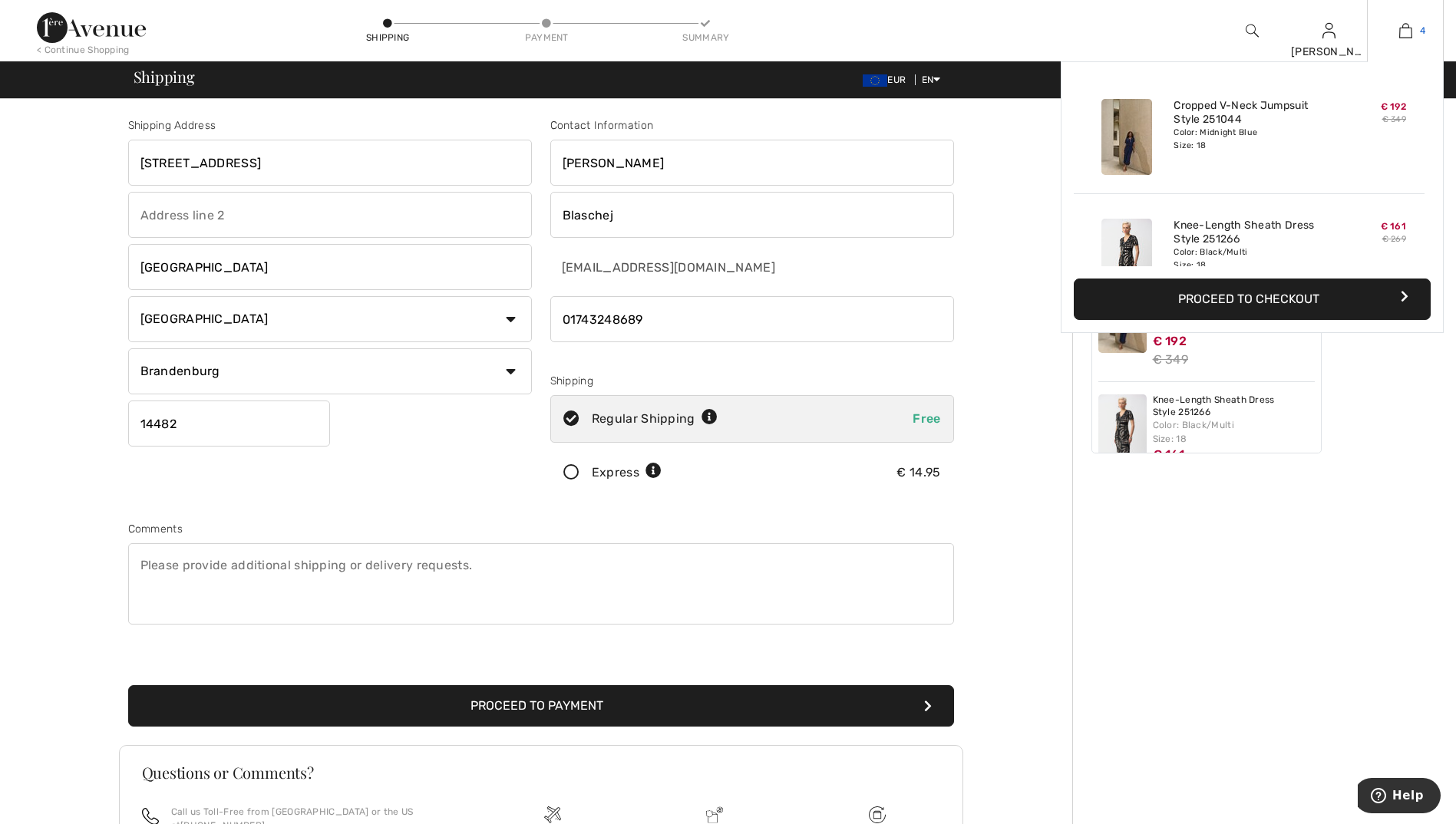
click at [1410, 33] on img at bounding box center [1405, 30] width 13 height 18
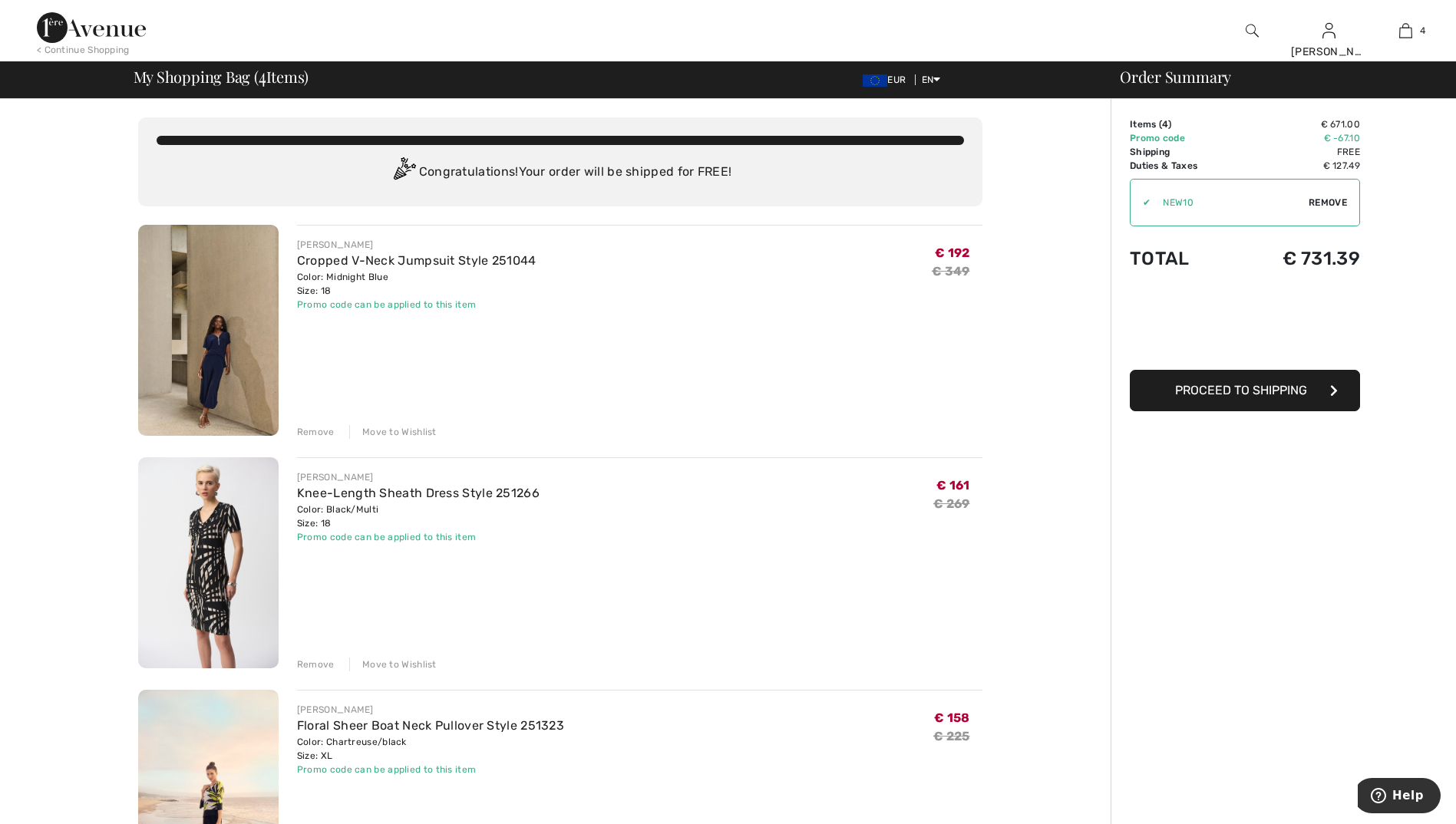
click at [312, 430] on div "Remove" at bounding box center [316, 432] width 38 height 14
